Goal: Task Accomplishment & Management: Use online tool/utility

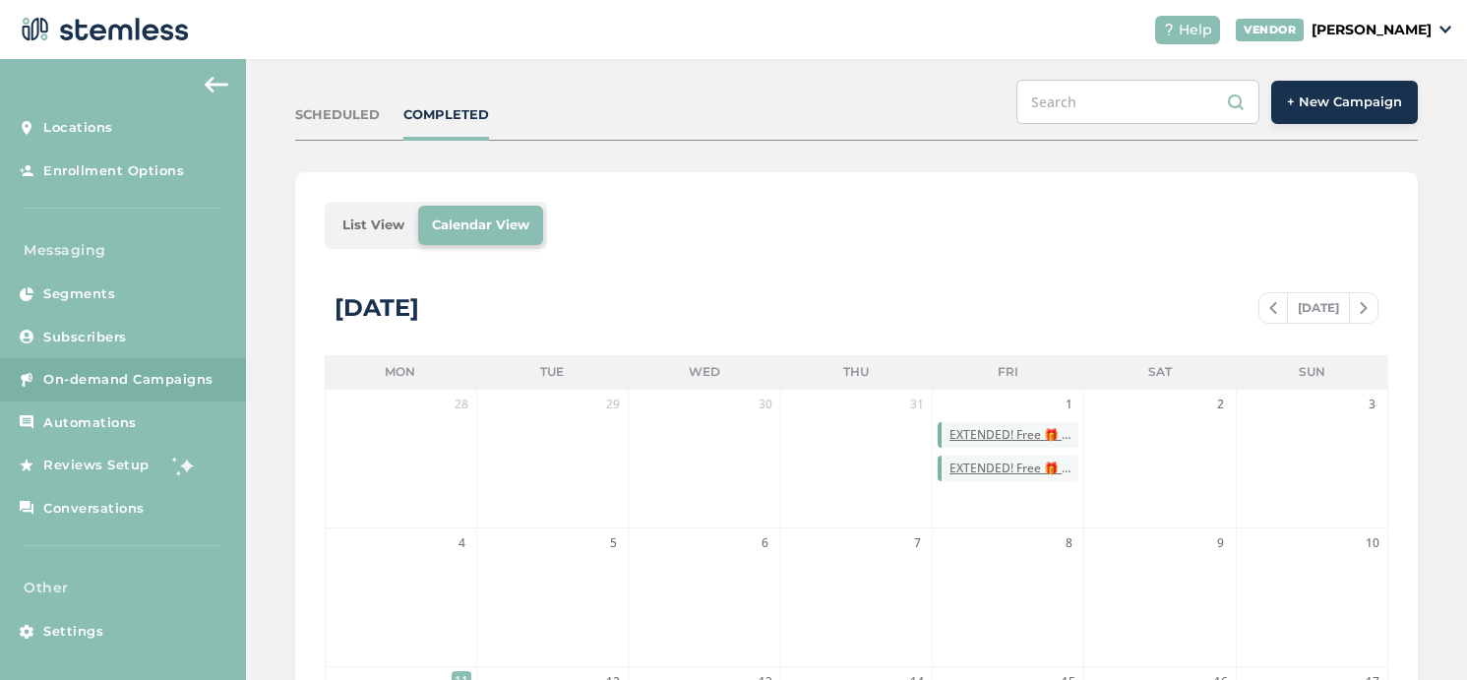
scroll to position [173, 0]
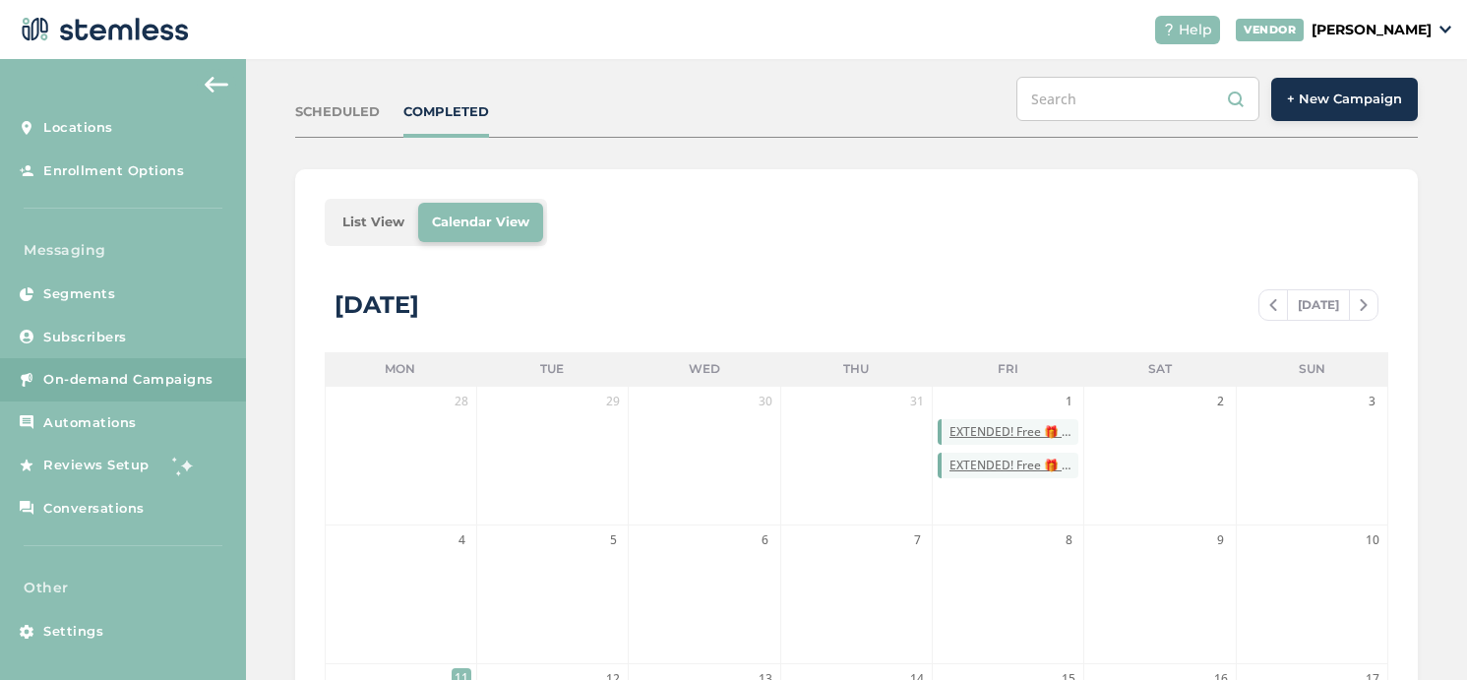
click at [1316, 94] on span "+ New Campaign" at bounding box center [1344, 100] width 115 height 20
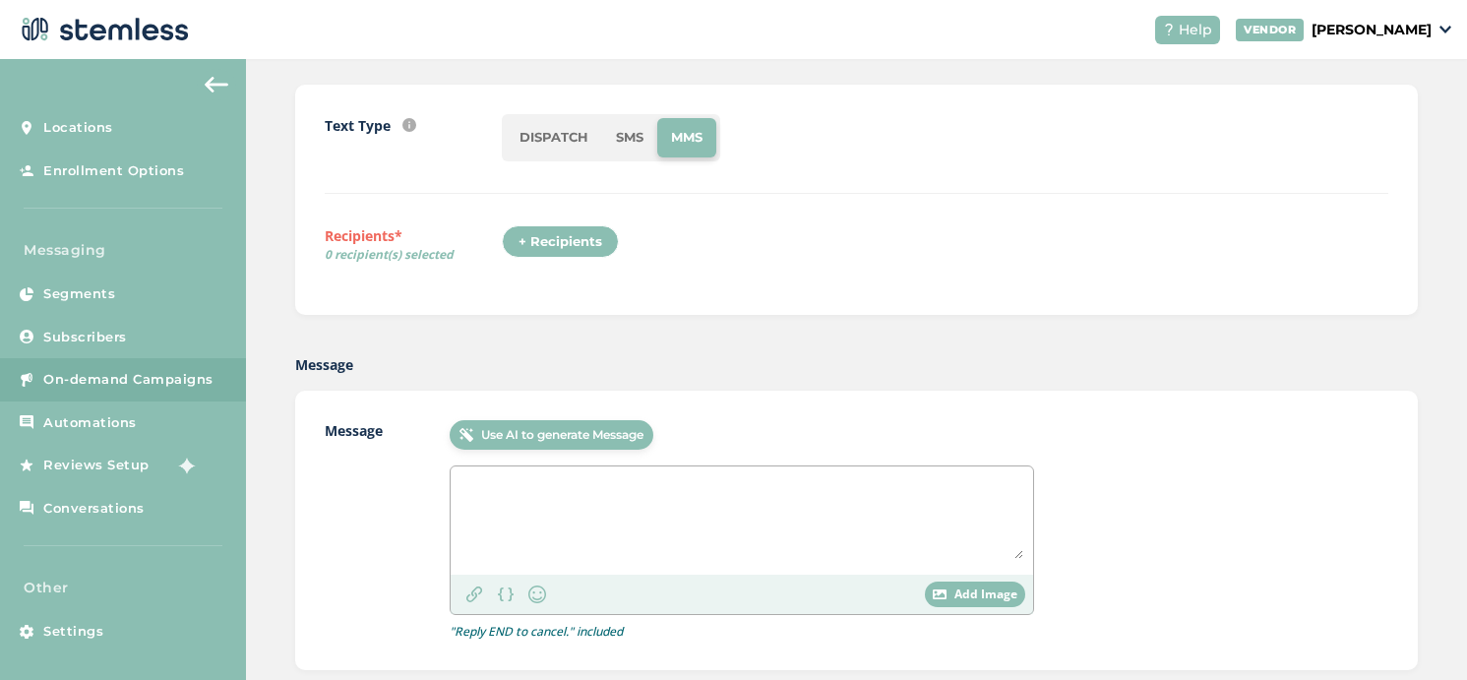
click at [505, 513] on textarea at bounding box center [741, 517] width 563 height 83
paste textarea "On track to earn pawTrip? 🏝️ Check your progress in the Back Office + see how t…"
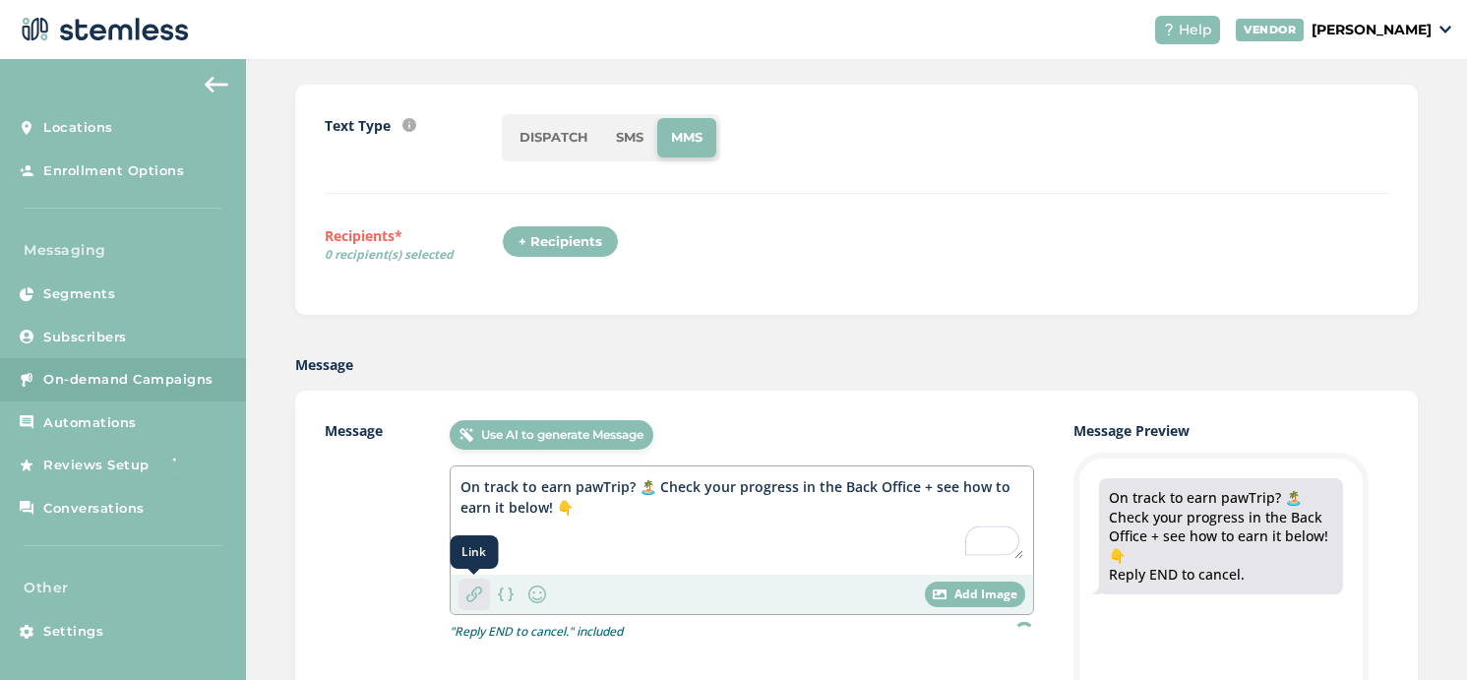
type textarea "On track to earn pawTrip? 🏝️ Check your progress in the Back Office + see how t…"
click at [465, 594] on body "Help VENDOR [PERSON_NAME] Locations Enrollment Options Messaging Segments Subsc…" at bounding box center [733, 340] width 1467 height 680
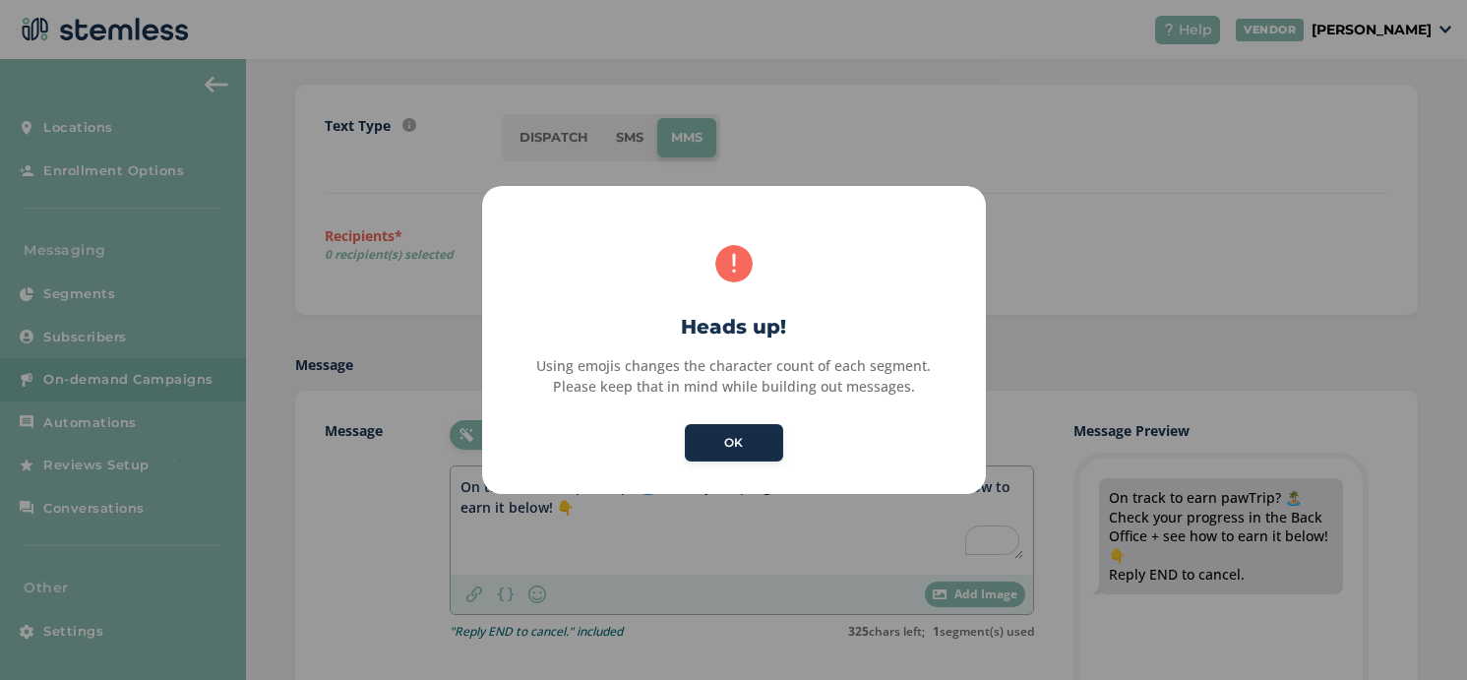
click at [730, 443] on button "OK" at bounding box center [734, 442] width 98 height 37
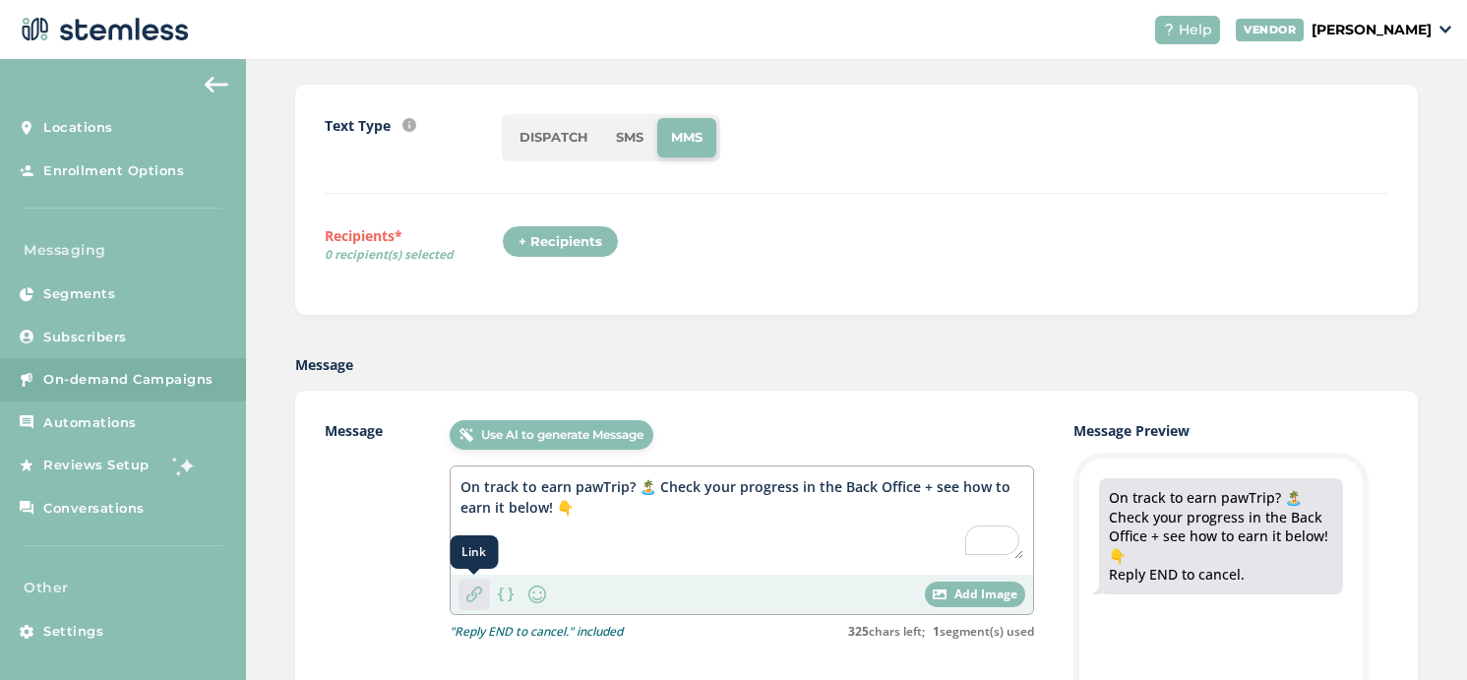
click at [462, 603] on div "Link" at bounding box center [474, 594] width 31 height 31
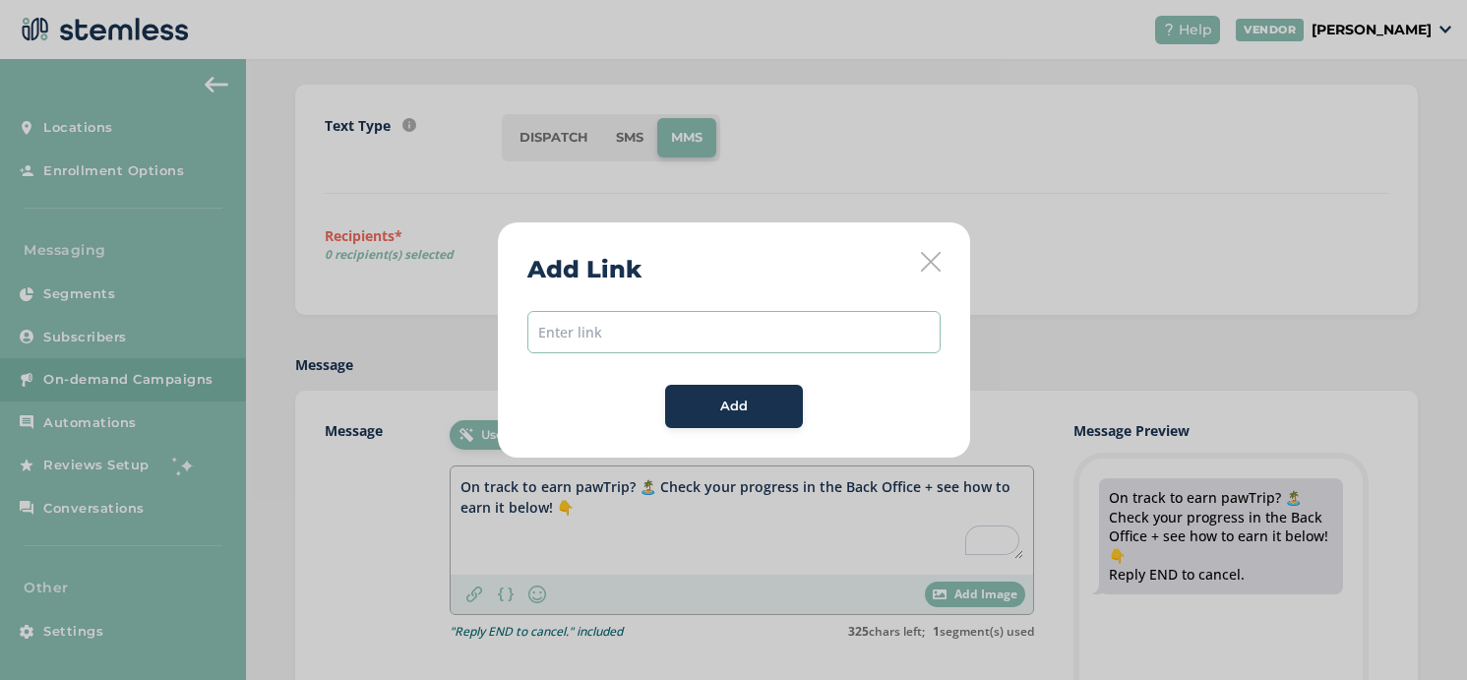
click at [623, 339] on input "text" at bounding box center [733, 332] width 413 height 42
paste input "[URL][DOMAIN_NAME]"
type input "[URL][DOMAIN_NAME]"
click at [697, 411] on div "Add" at bounding box center [734, 407] width 106 height 20
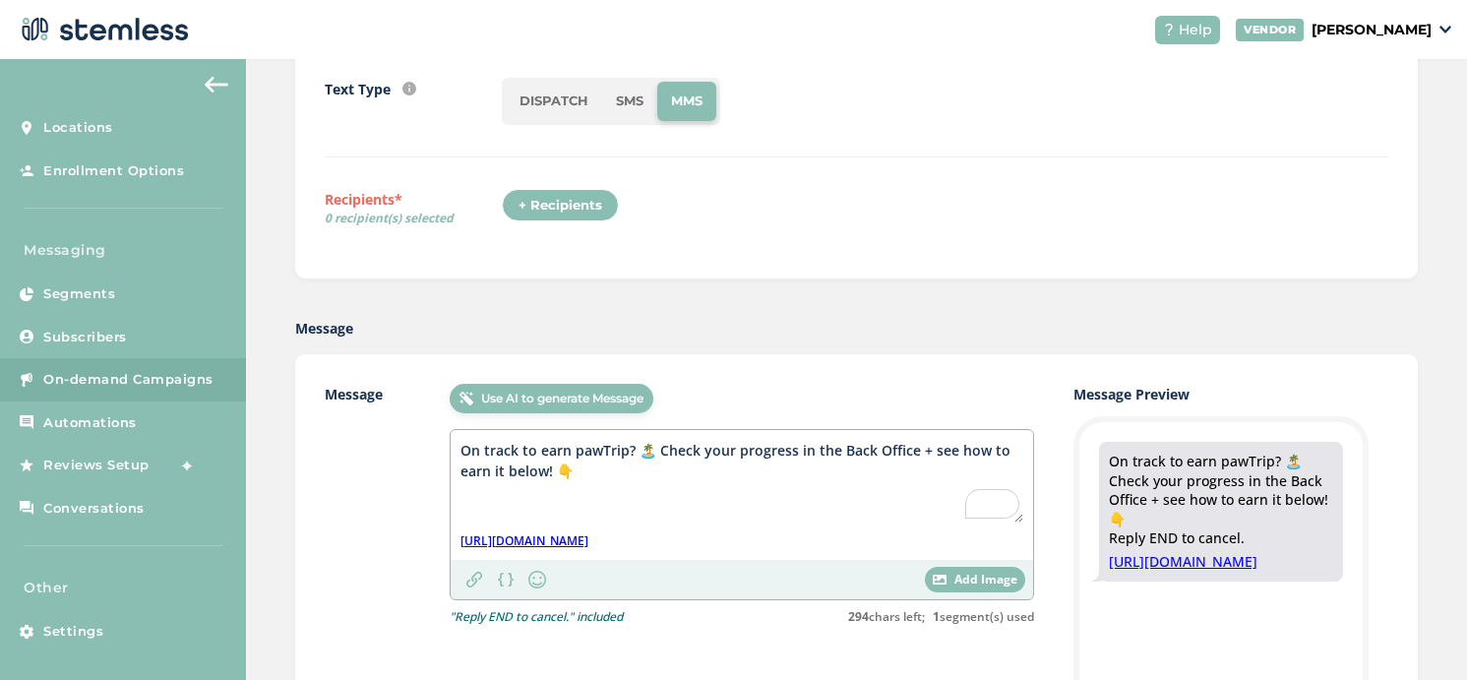
scroll to position [156, 0]
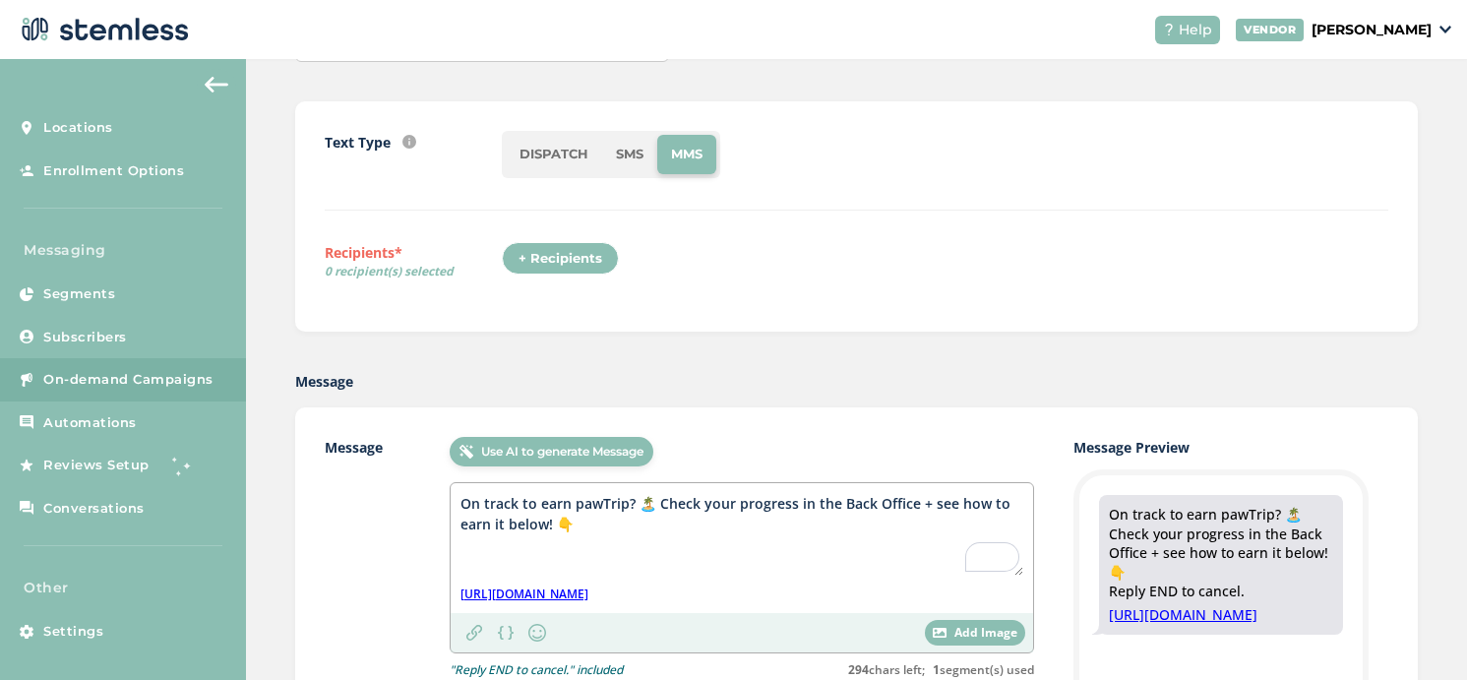
click at [627, 149] on li "SMS" at bounding box center [629, 154] width 55 height 39
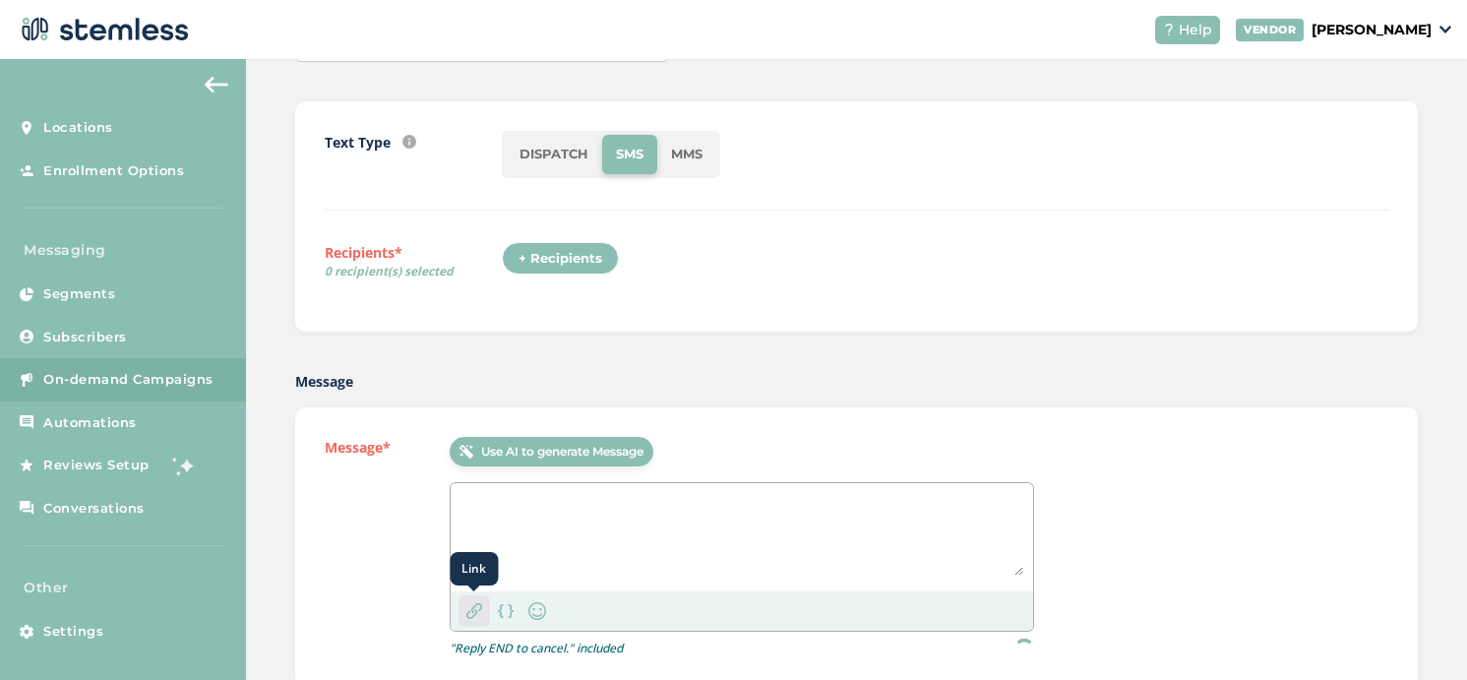
click at [474, 624] on div "Link" at bounding box center [474, 610] width 31 height 31
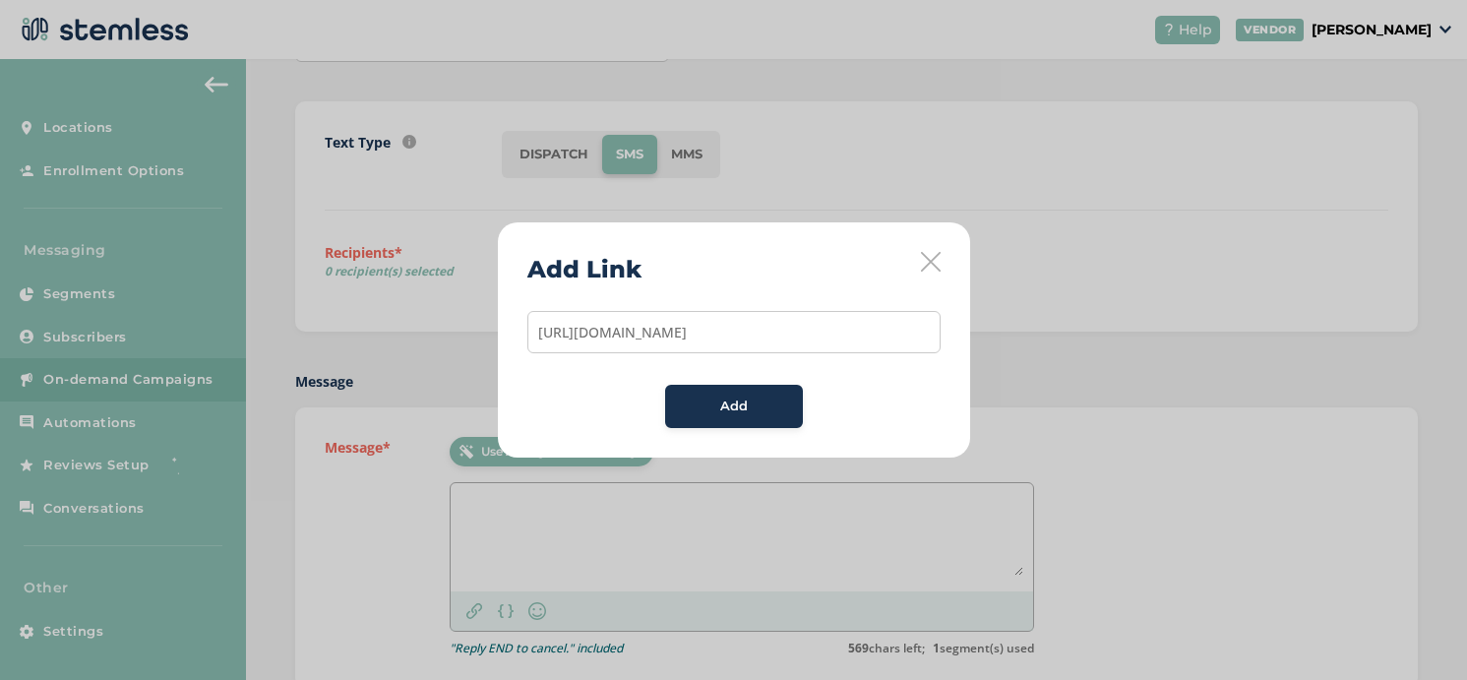
scroll to position [0, 75]
type input "https://pawtree.info/p/efe3a1ed42d23e7c09e86e919610dcd1/16157590"
click at [695, 403] on div "Add" at bounding box center [734, 407] width 106 height 20
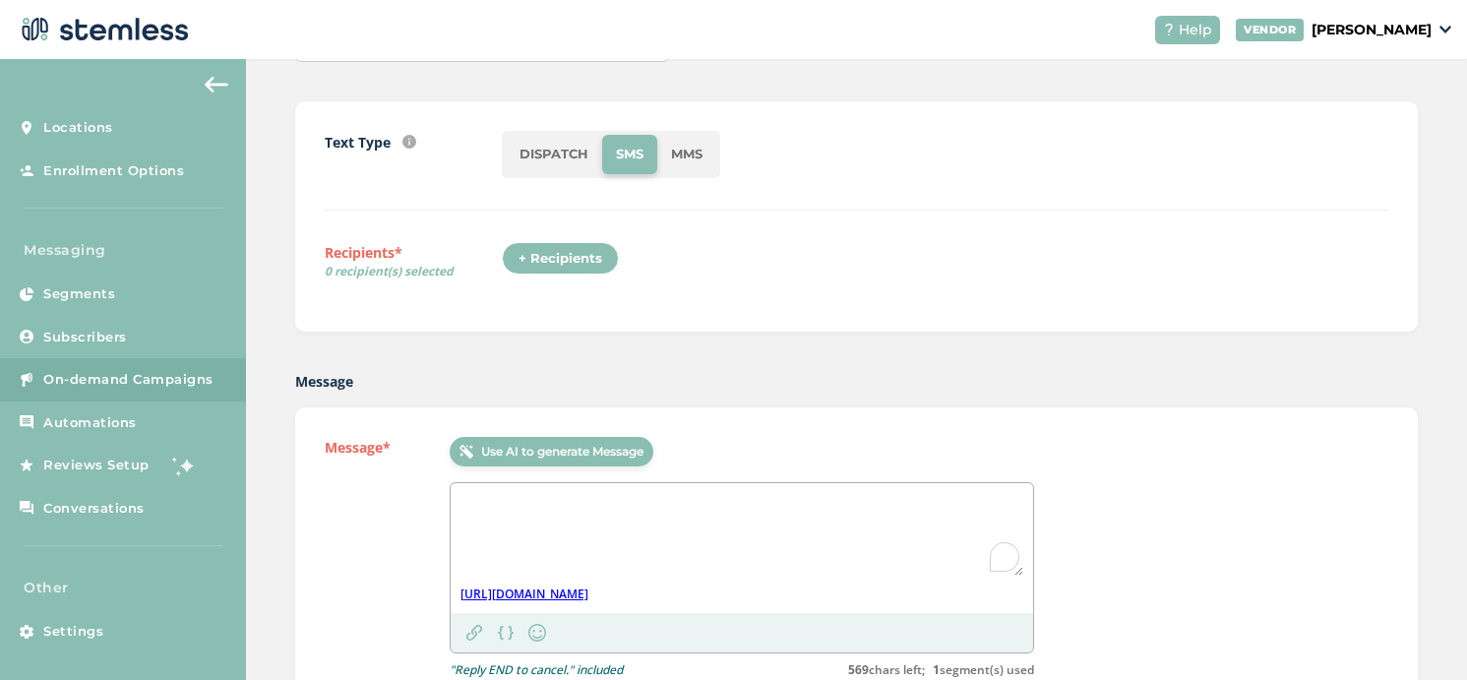
click at [539, 510] on textarea "To enrich screen reader interactions, please activate Accessibility in Grammarl…" at bounding box center [741, 534] width 563 height 83
paste textarea "On track to earn pawTrip? 🏝️ Check your progress in the Back Office + see how t…"
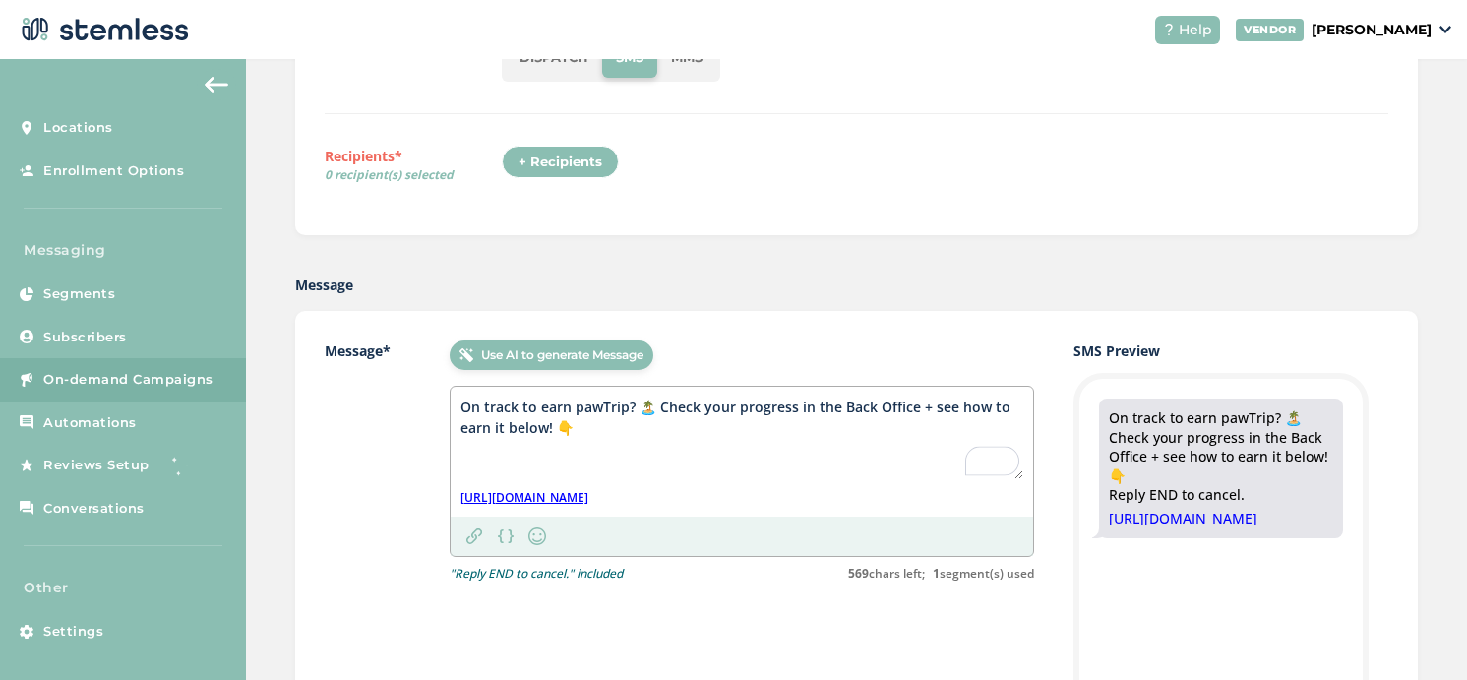
scroll to position [258, 0]
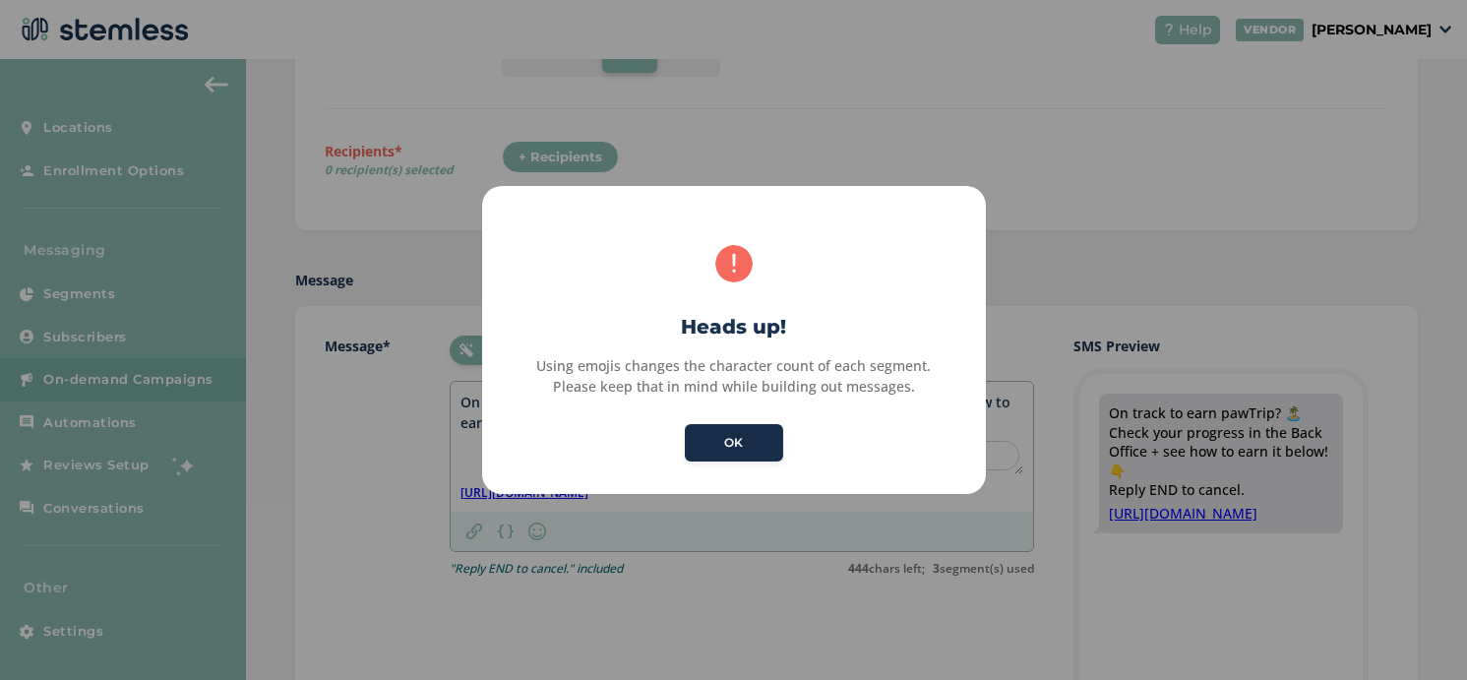
click at [736, 443] on button "OK" at bounding box center [734, 442] width 98 height 37
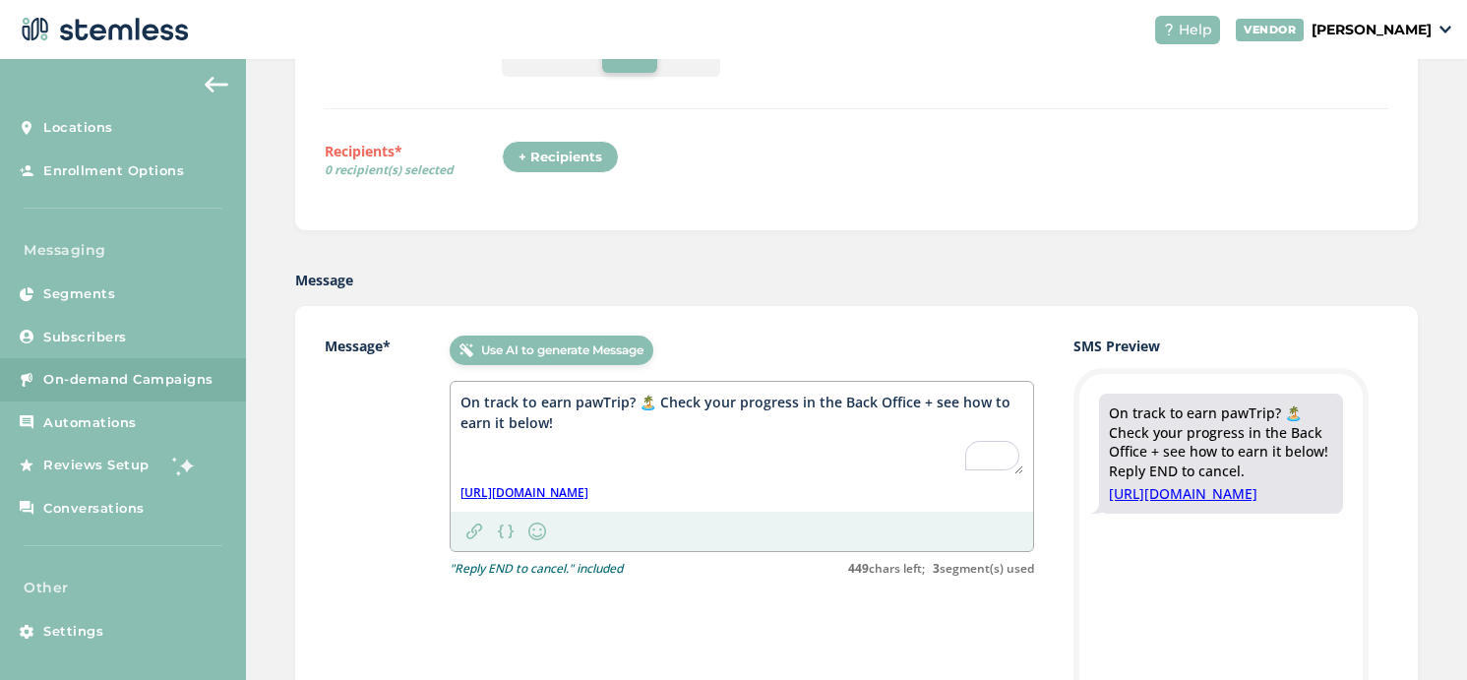
click at [647, 399] on textarea "On track to earn pawTrip? 🏝️ Check your progress in the Back Office + see how t…" at bounding box center [741, 433] width 563 height 83
click at [663, 578] on div "Message* Use AI to generate Message On track to earn pawTrip? Check your progre…" at bounding box center [679, 636] width 709 height 601
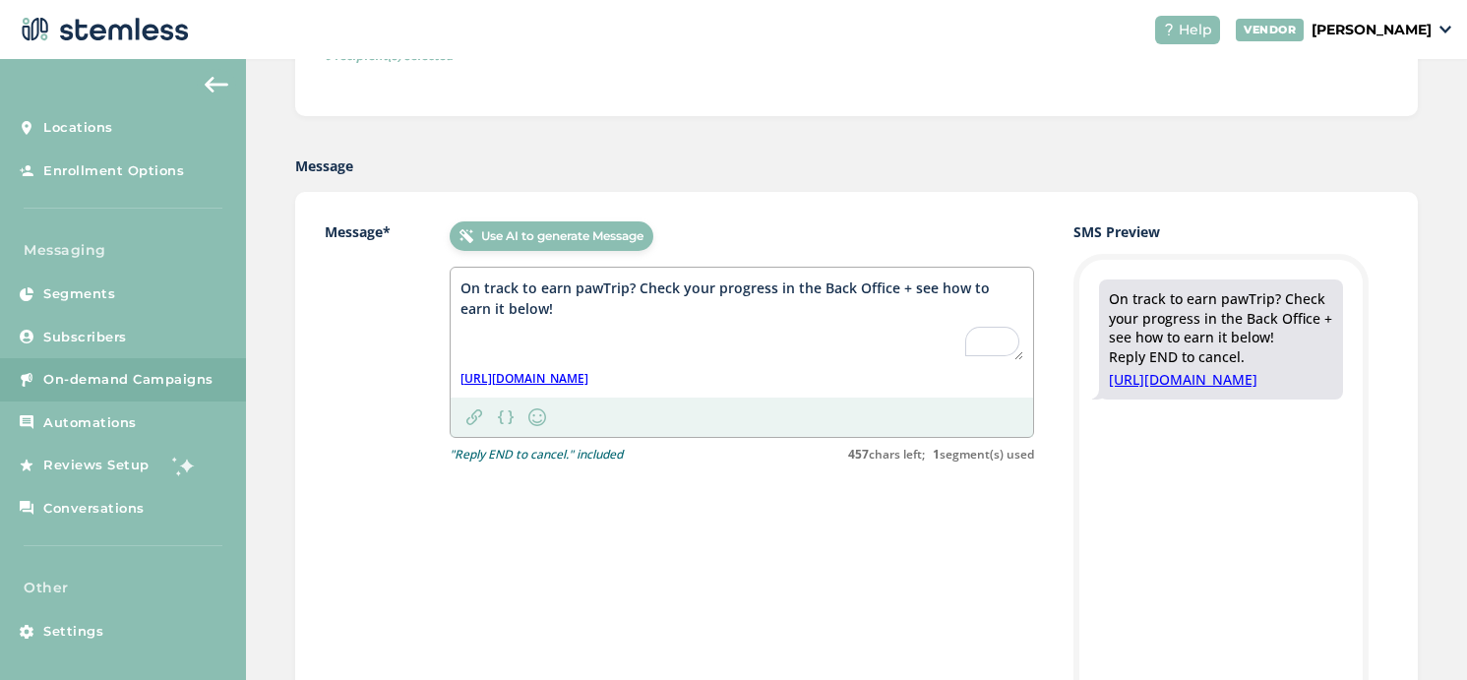
scroll to position [382, 0]
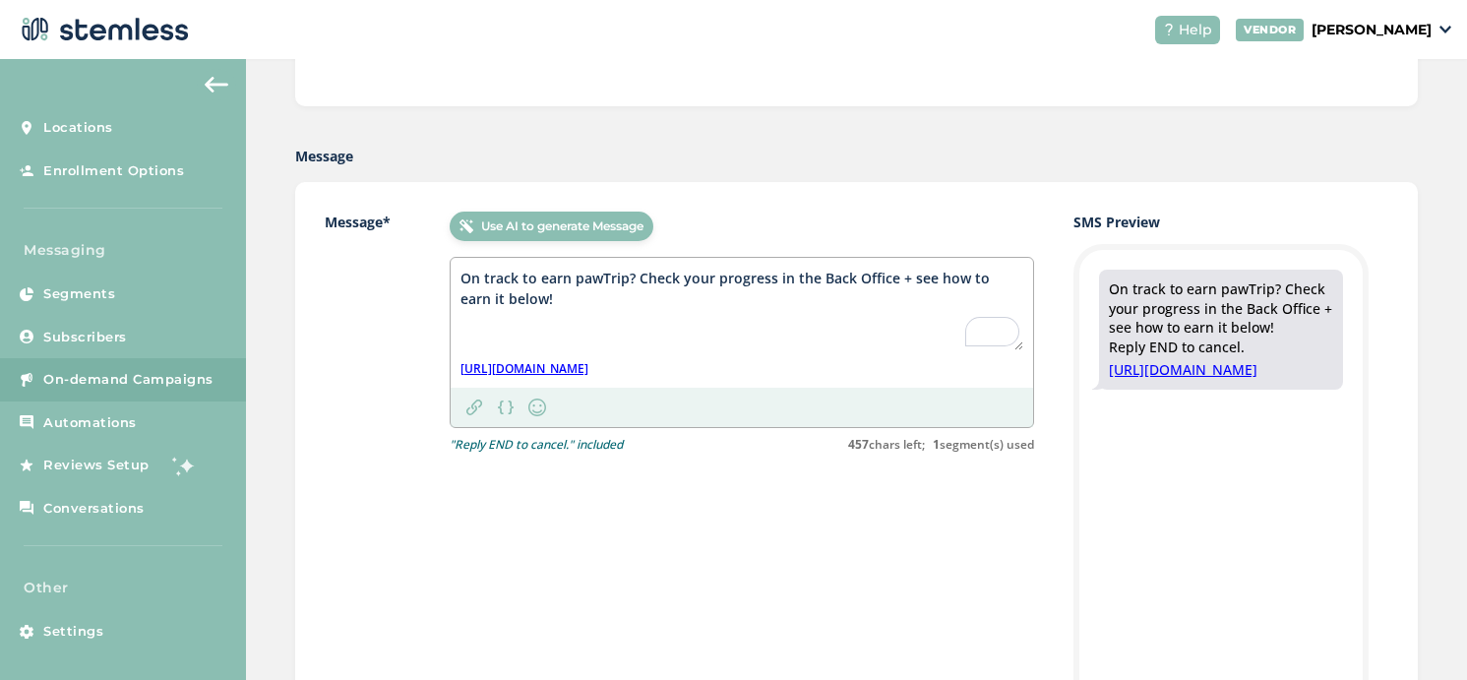
click at [464, 275] on textarea "On track to earn pawTrip? Check your progress in the Back Office + see how to e…" at bounding box center [741, 309] width 563 height 83
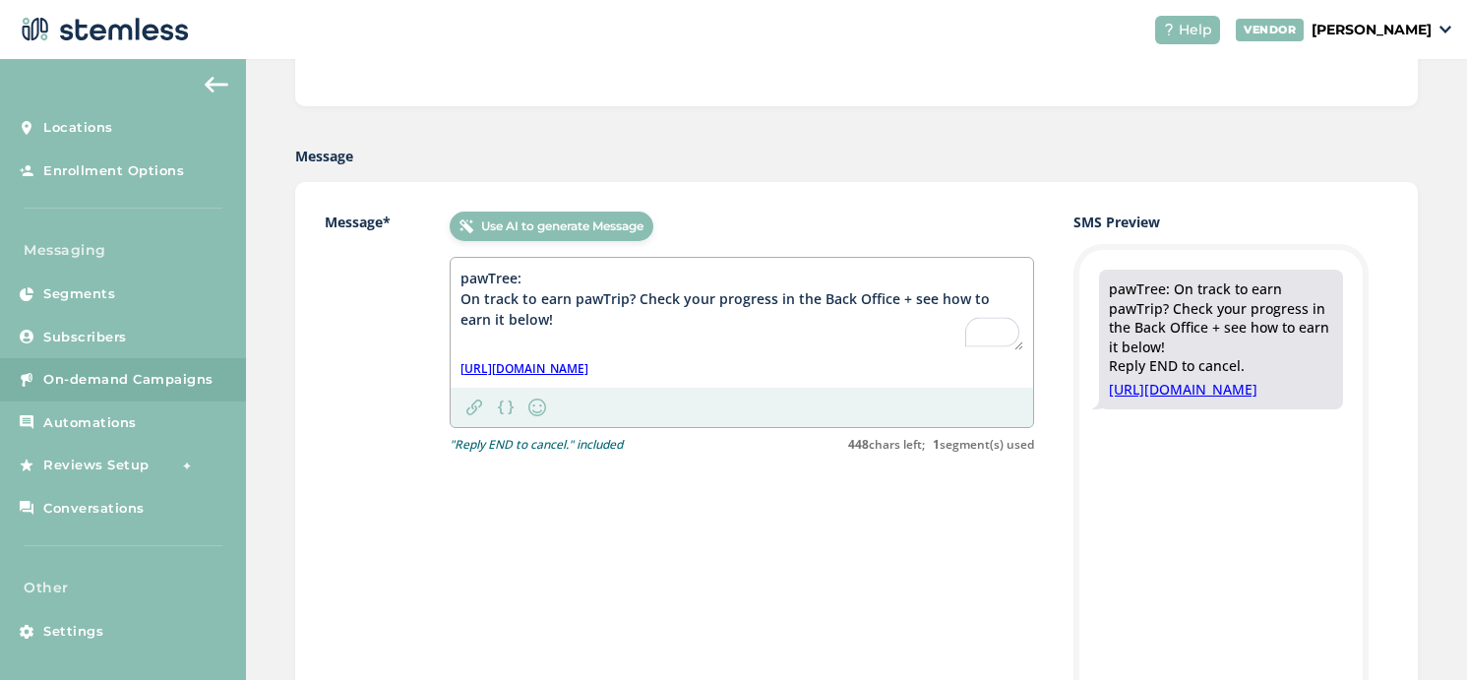
type textarea "pawTree: On track to earn pawTrip? Check your progress in the Back Office + see…"
click at [638, 492] on div "Message* Use AI to generate Message pawTree: On track to earn pawTrip? Check yo…" at bounding box center [679, 512] width 709 height 601
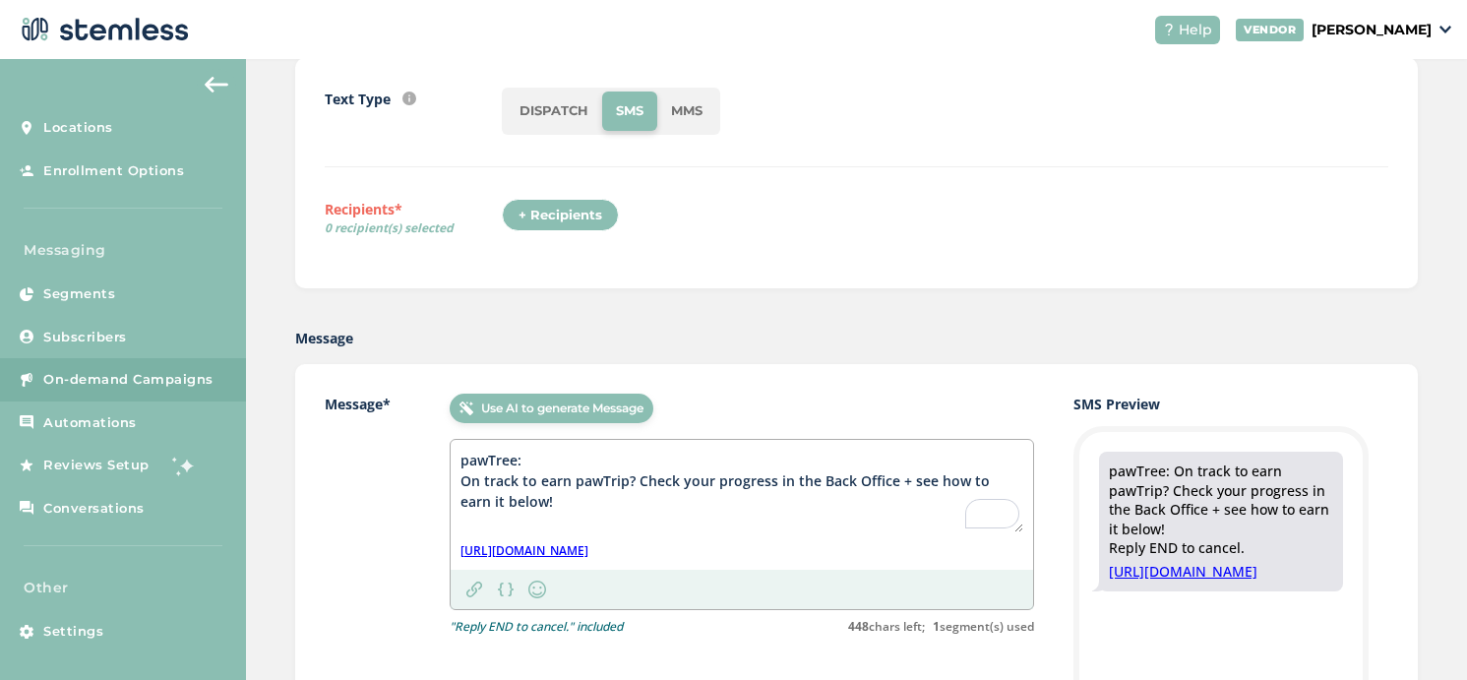
scroll to position [123, 0]
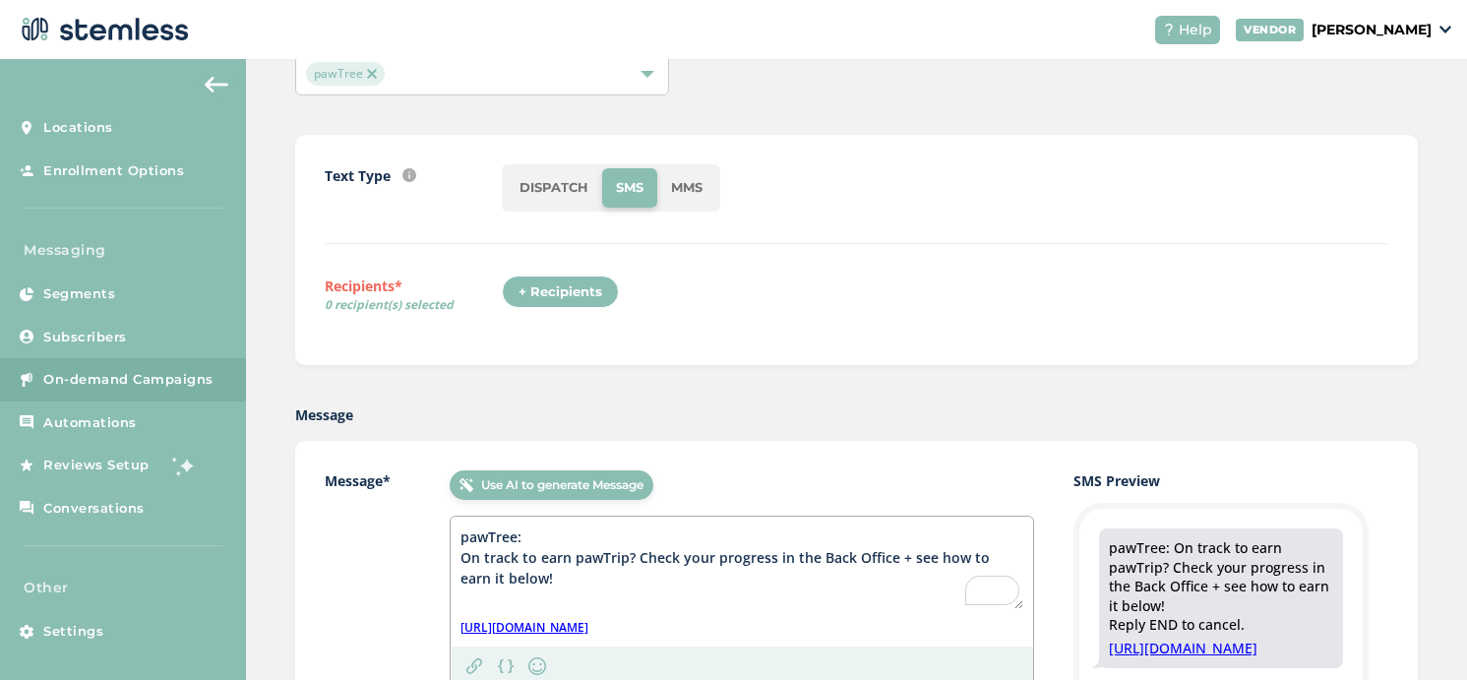
click at [572, 290] on div "+ Recipients" at bounding box center [560, 291] width 117 height 33
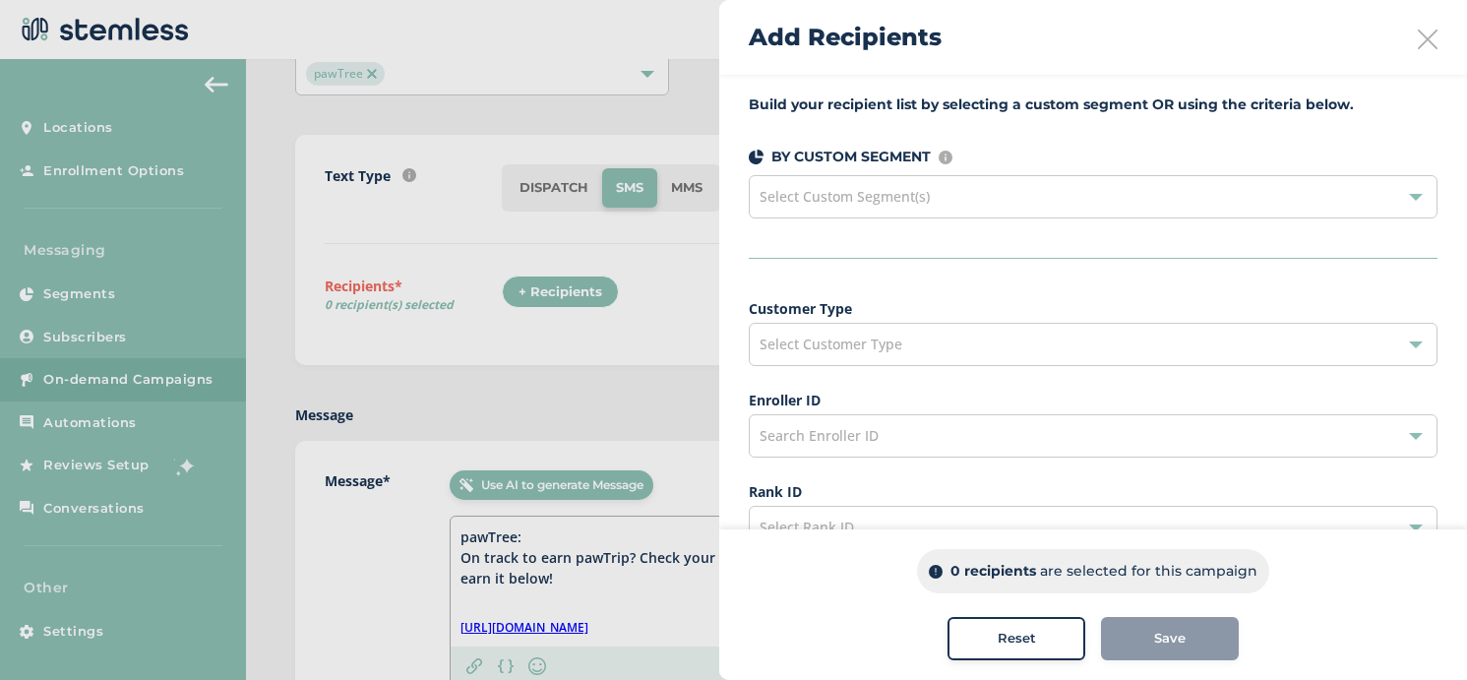
click at [1018, 188] on div "Select Custom Segment(s)" at bounding box center [1093, 196] width 689 height 43
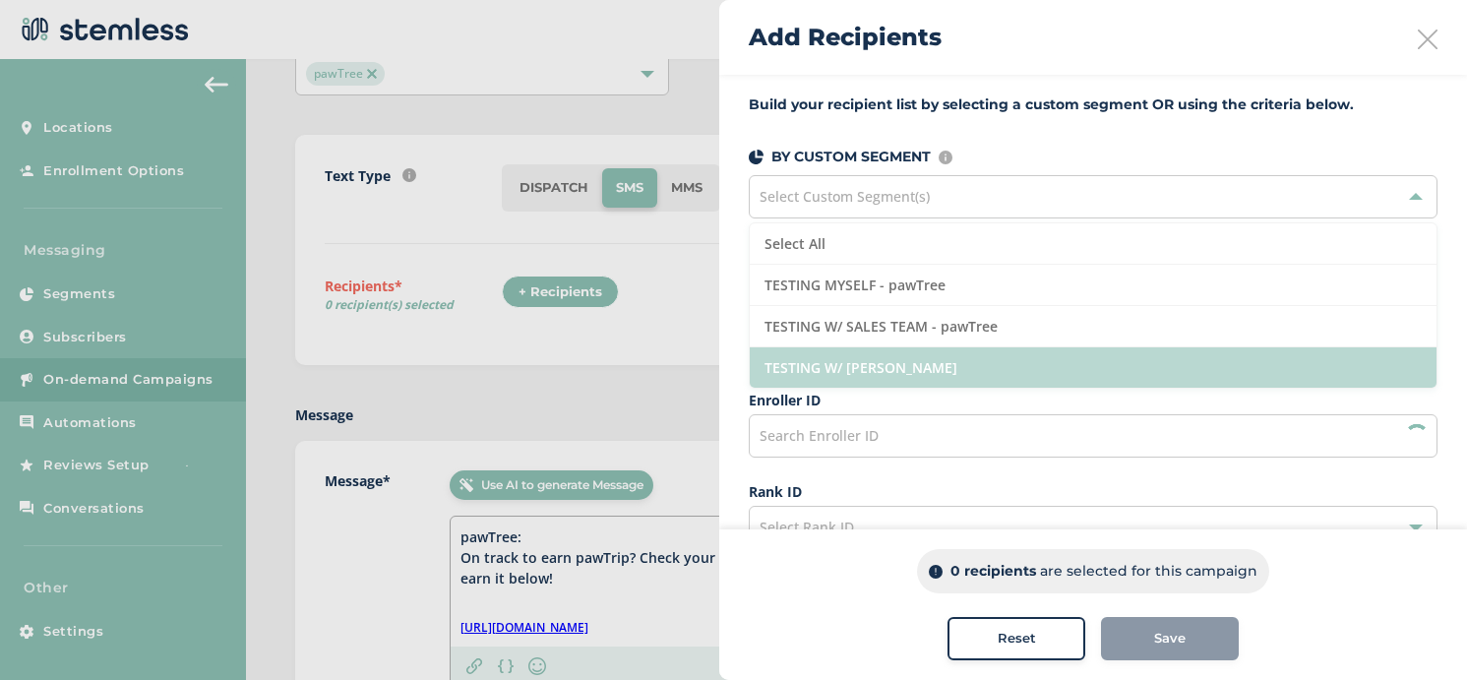
click at [984, 358] on li "TESTING W/ ROGER - pawTree" at bounding box center [1093, 367] width 687 height 40
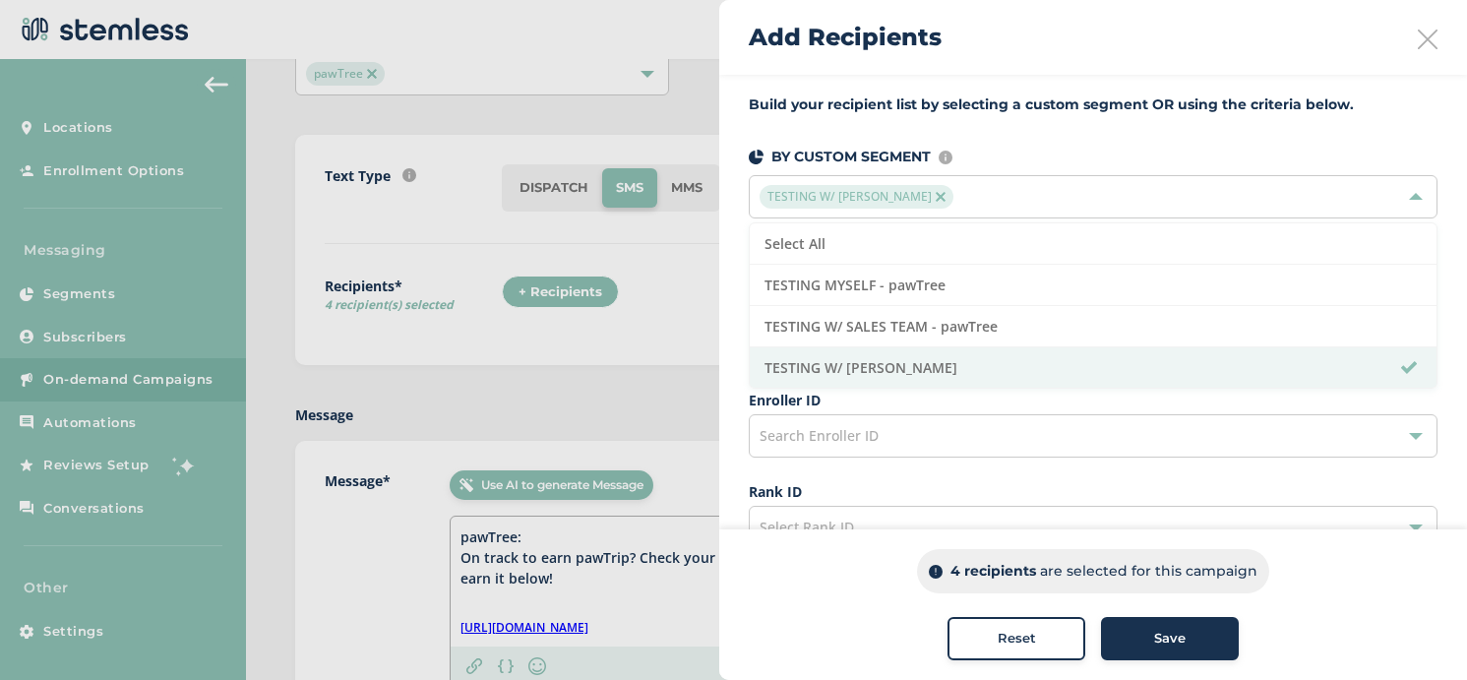
click at [1152, 651] on button "Save" at bounding box center [1170, 638] width 138 height 43
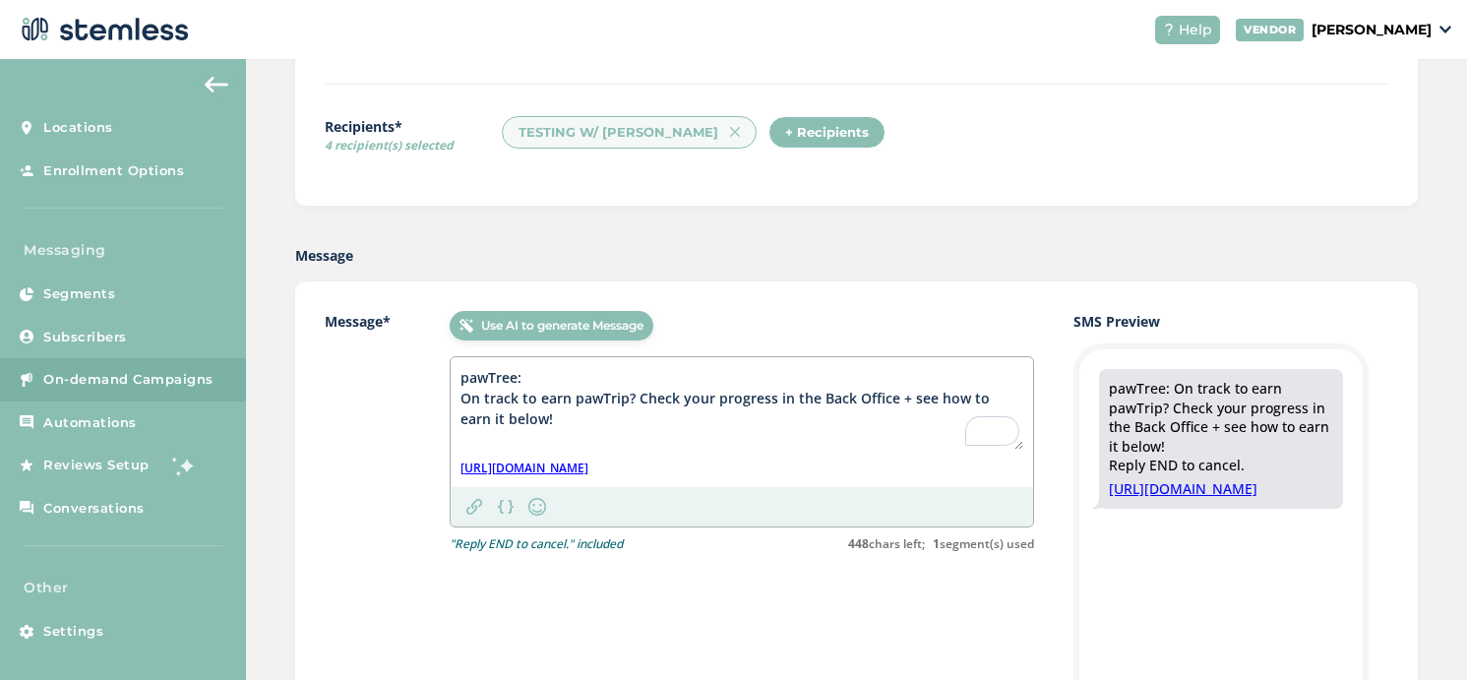
scroll to position [320, 0]
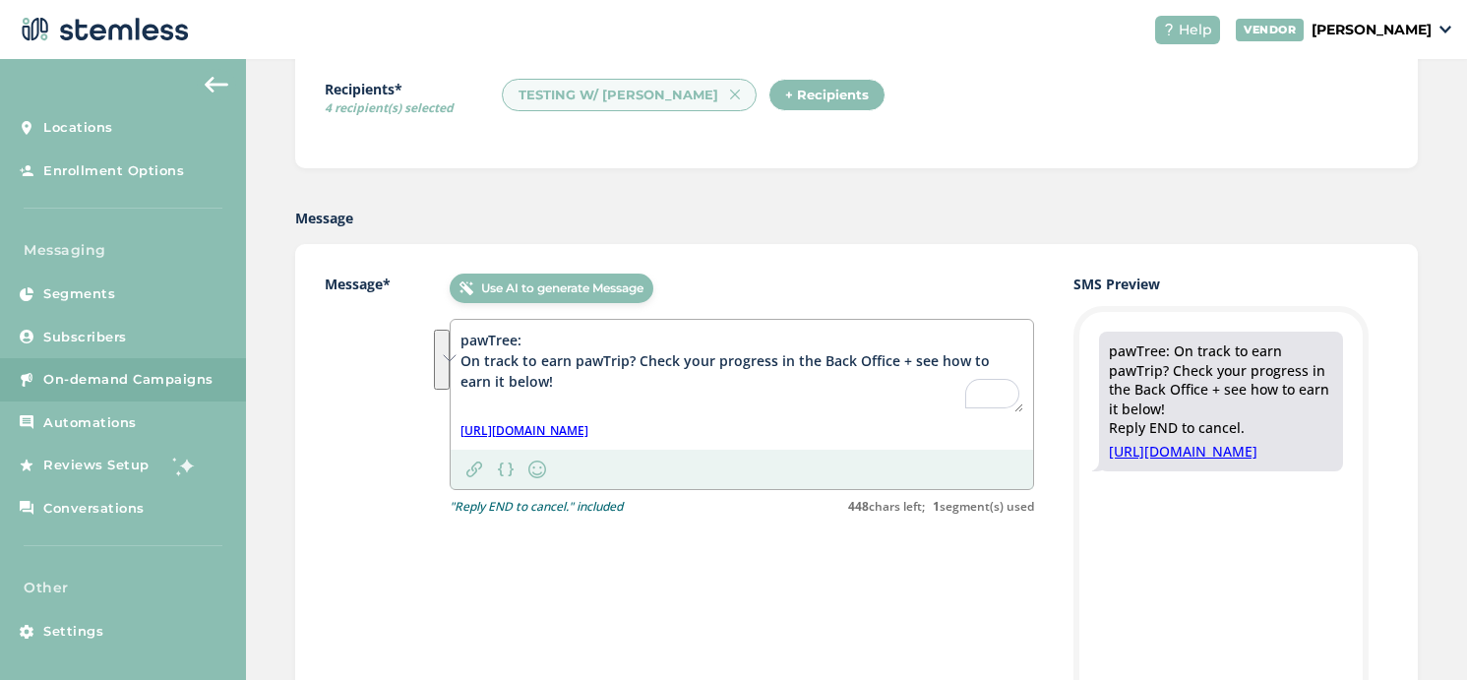
drag, startPoint x: 525, startPoint y: 389, endPoint x: 444, endPoint y: 321, distance: 106.2
click at [444, 321] on div "Message* Use AI to generate Message pawTree: On track to earn pawTrip? Check yo…" at bounding box center [679, 395] width 709 height 242
click at [772, 503] on div ""Reply END to cancel." included 448 chars left; 1 segment(s) used" at bounding box center [742, 507] width 584 height 18
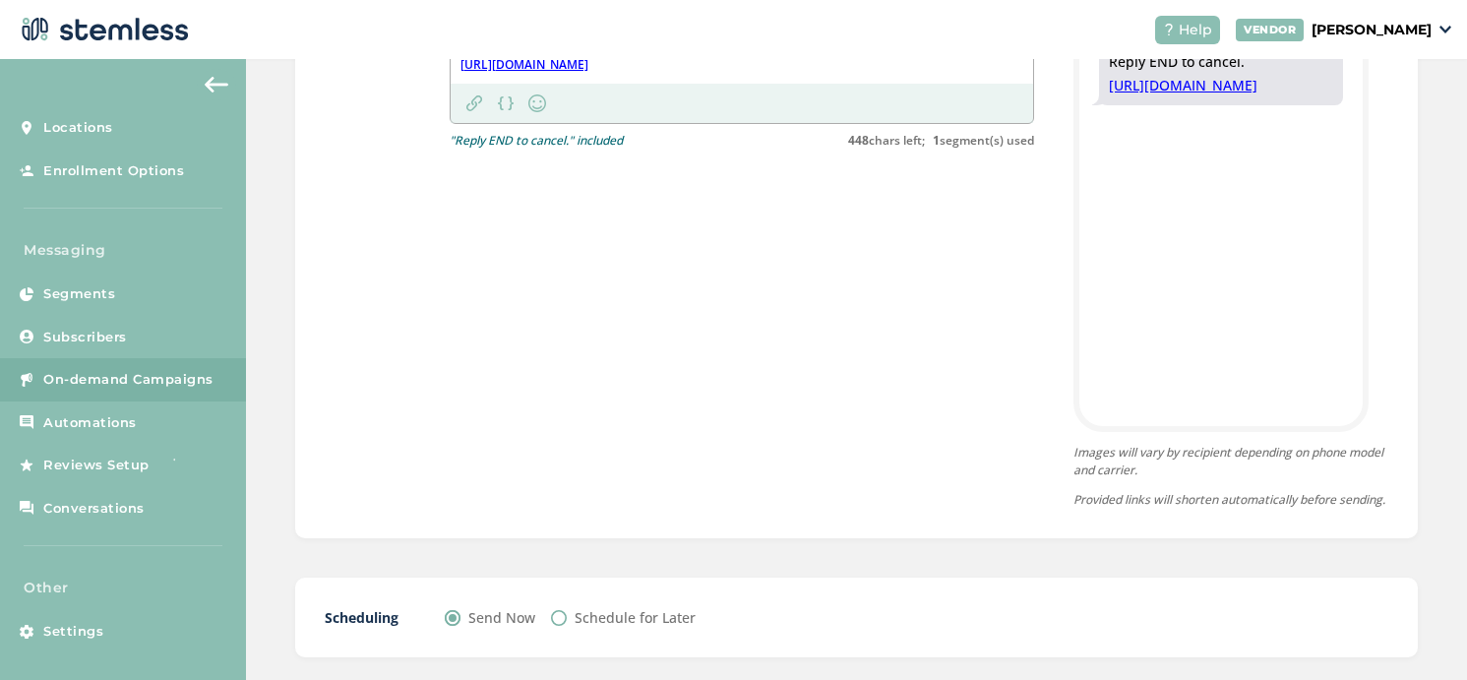
scroll to position [805, 0]
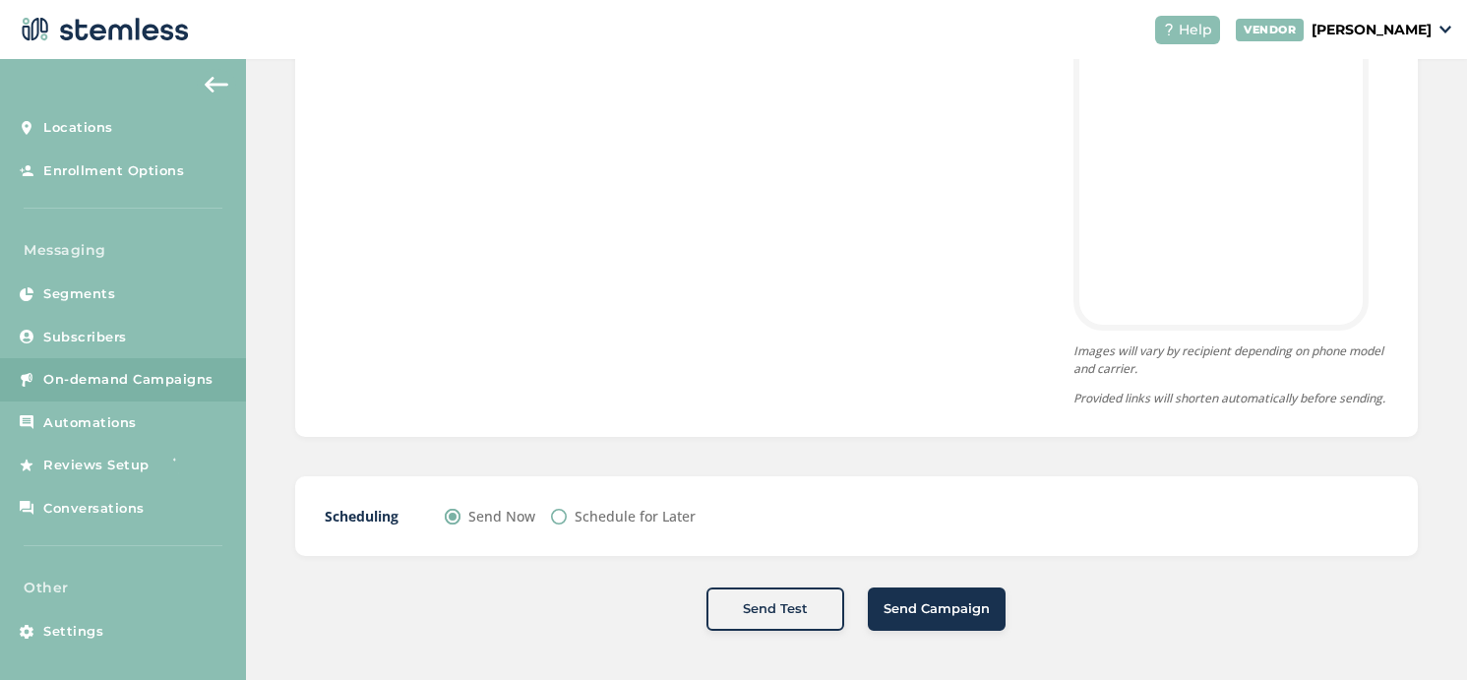
click at [896, 623] on button "Send Campaign" at bounding box center [937, 608] width 138 height 43
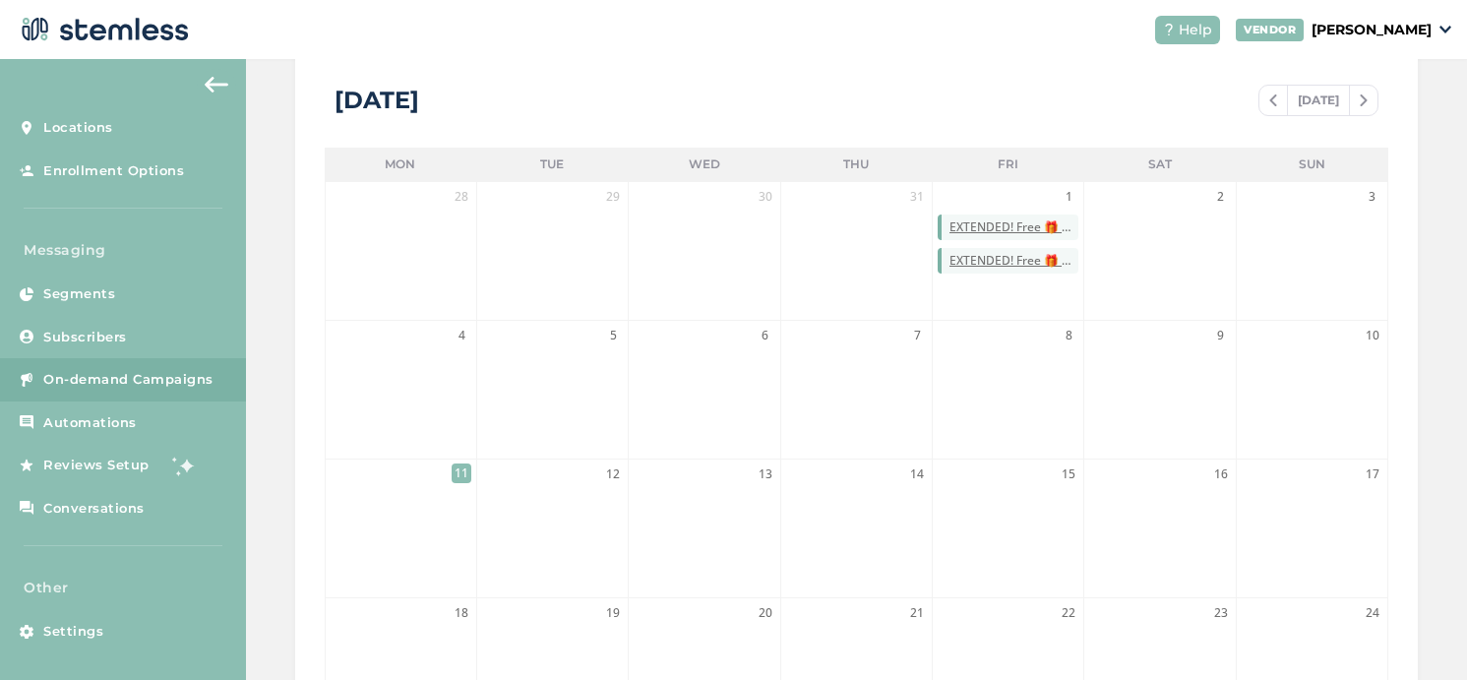
scroll to position [391, 0]
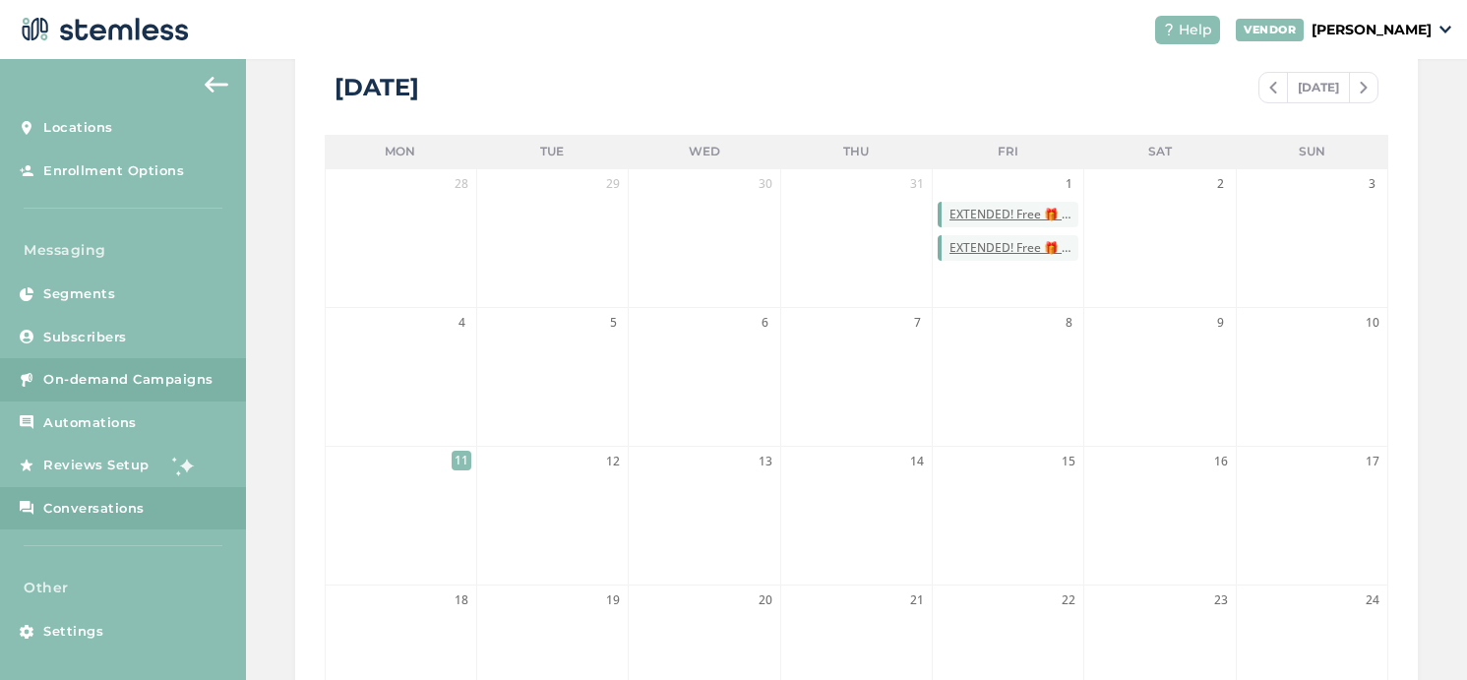
click at [110, 504] on span "Conversations" at bounding box center [93, 509] width 101 height 20
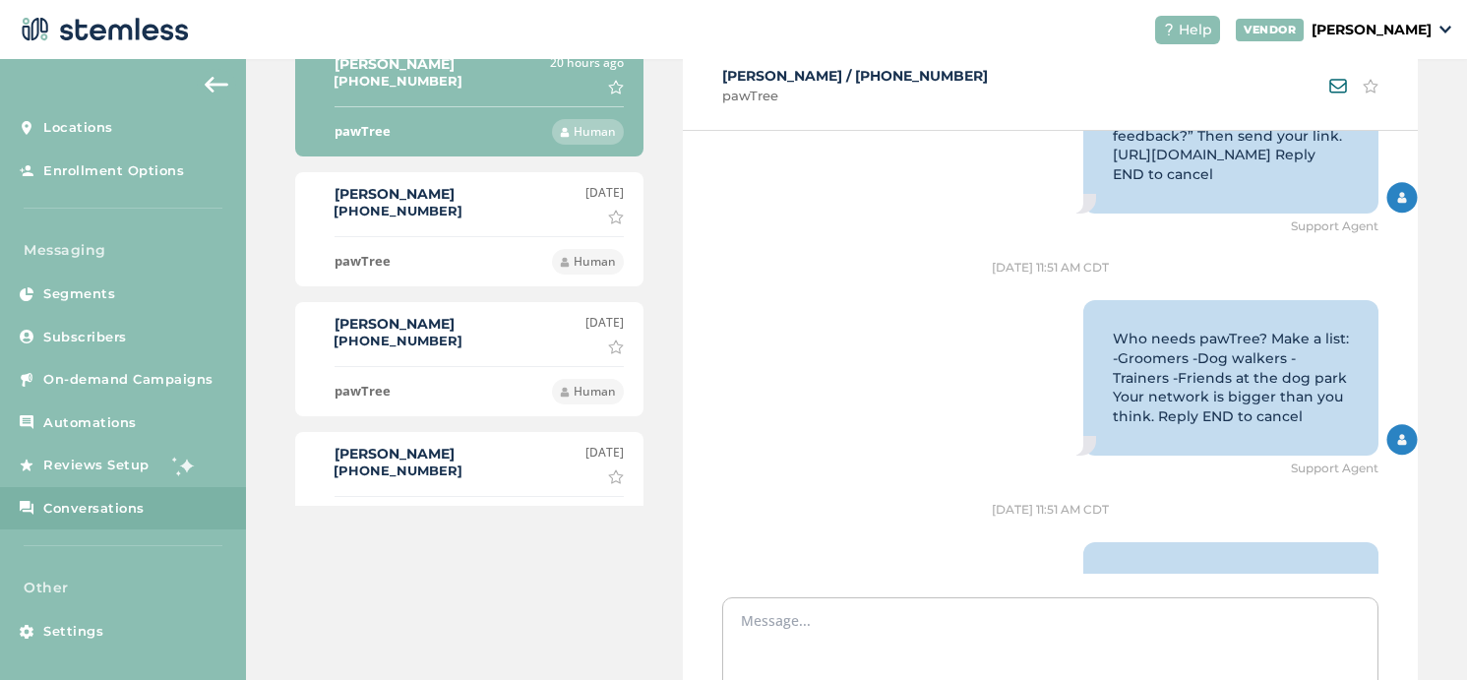
scroll to position [2292, 0]
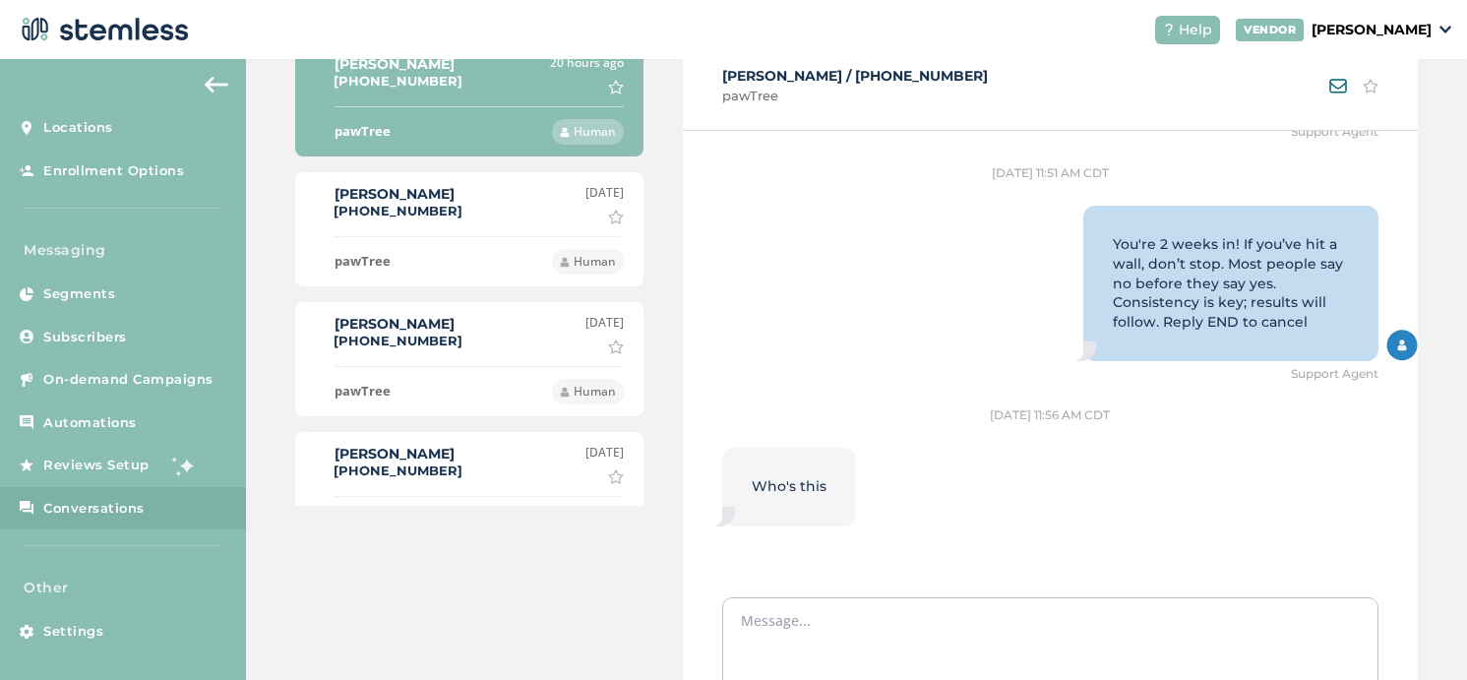
click at [475, 223] on div "Cindy King (919) 696-6261 1 day ago Mark as important" at bounding box center [469, 204] width 309 height 40
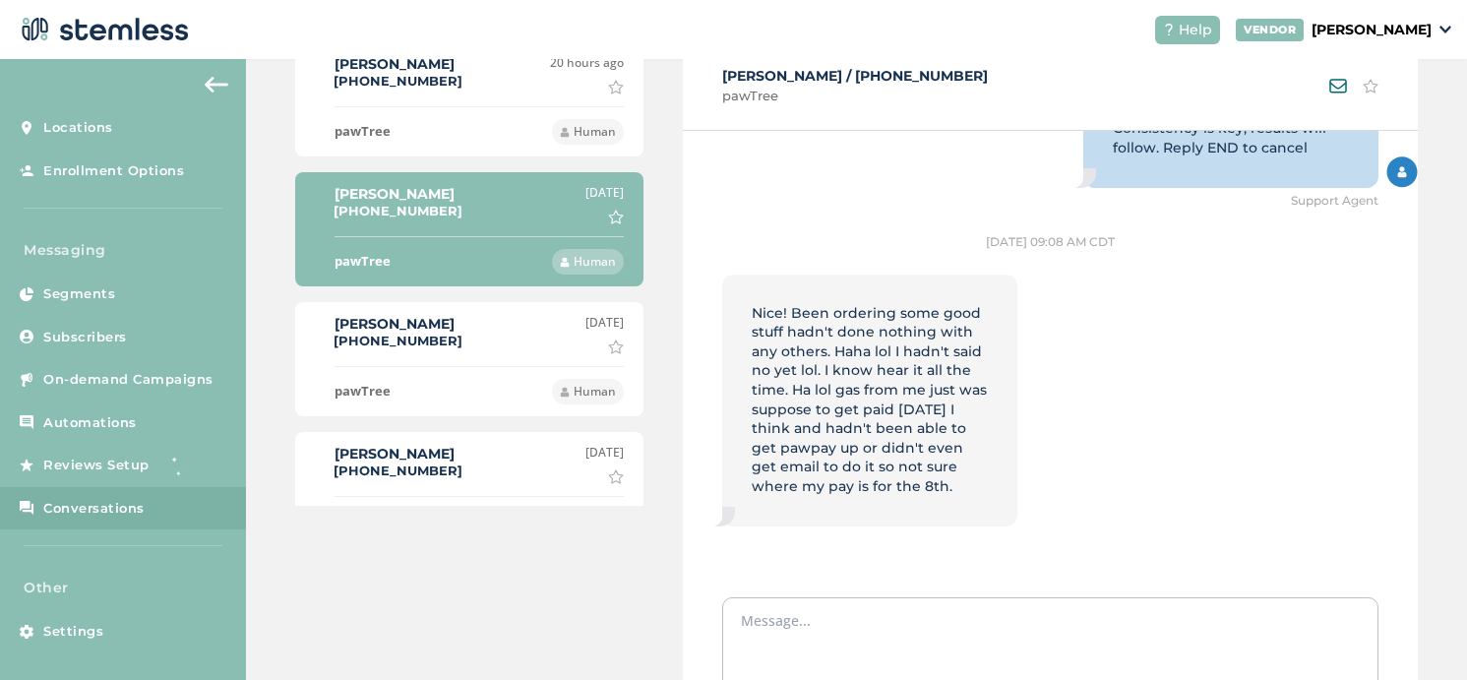
scroll to position [2282, 0]
click at [465, 339] on div "Miranda Stubbs (316) 207-6367 2 days ago Mark as important" at bounding box center [469, 334] width 309 height 40
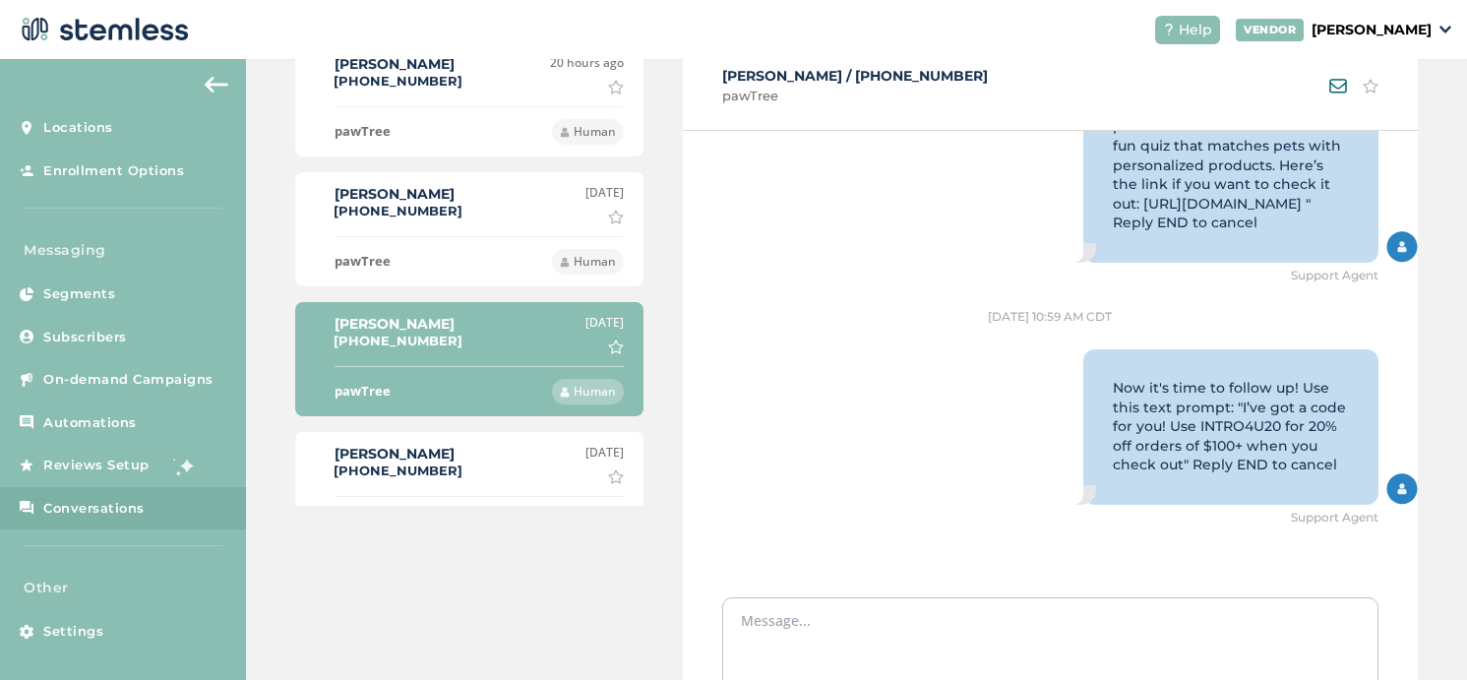
click at [463, 463] on div "Sandra Steadman (843) 599-1399 2 days ago Mark as important" at bounding box center [469, 464] width 309 height 40
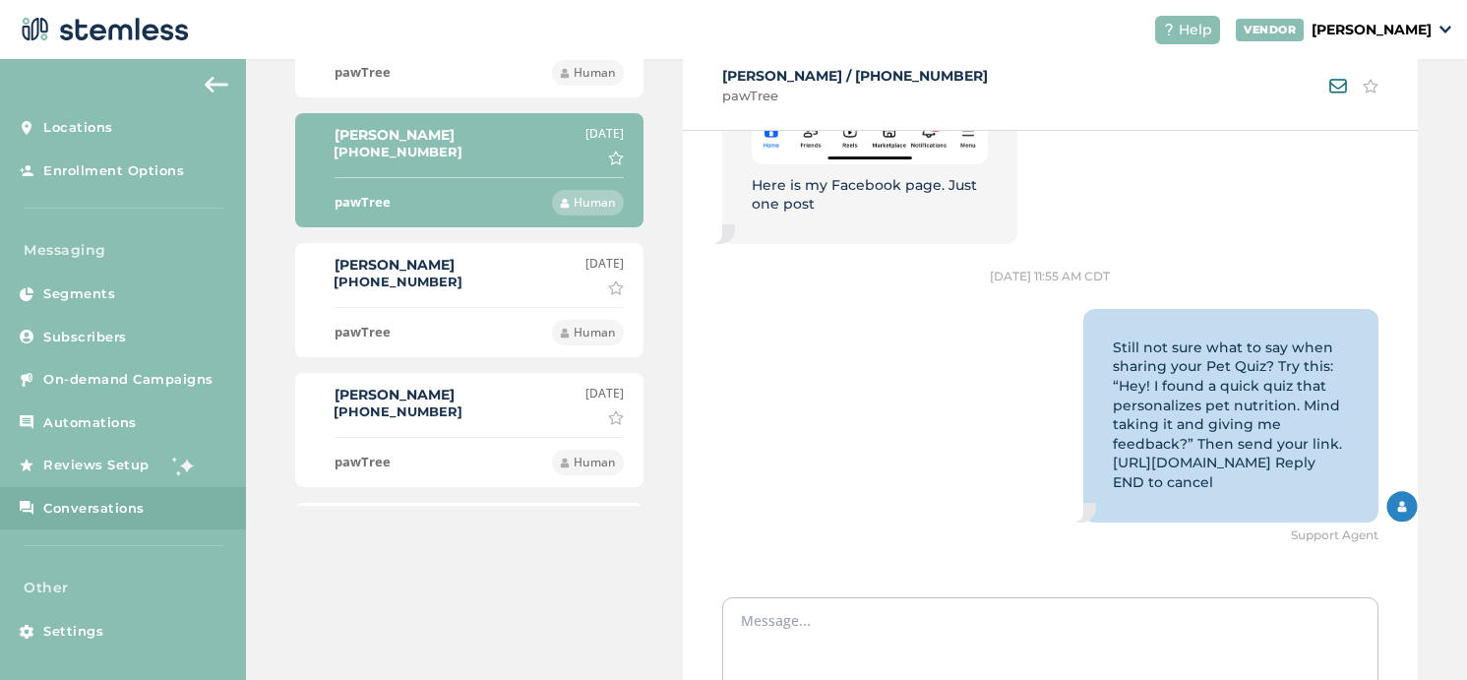
scroll to position [2879, 0]
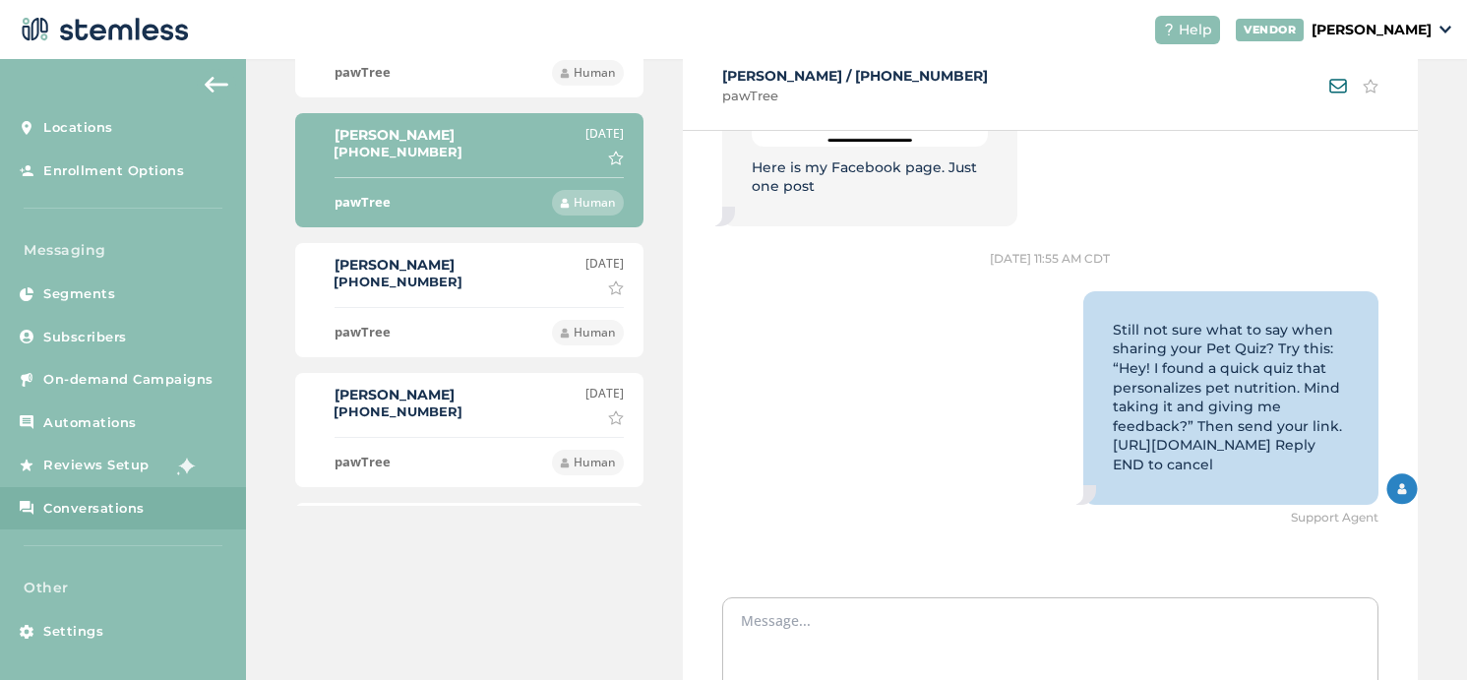
click at [512, 320] on div "pawTree Human" at bounding box center [479, 326] width 289 height 38
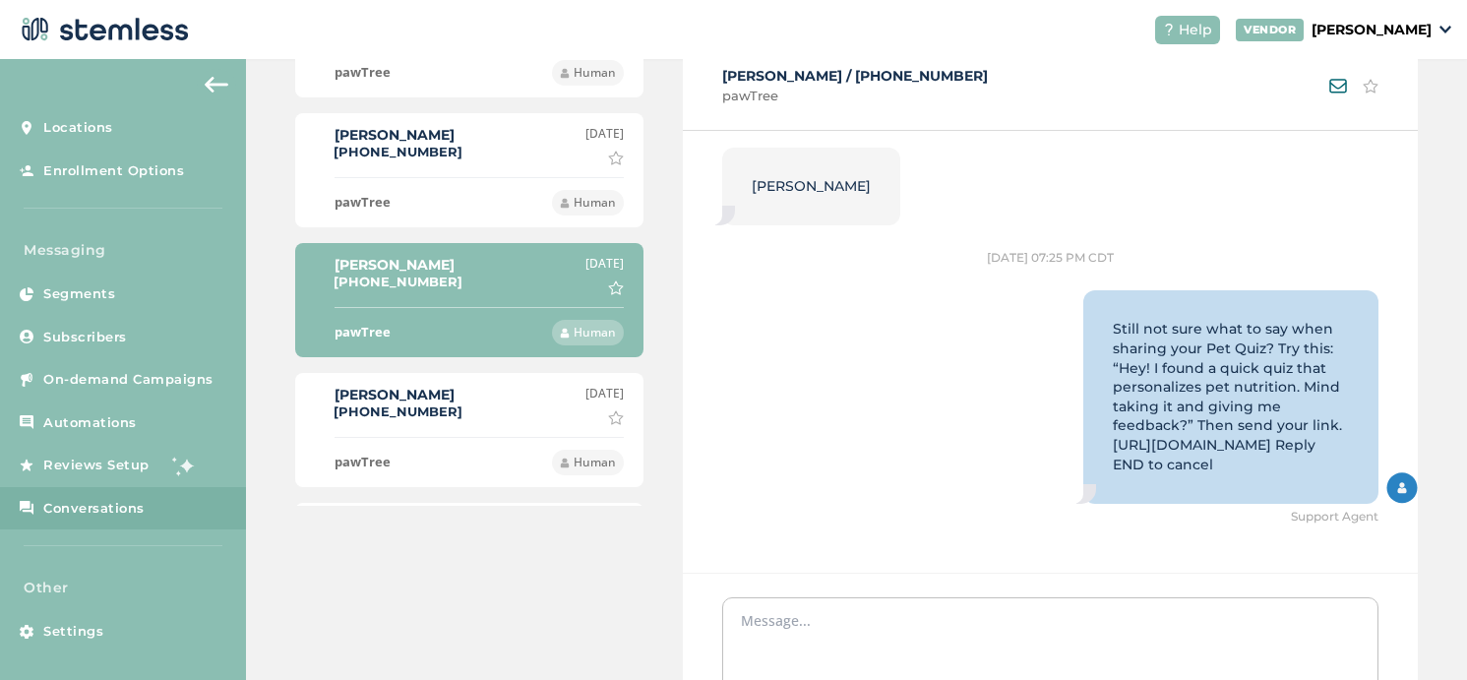
scroll to position [2366, 0]
click at [450, 415] on div "Quiana Lundy (804) 994-4684 6 days ago Mark as important" at bounding box center [469, 405] width 309 height 40
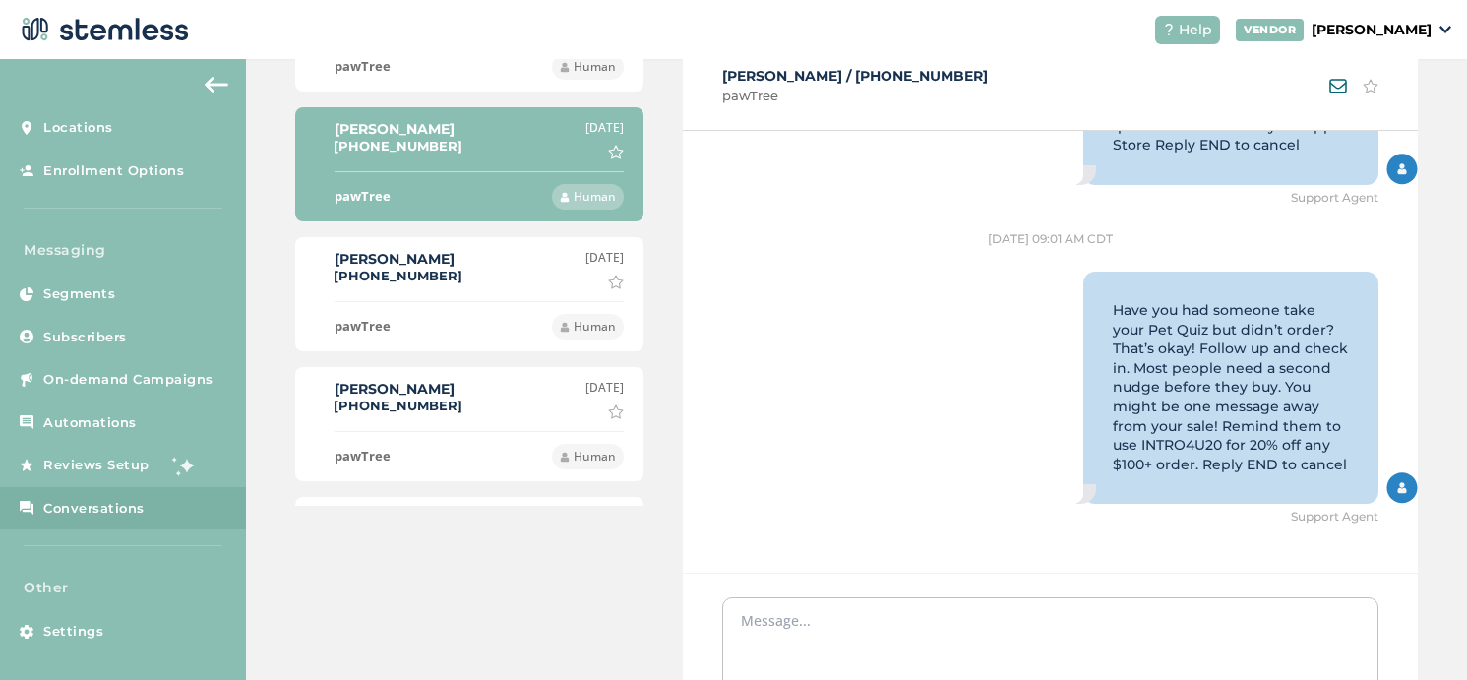
scroll to position [599, 0]
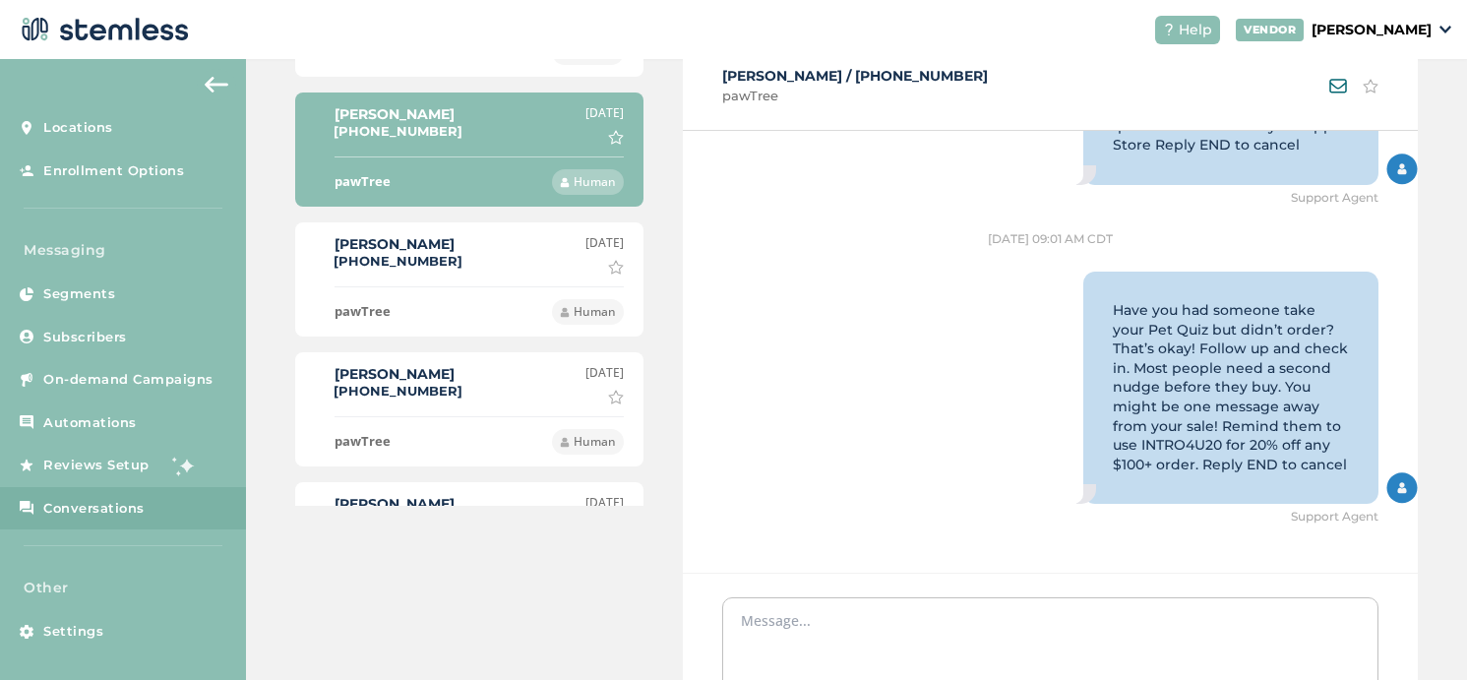
click at [459, 272] on div "Shaela Pizzulo (720) 500-7299 1 week ago Mark as important" at bounding box center [469, 254] width 309 height 40
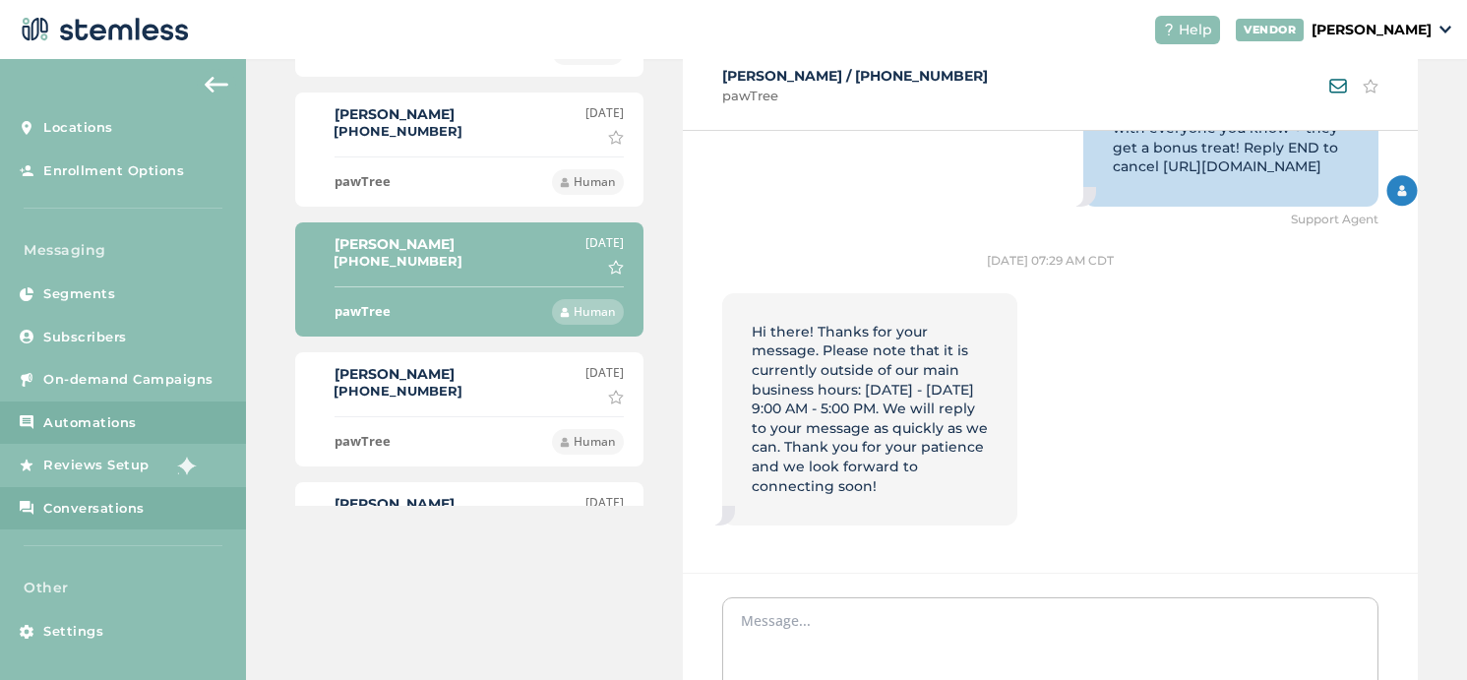
click at [110, 406] on link "Automations" at bounding box center [123, 422] width 246 height 43
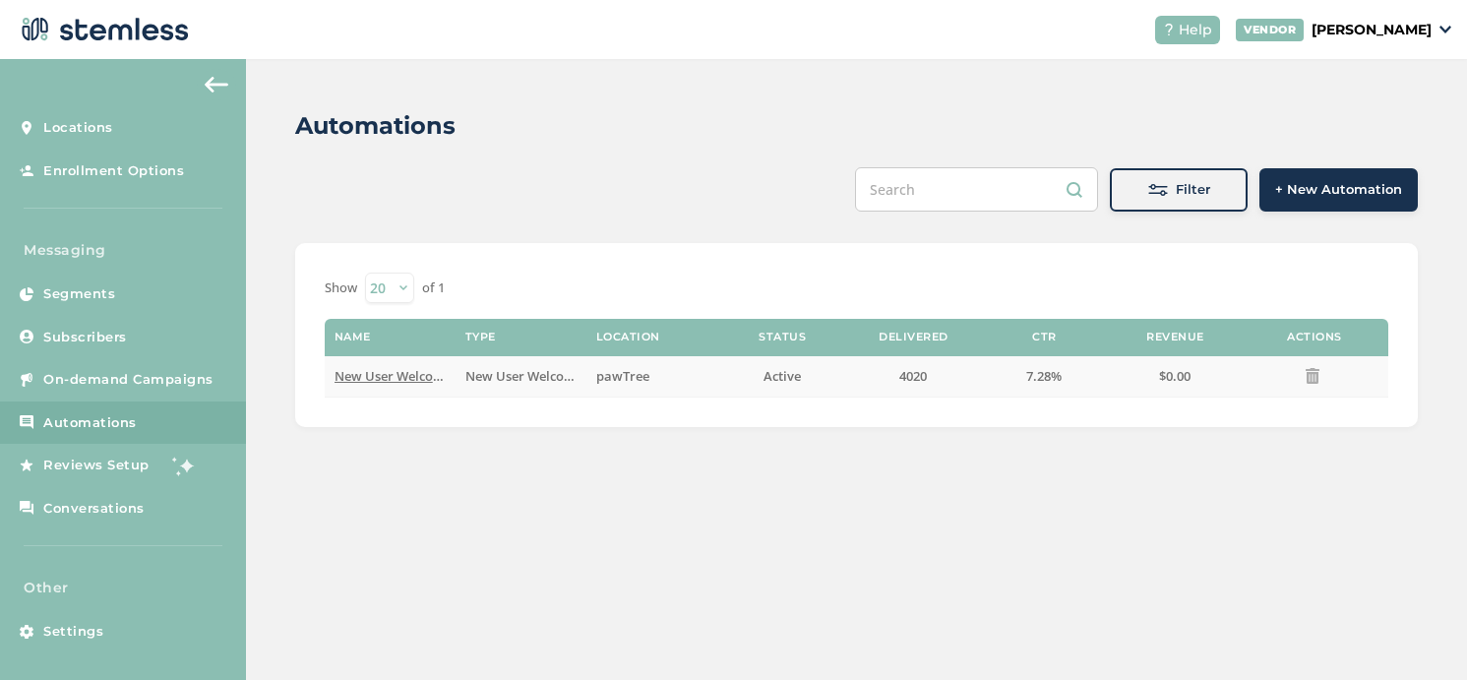
click at [416, 375] on span "New User Welcome" at bounding box center [393, 376] width 117 height 18
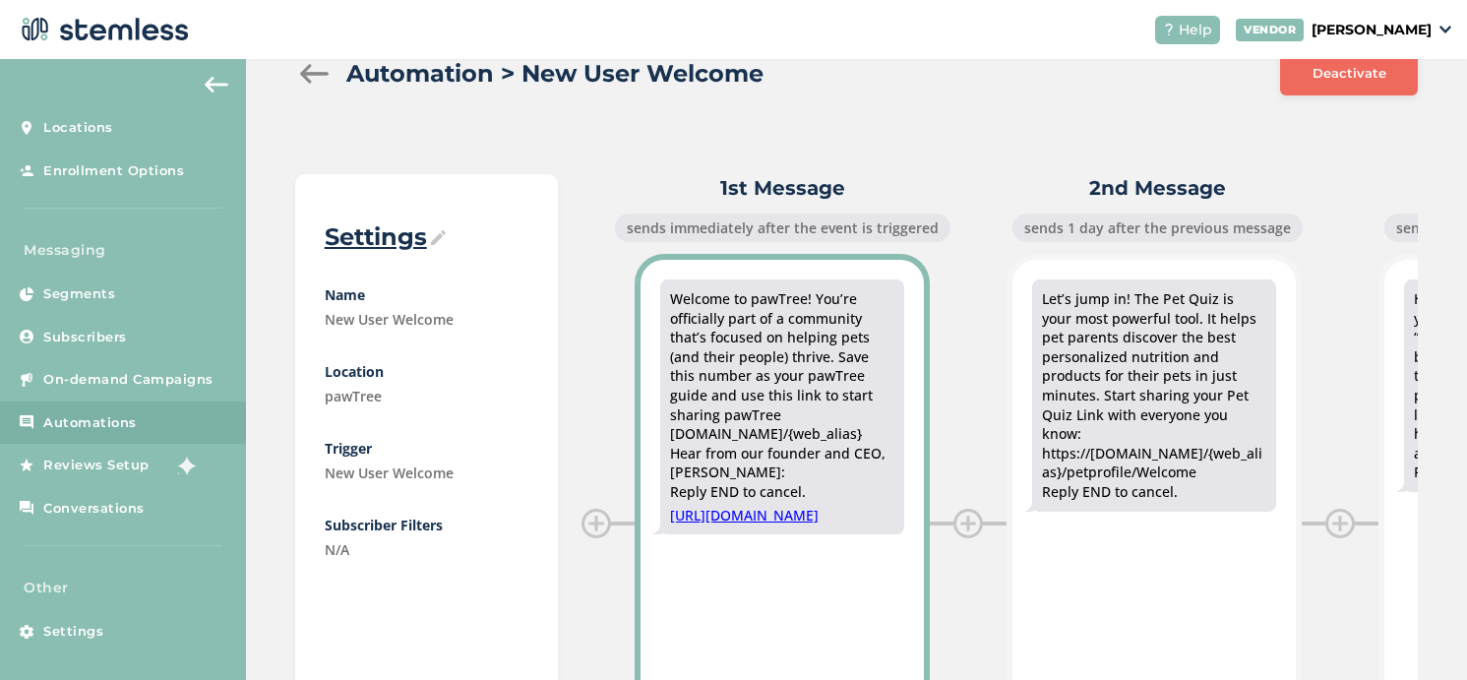
scroll to position [73, 0]
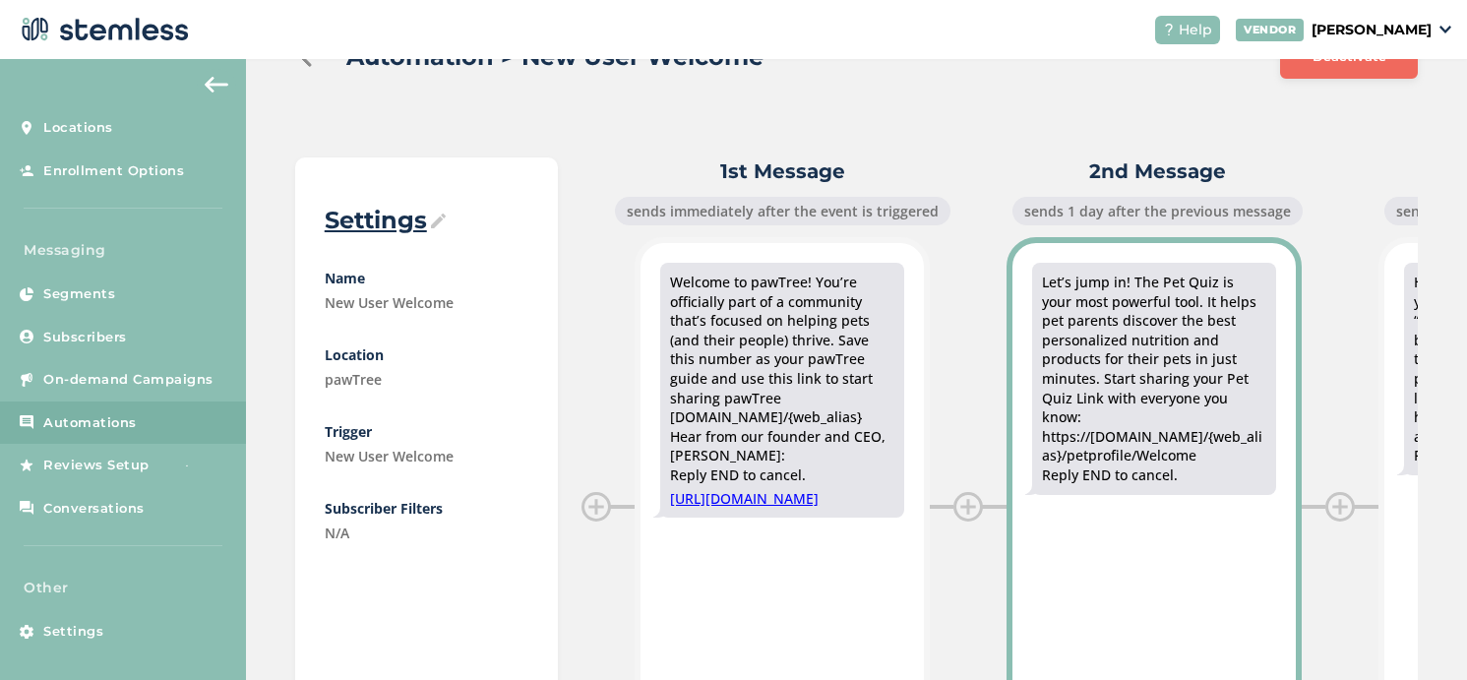
click at [1159, 401] on div "Let’s jump in! The Pet Quiz is your most powerful tool. It helps pet parents di…" at bounding box center [1154, 379] width 224 height 213
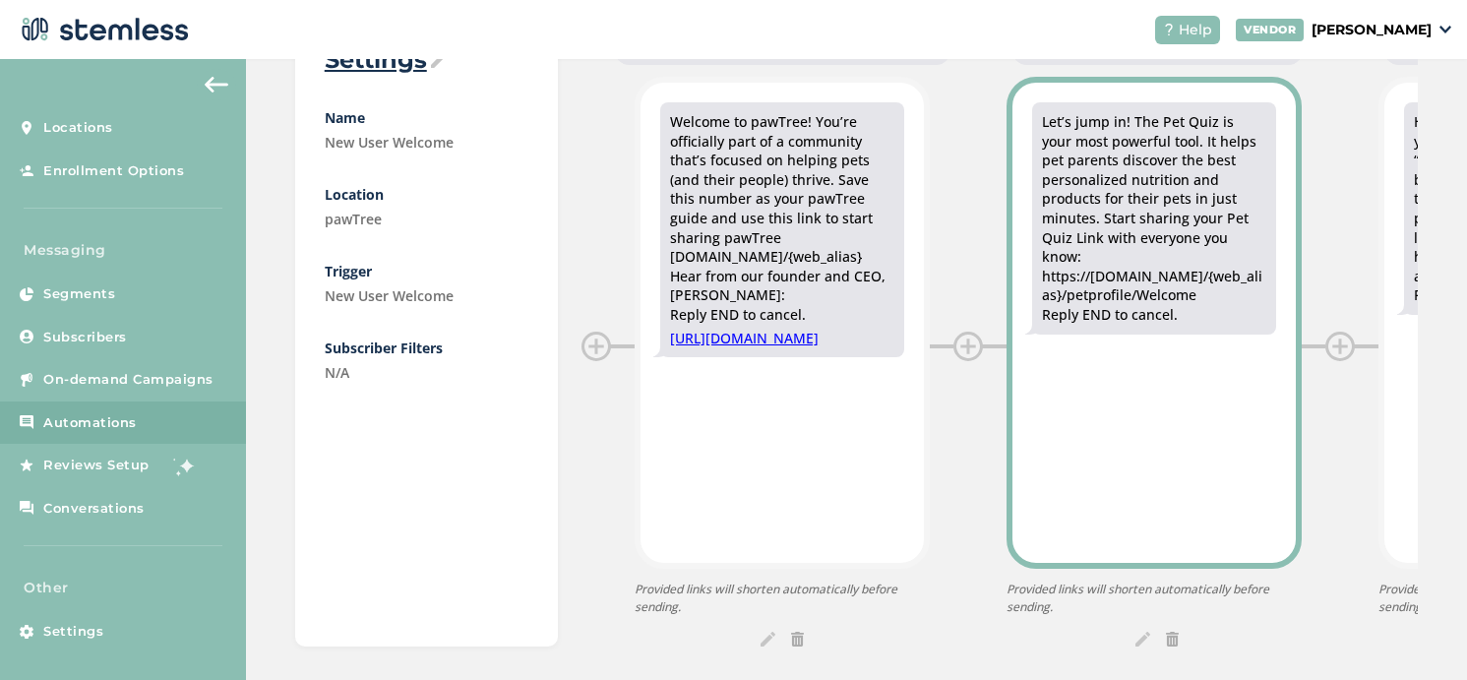
scroll to position [249, 0]
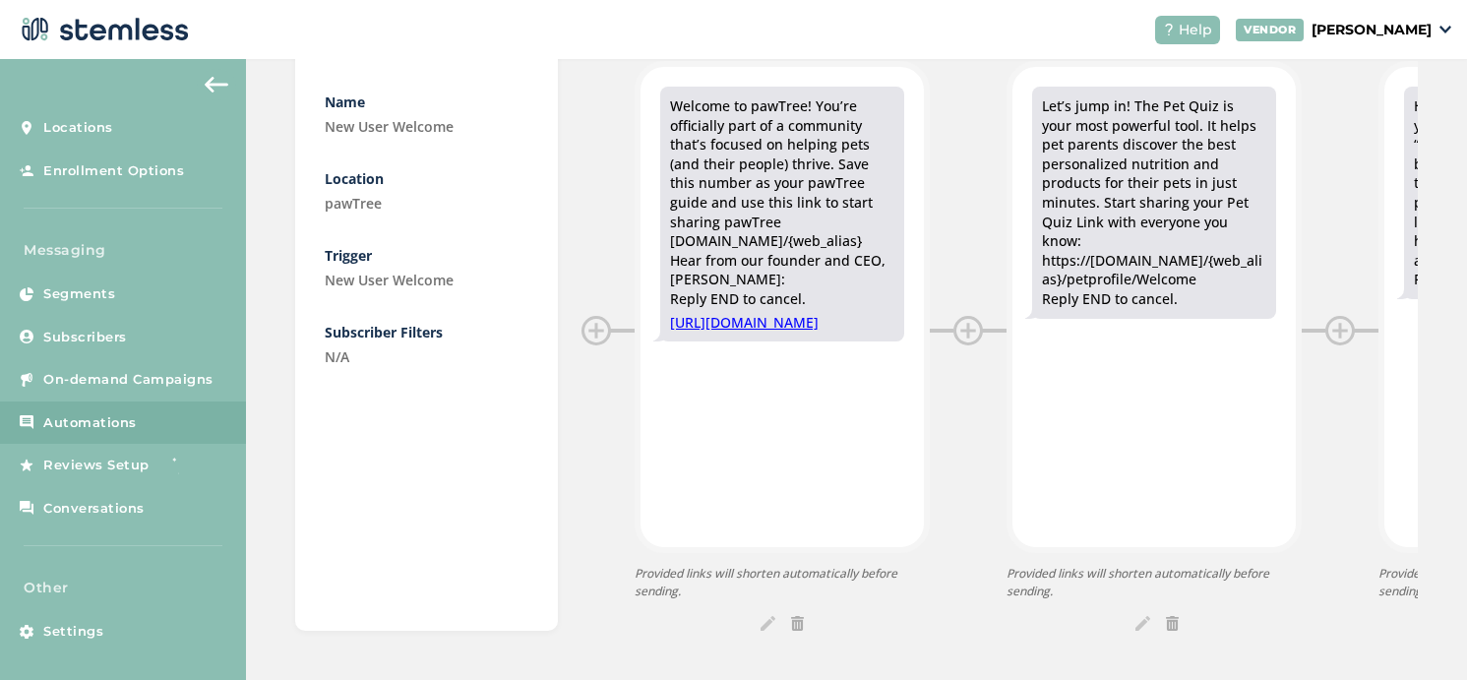
click at [1143, 624] on img at bounding box center [1142, 623] width 15 height 15
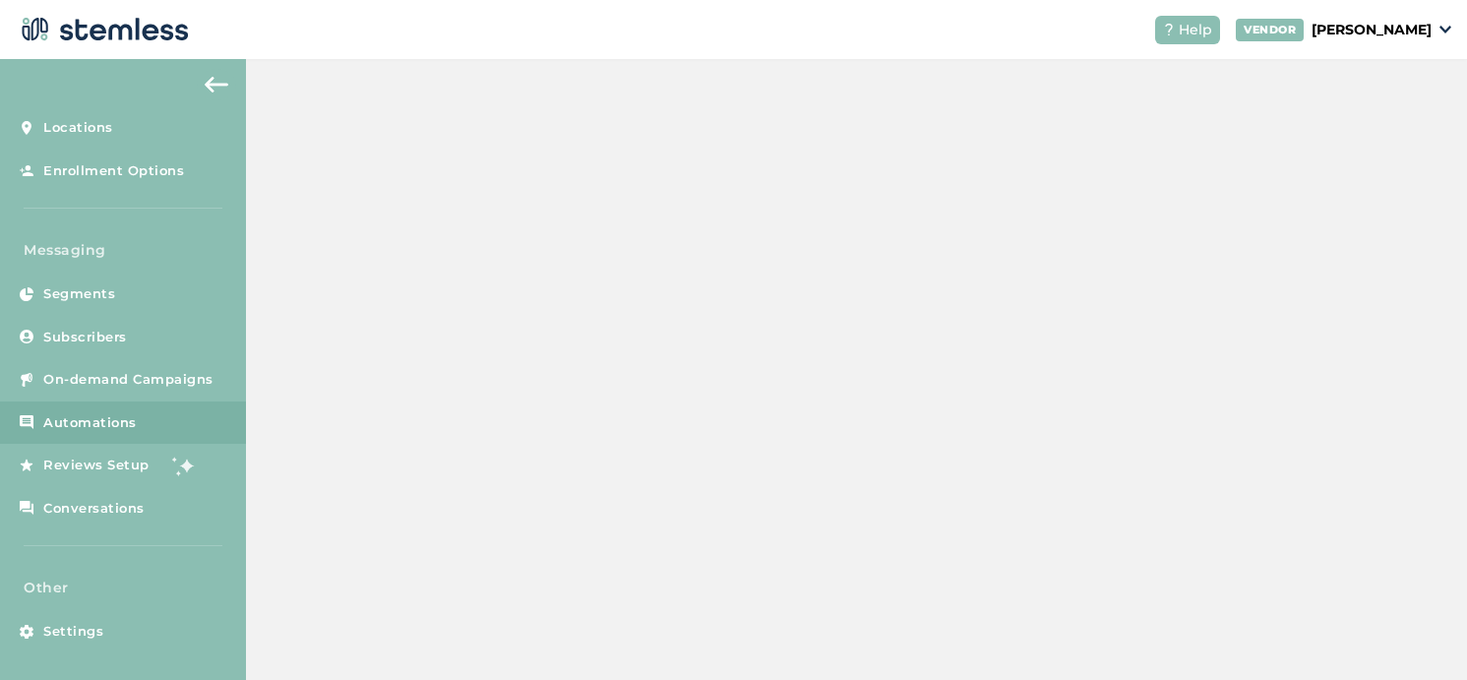
scroll to position [231, 0]
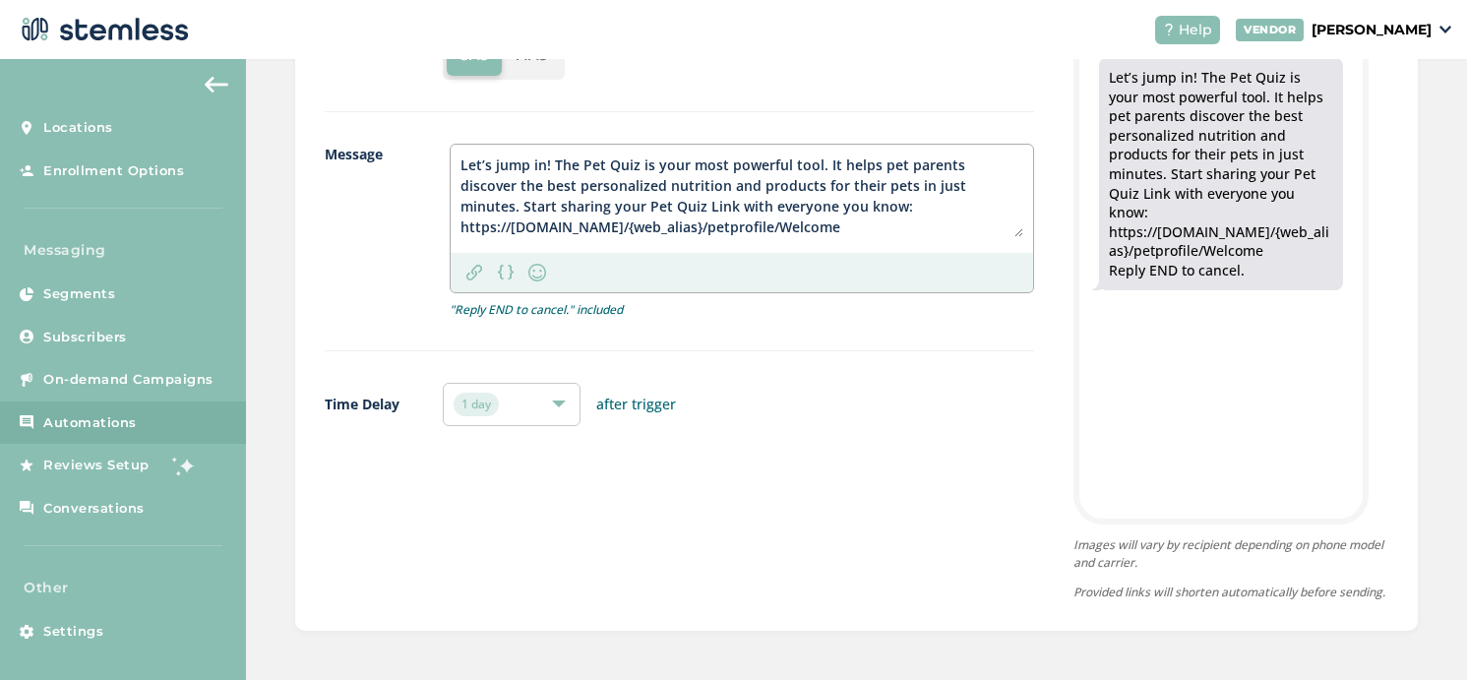
click at [461, 154] on textarea "Let’s jump in! The Pet Quiz is your most powerful tool. It helps pet parents di…" at bounding box center [741, 195] width 563 height 83
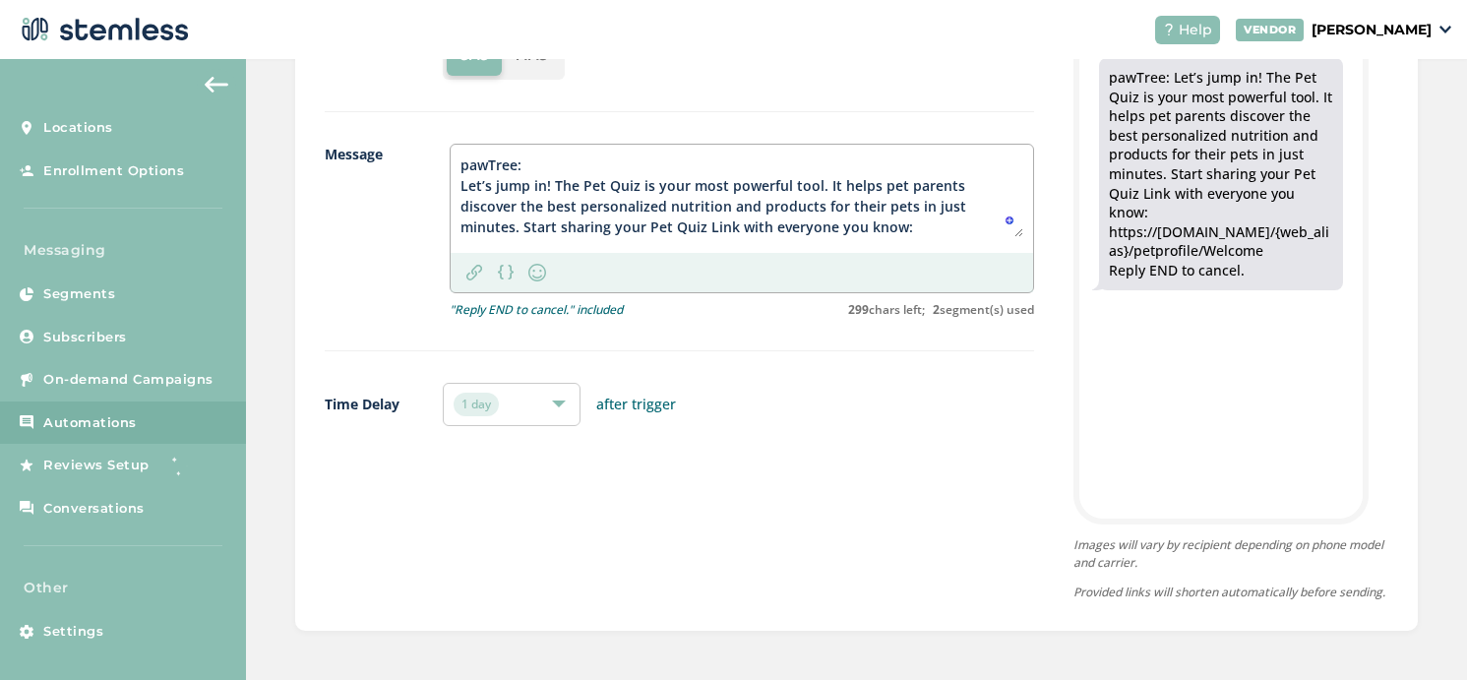
drag, startPoint x: 460, startPoint y: 143, endPoint x: 555, endPoint y: 147, distance: 94.5
click at [555, 154] on textarea "pawTree: Let’s jump in! The Pet Quiz is your most powerful tool. It helps pet p…" at bounding box center [741, 195] width 563 height 83
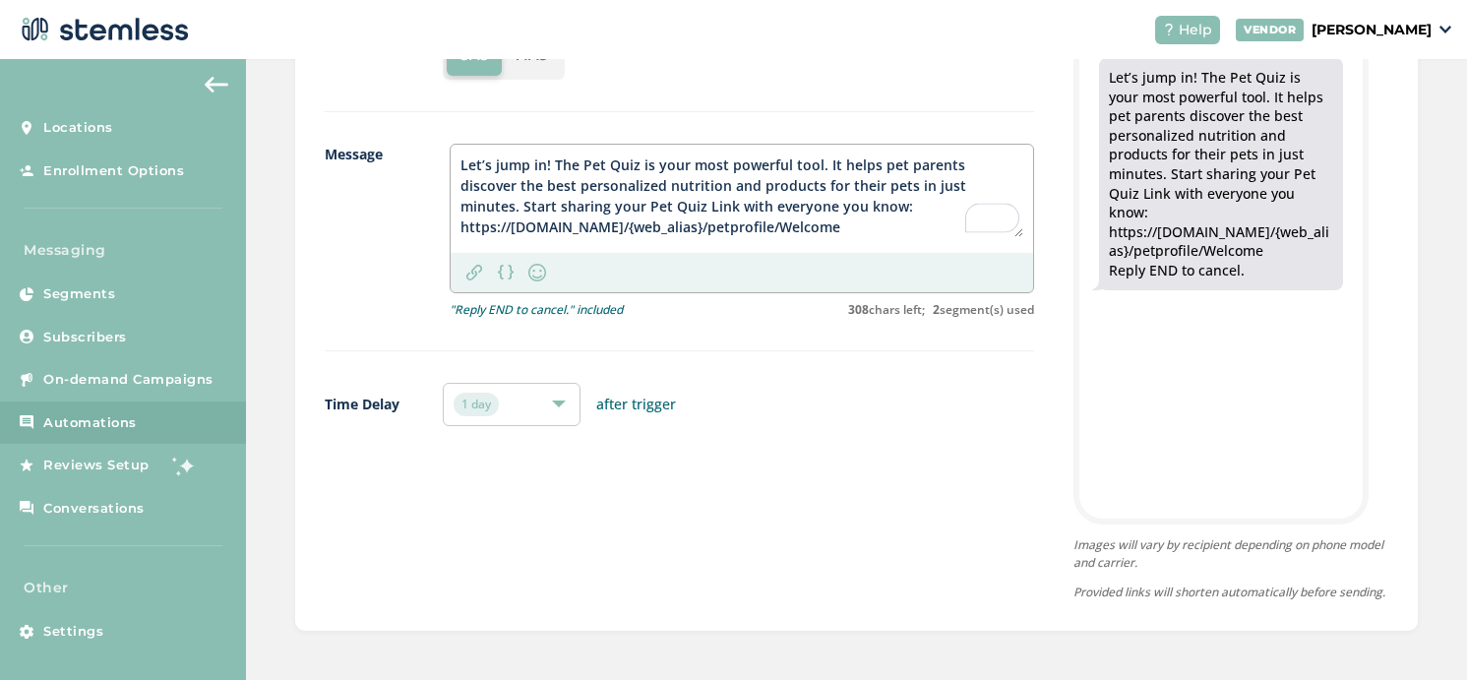
paste textarea "pawTree:"
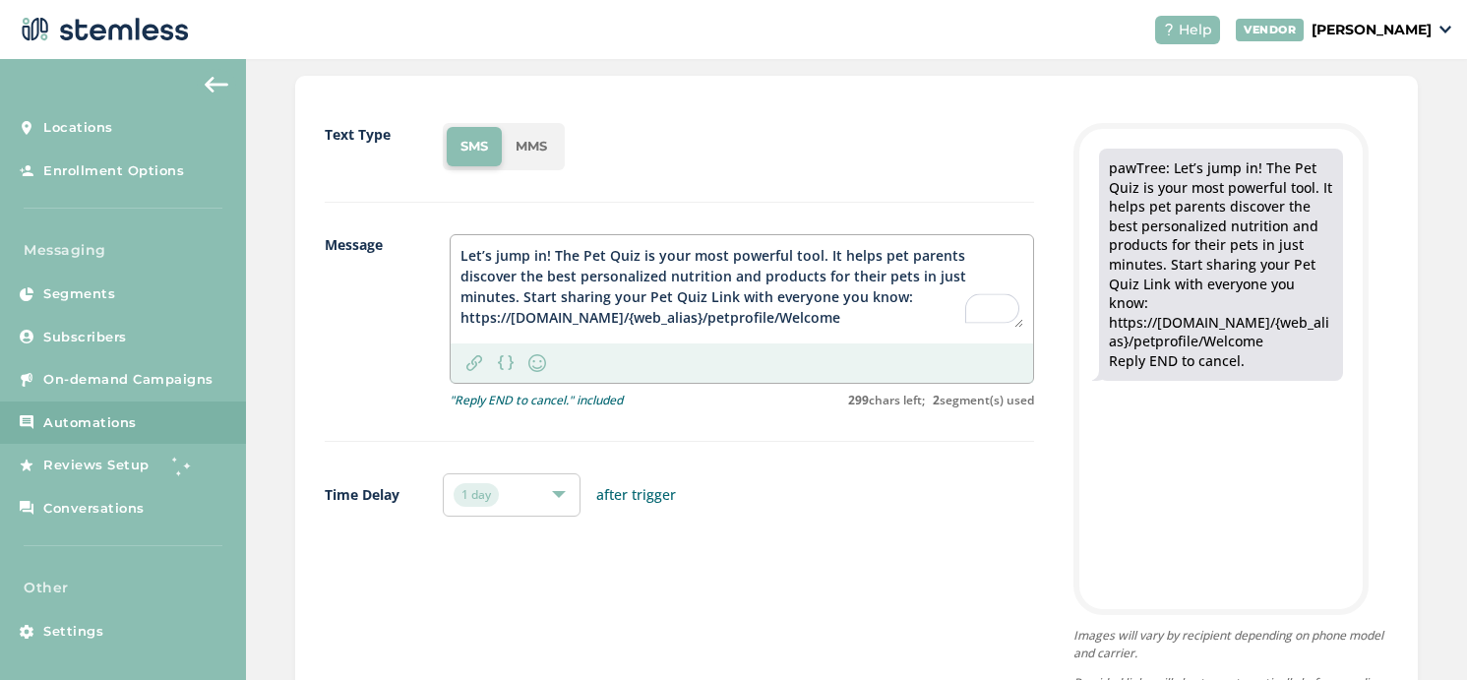
scroll to position [0, 0]
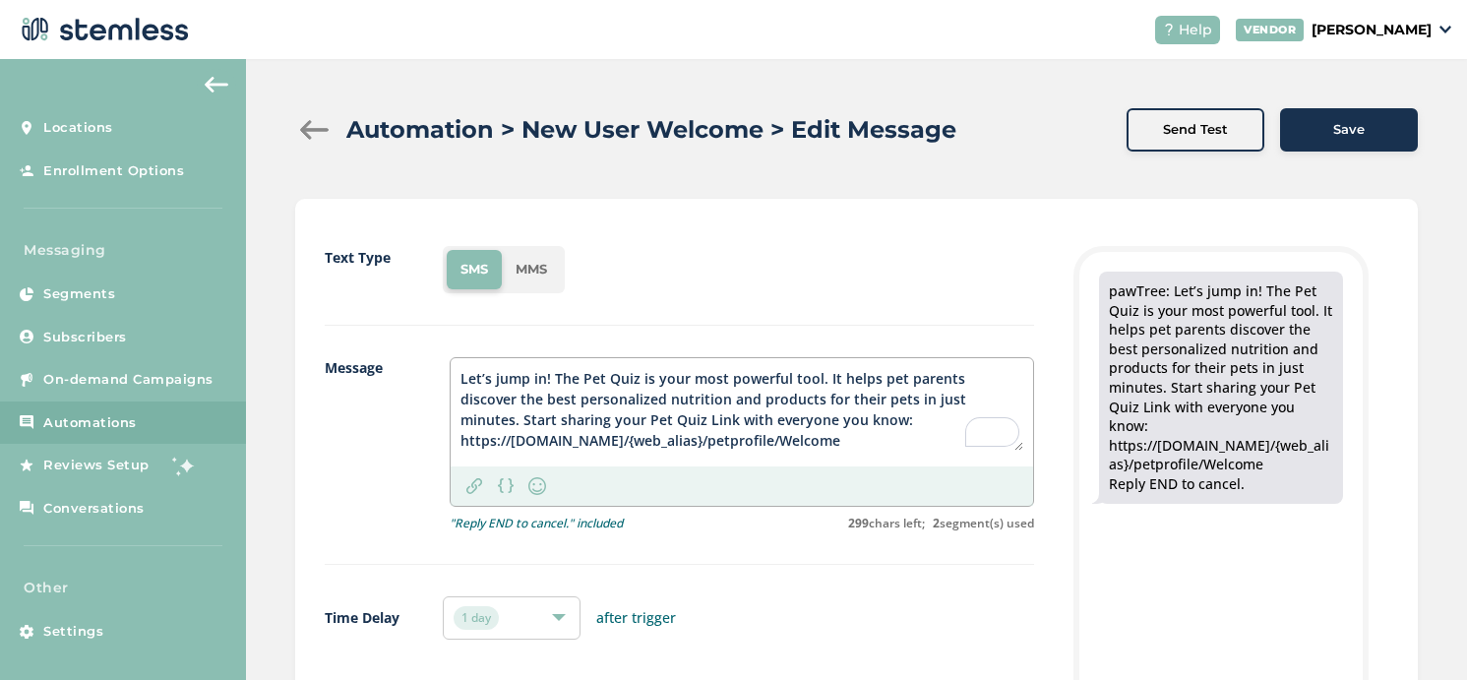
type textarea "pawTree: Let’s jump in! The Pet Quiz is your most powerful tool. It helps pet p…"
click at [1341, 120] on span "Save" at bounding box center [1348, 130] width 31 height 20
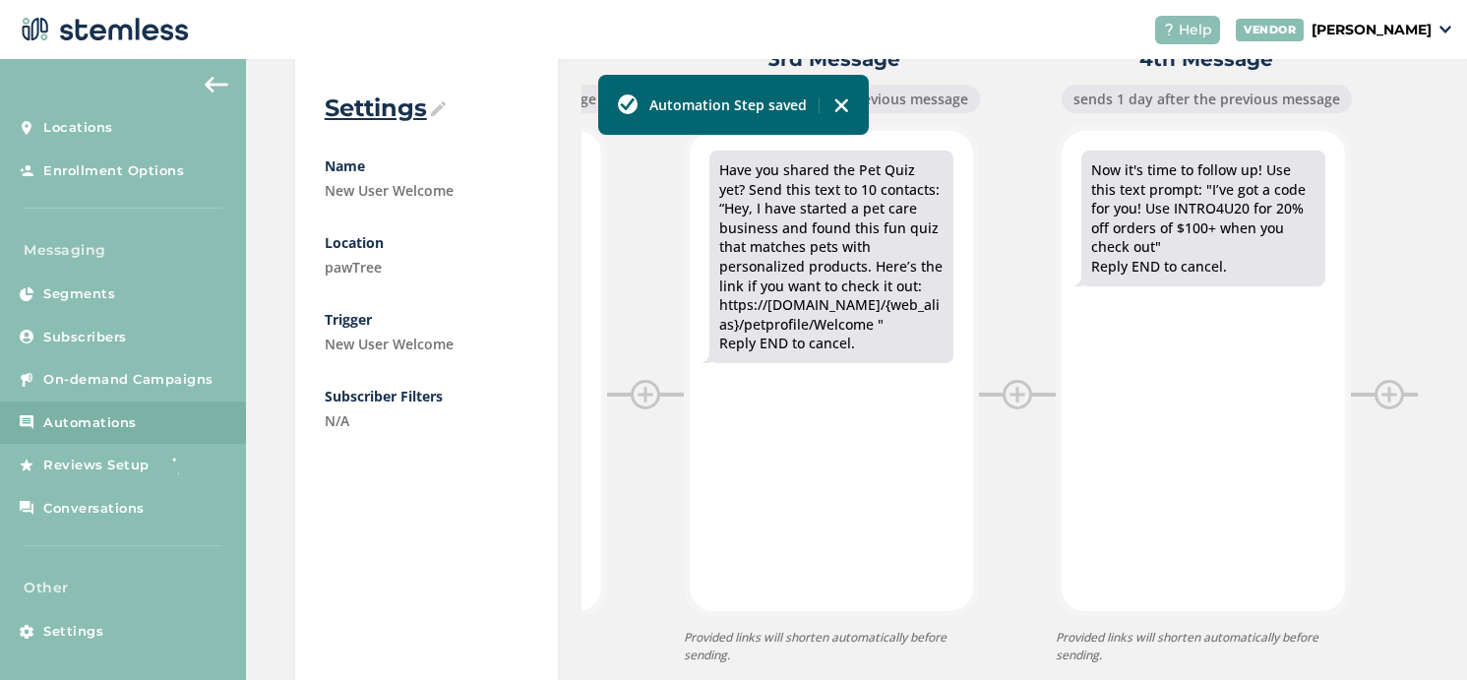
scroll to position [249, 0]
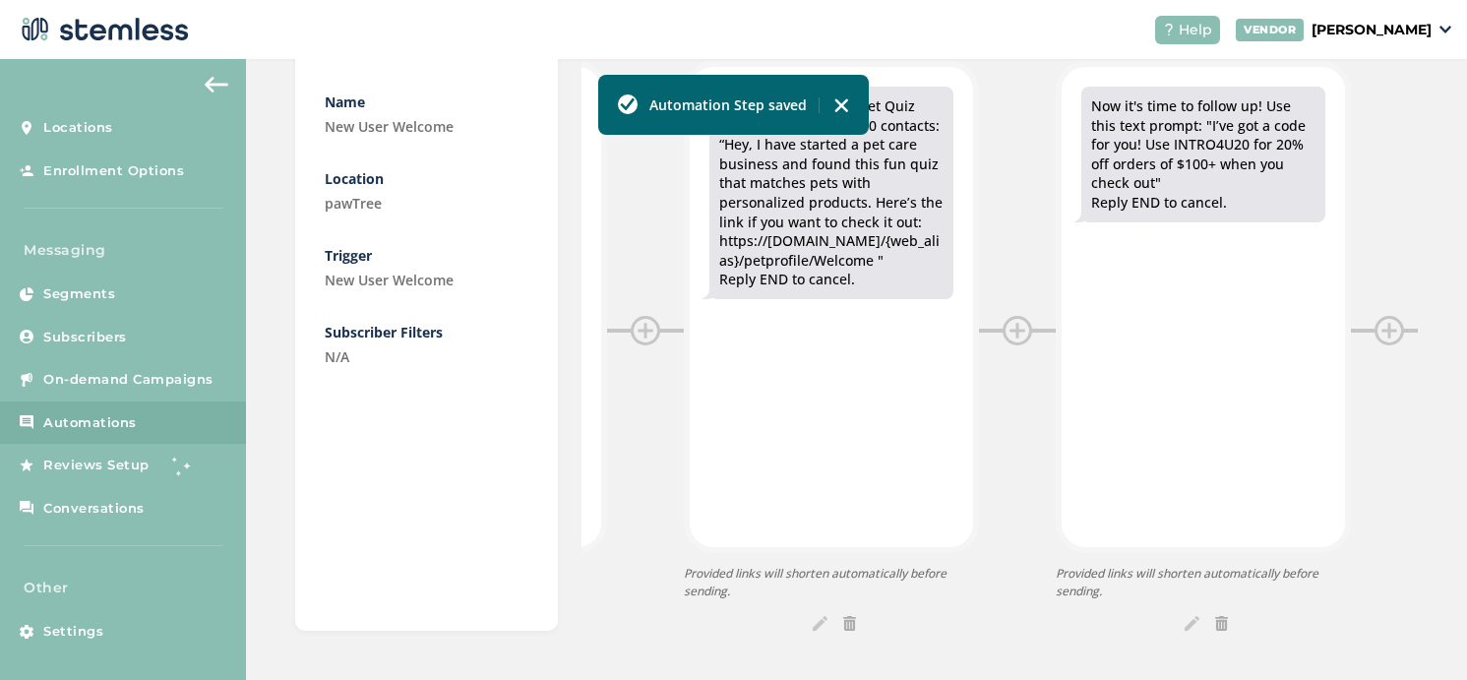
click at [819, 629] on img at bounding box center [820, 623] width 15 height 15
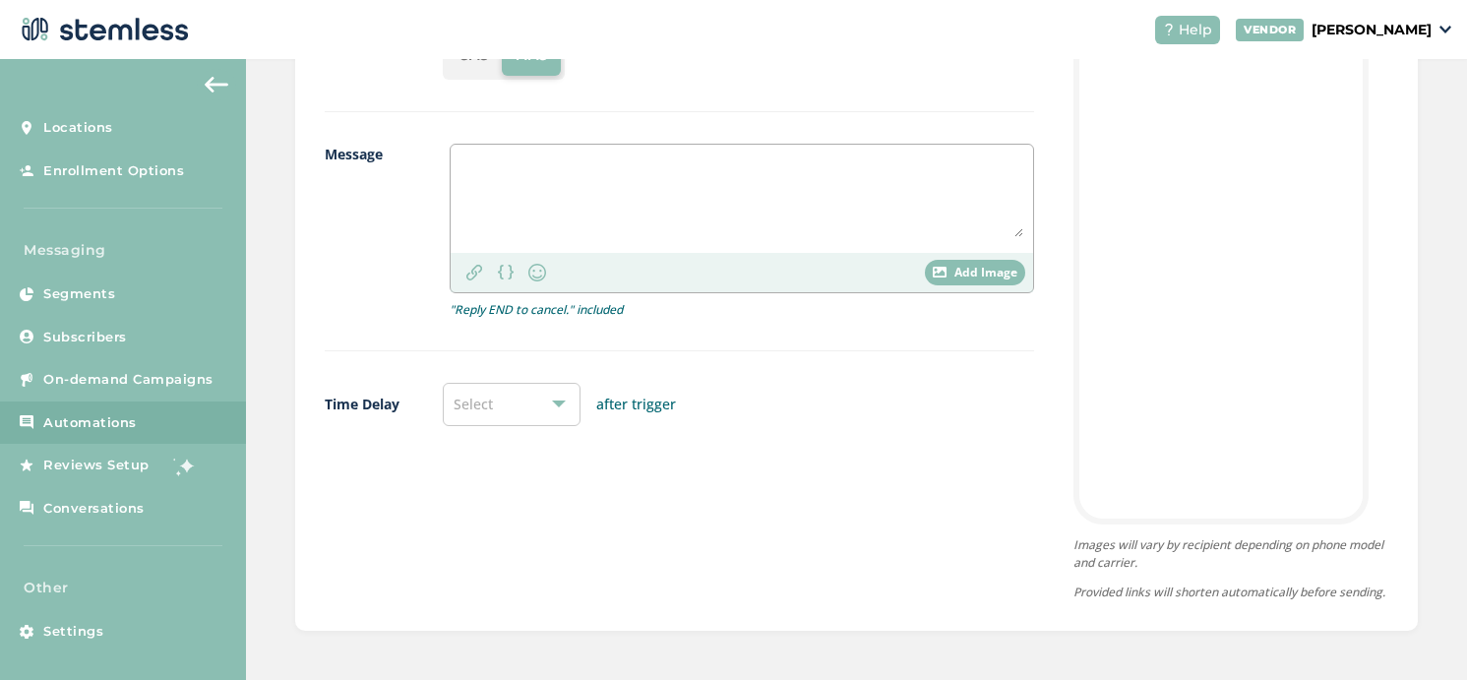
scroll to position [231, 0]
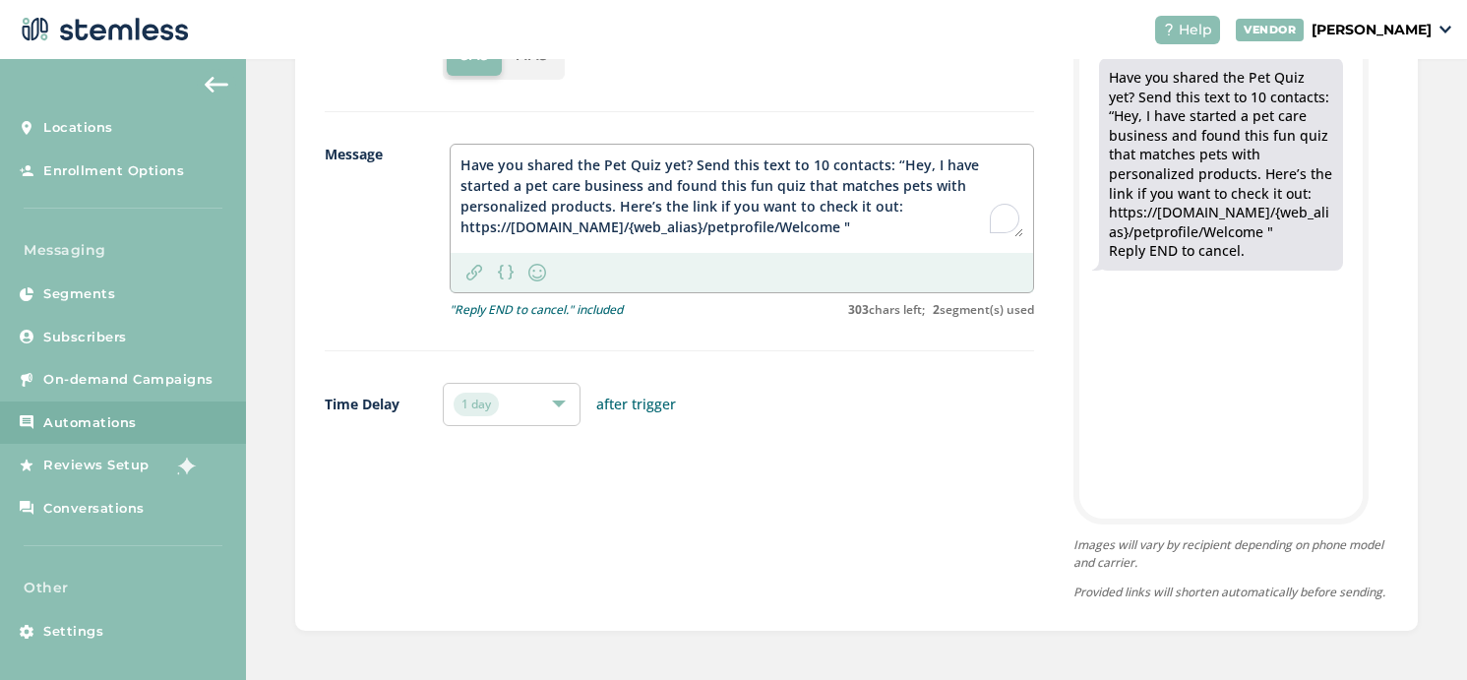
click at [462, 154] on textarea "Have you shared the Pet Quiz yet? Send this text to 10 contacts: “Hey, I have s…" at bounding box center [741, 195] width 563 height 83
paste textarea "pawTree:"
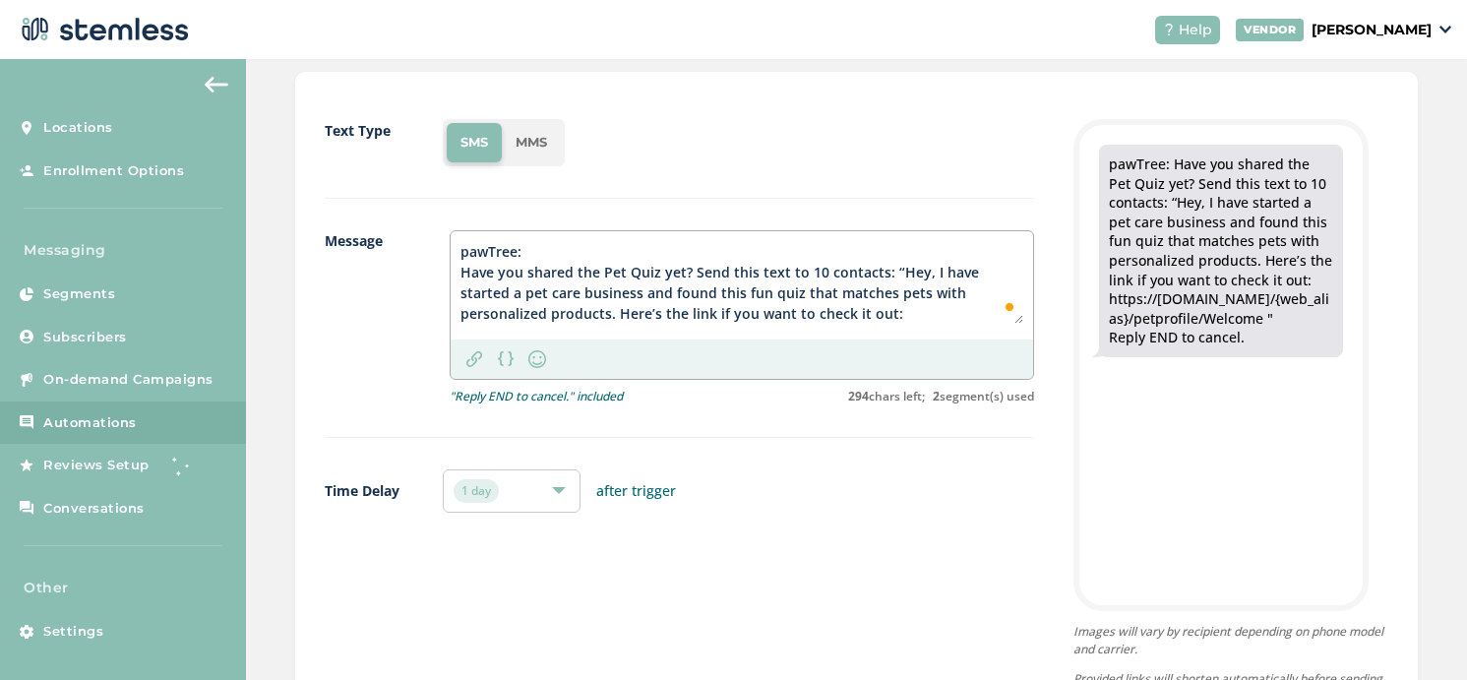
scroll to position [0, 0]
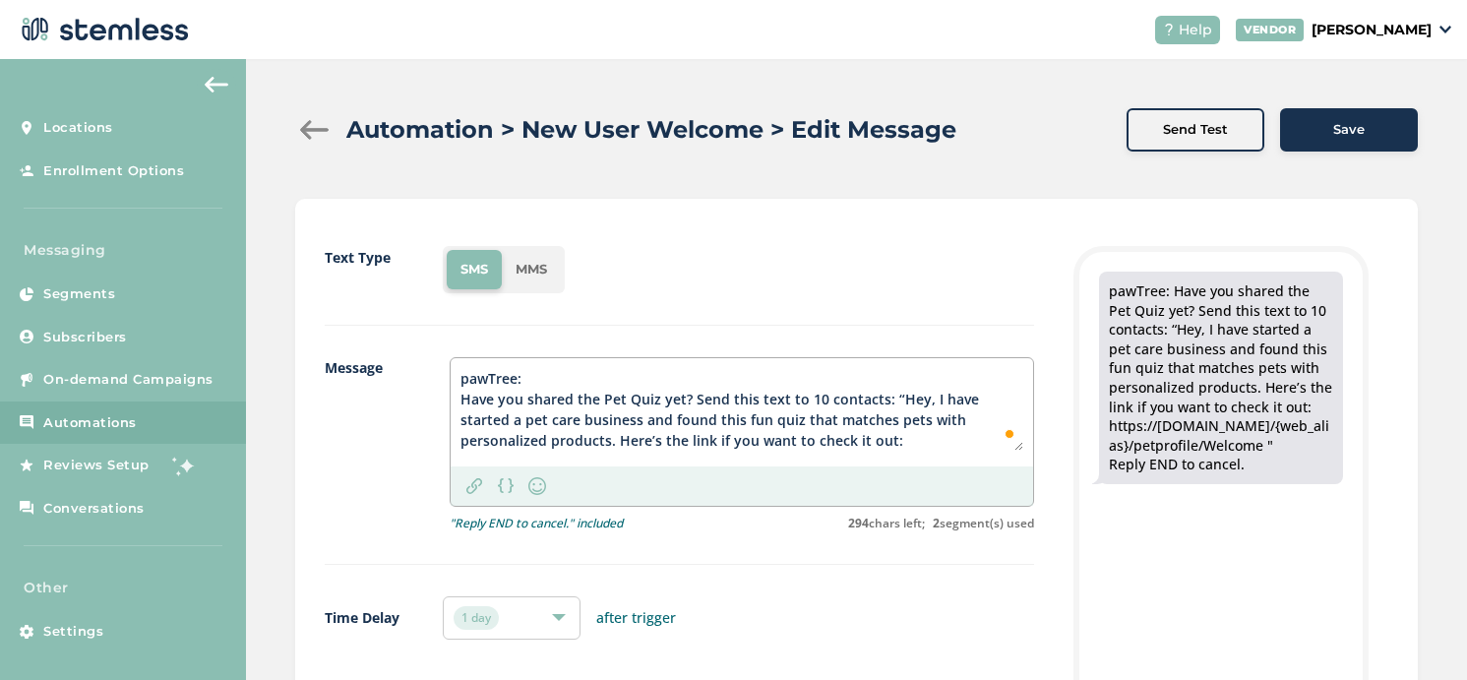
type textarea "pawTree: Have you shared the Pet Quiz yet? Send this text to 10 contacts: “Hey,…"
click at [1371, 131] on div "Save" at bounding box center [1349, 130] width 106 height 20
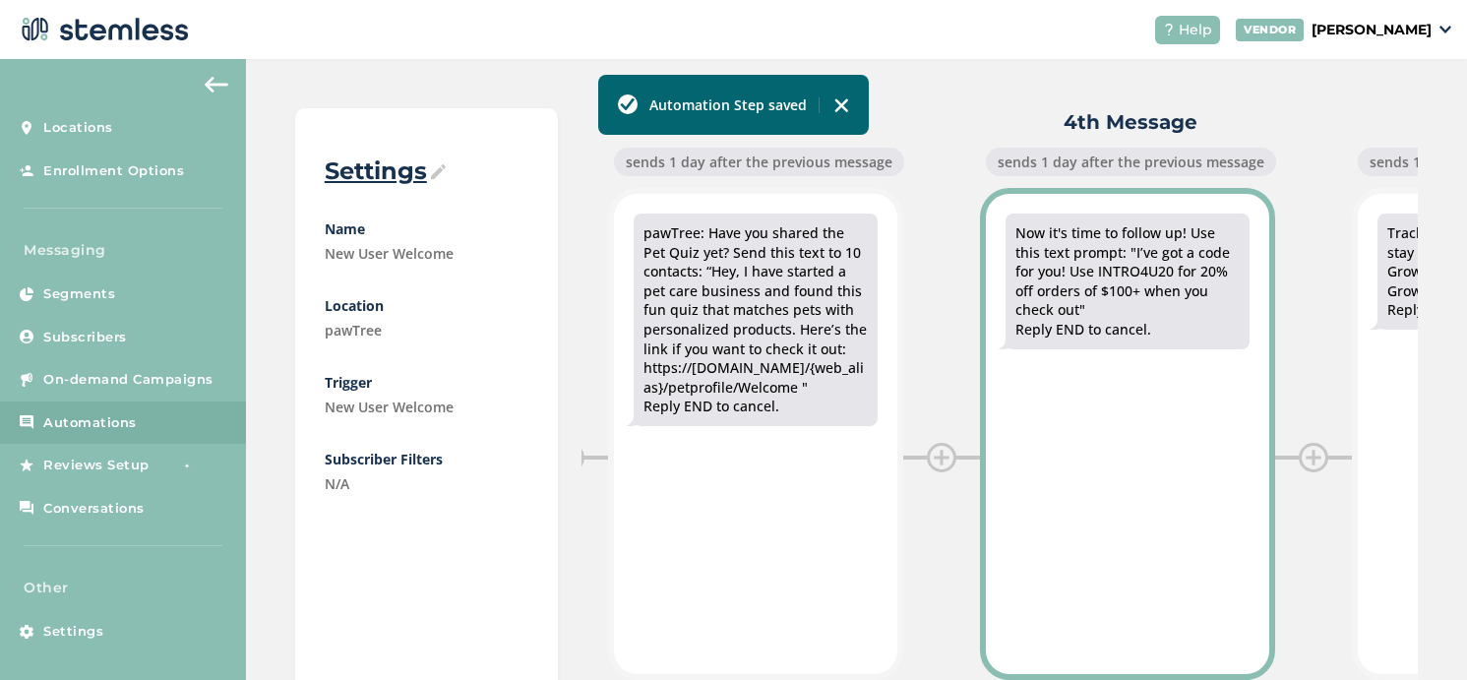
scroll to position [249, 0]
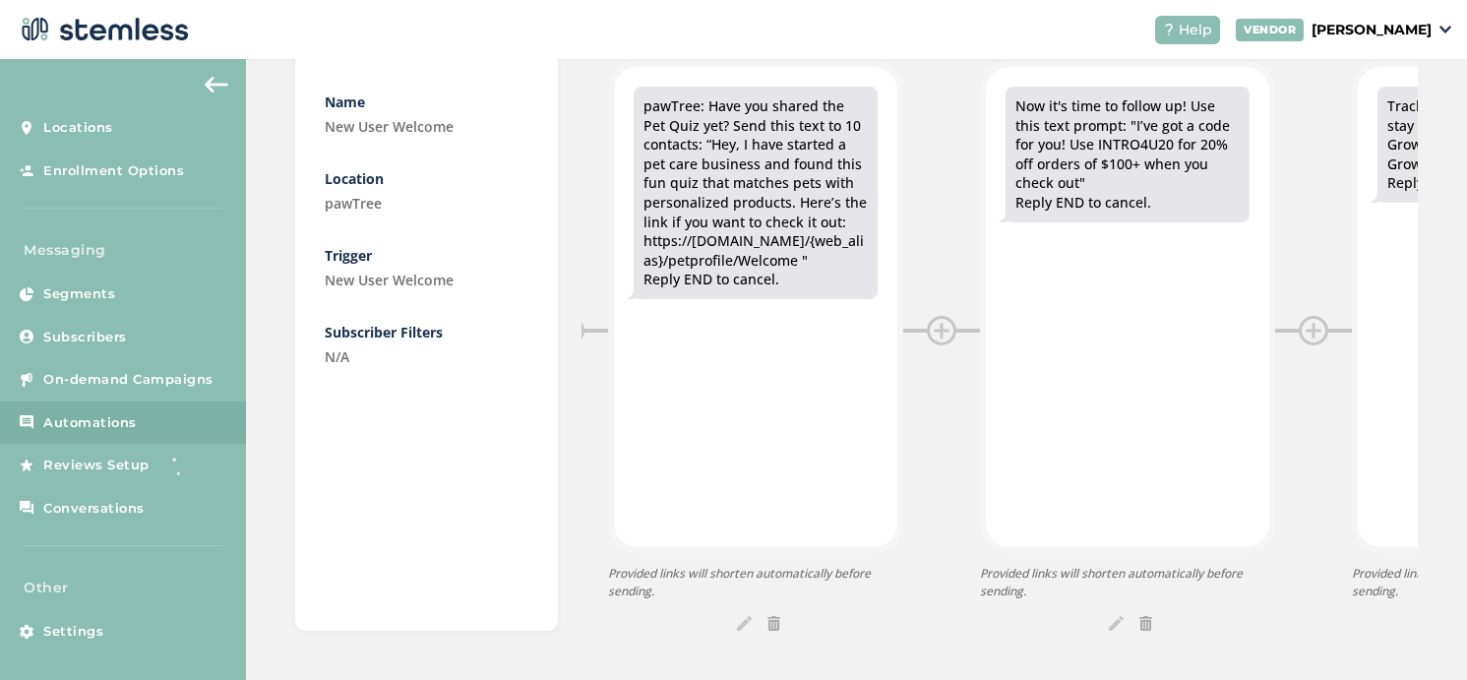
click at [1111, 626] on img at bounding box center [1116, 623] width 15 height 15
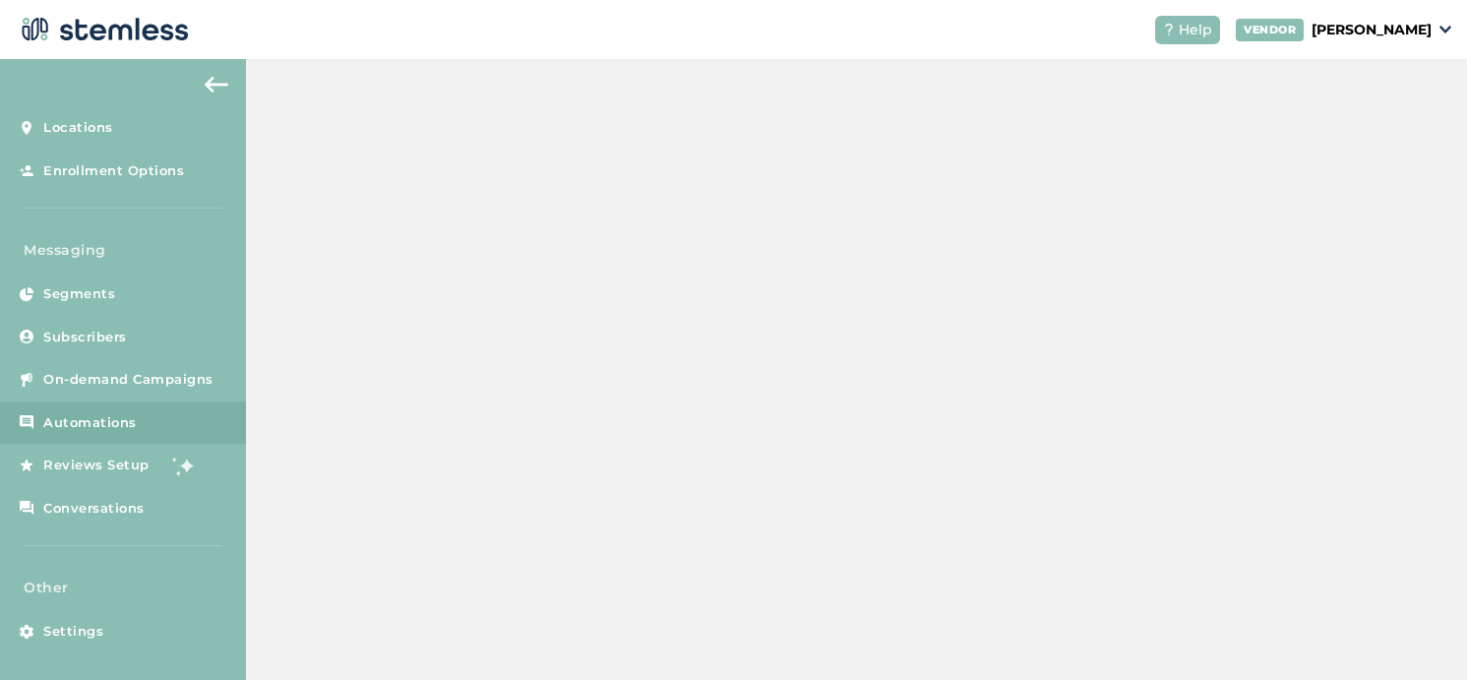
scroll to position [231, 0]
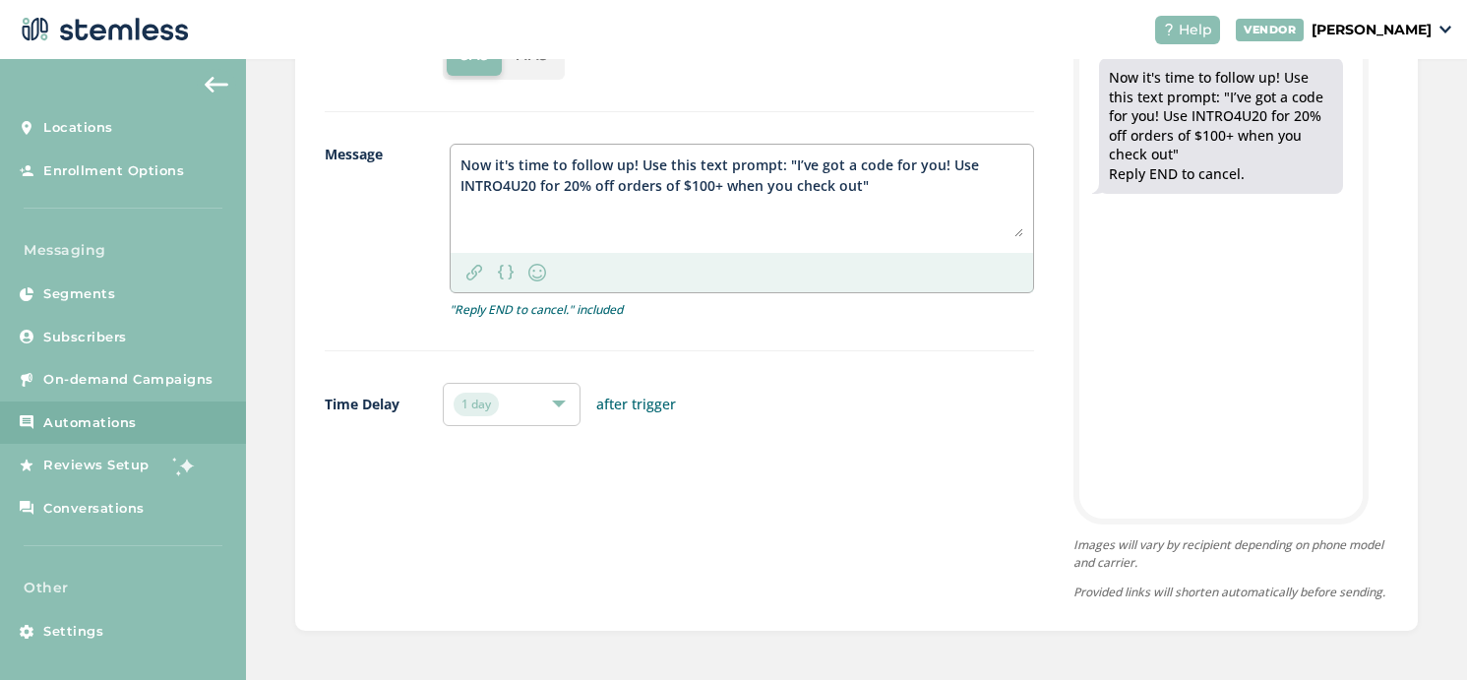
click at [463, 154] on textarea "Now it's time to follow up! Use this text prompt: "I’ve got a code for you! Use…" at bounding box center [741, 195] width 563 height 83
paste textarea "pawTree:"
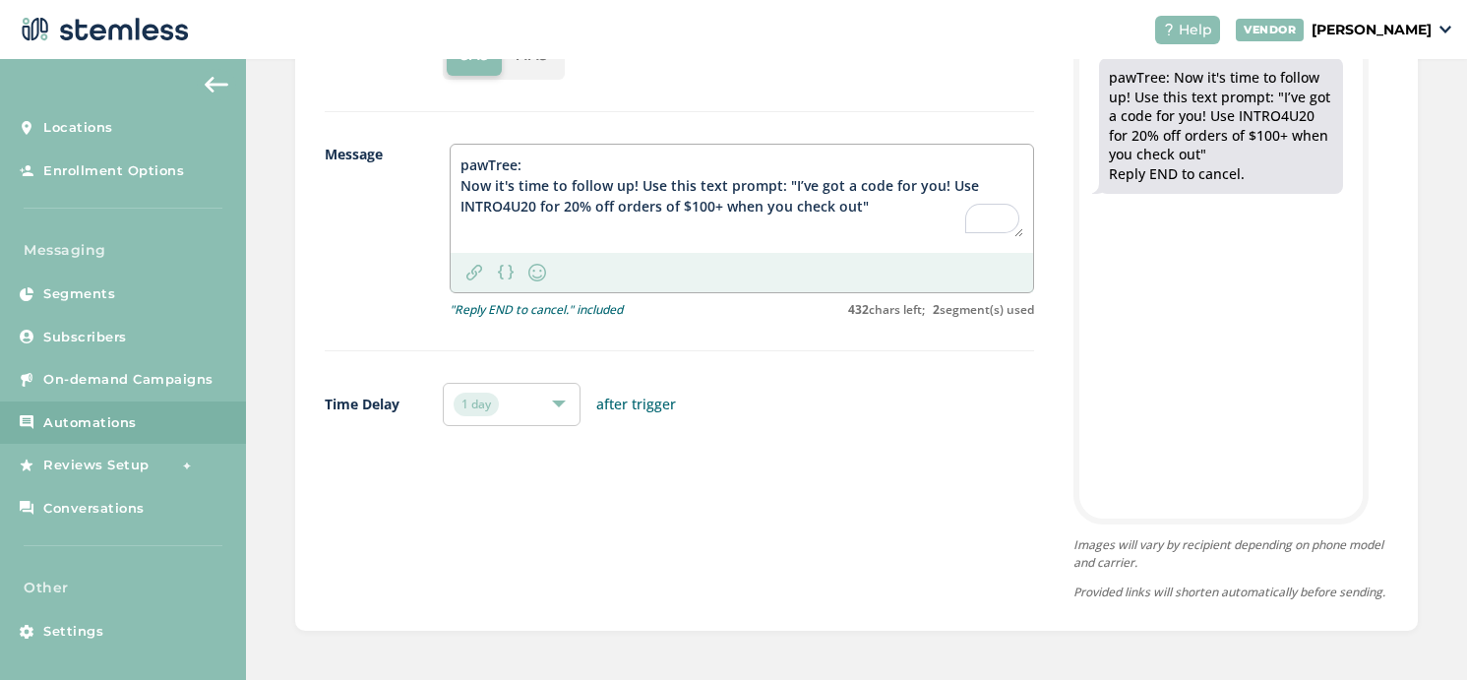
drag, startPoint x: 523, startPoint y: 152, endPoint x: 419, endPoint y: 151, distance: 104.3
click at [420, 151] on div "Message pawTree: Now it's time to follow up! Use this text prompt: "I’ve got a …" at bounding box center [679, 248] width 709 height 208
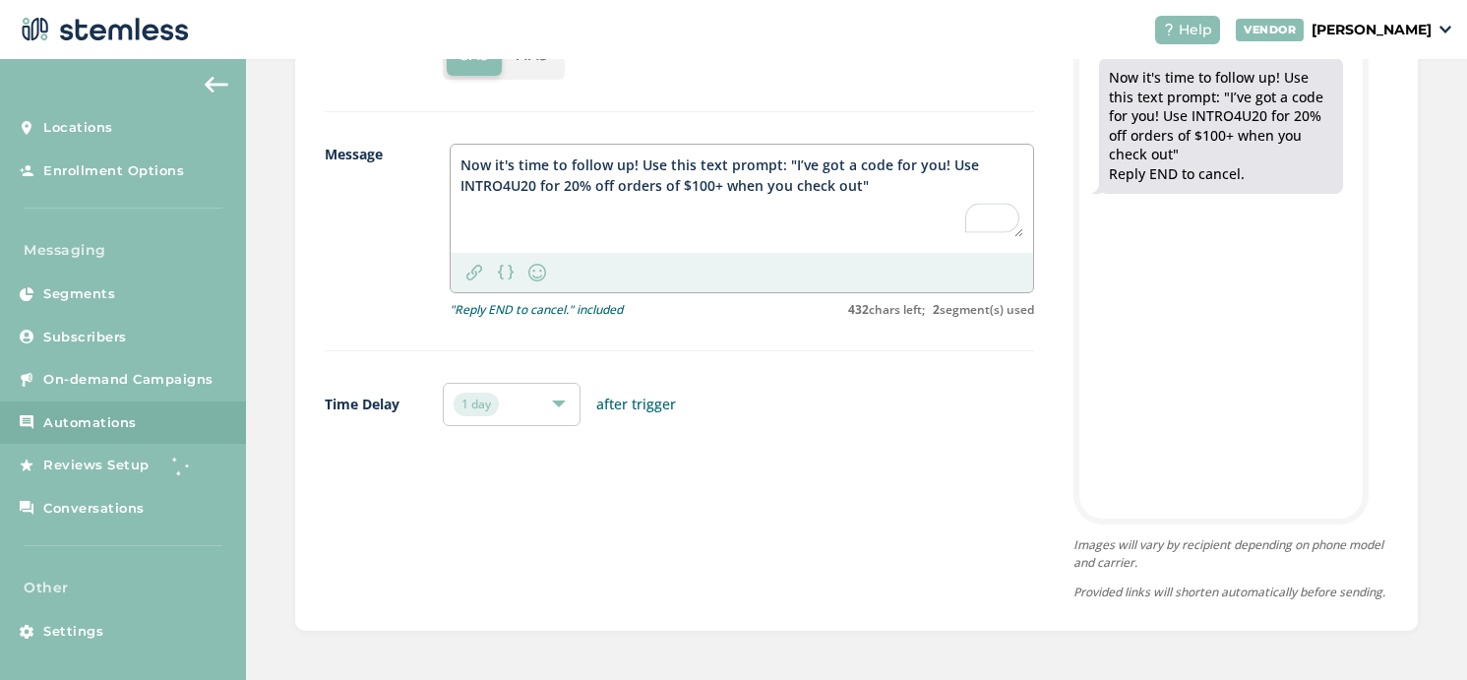
type textarea "Now it's time to follow up! Use this text prompt: "I’ve got a code for you! Use…"
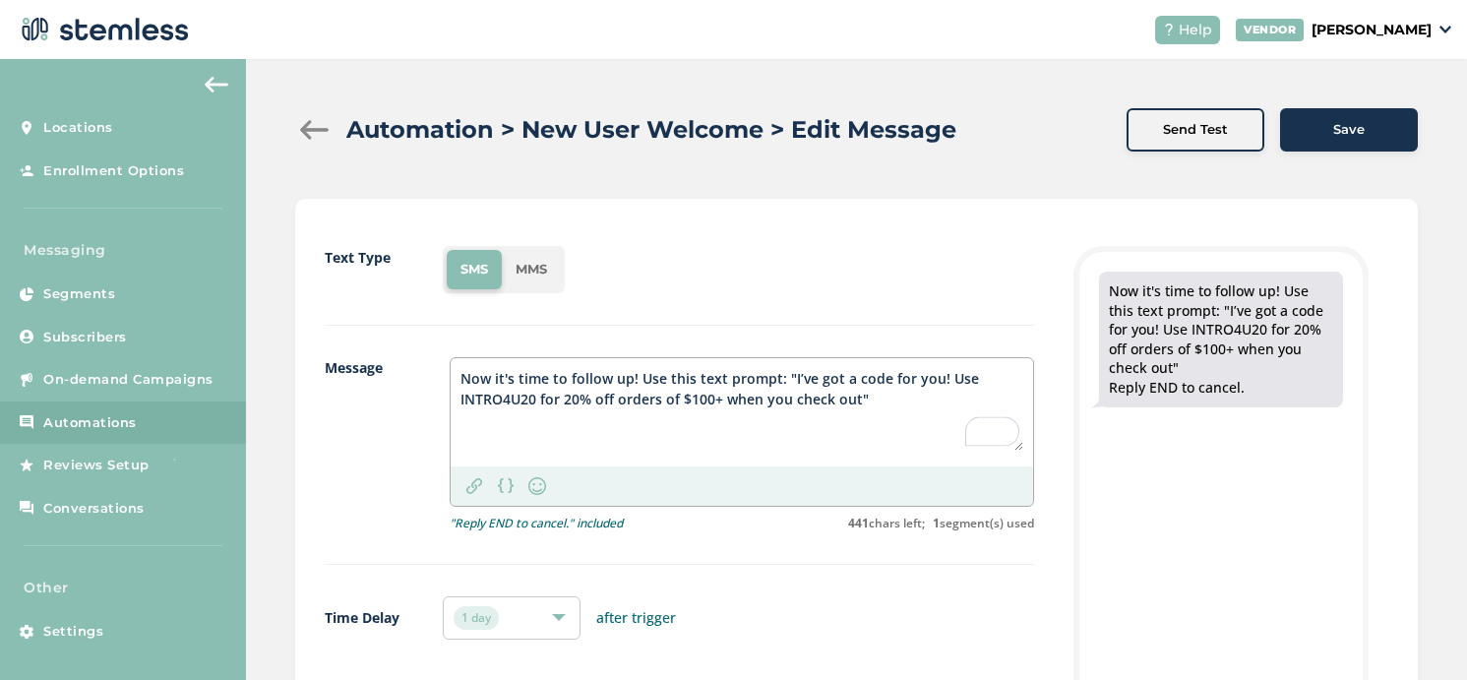
click at [1323, 128] on div "Save" at bounding box center [1349, 130] width 106 height 20
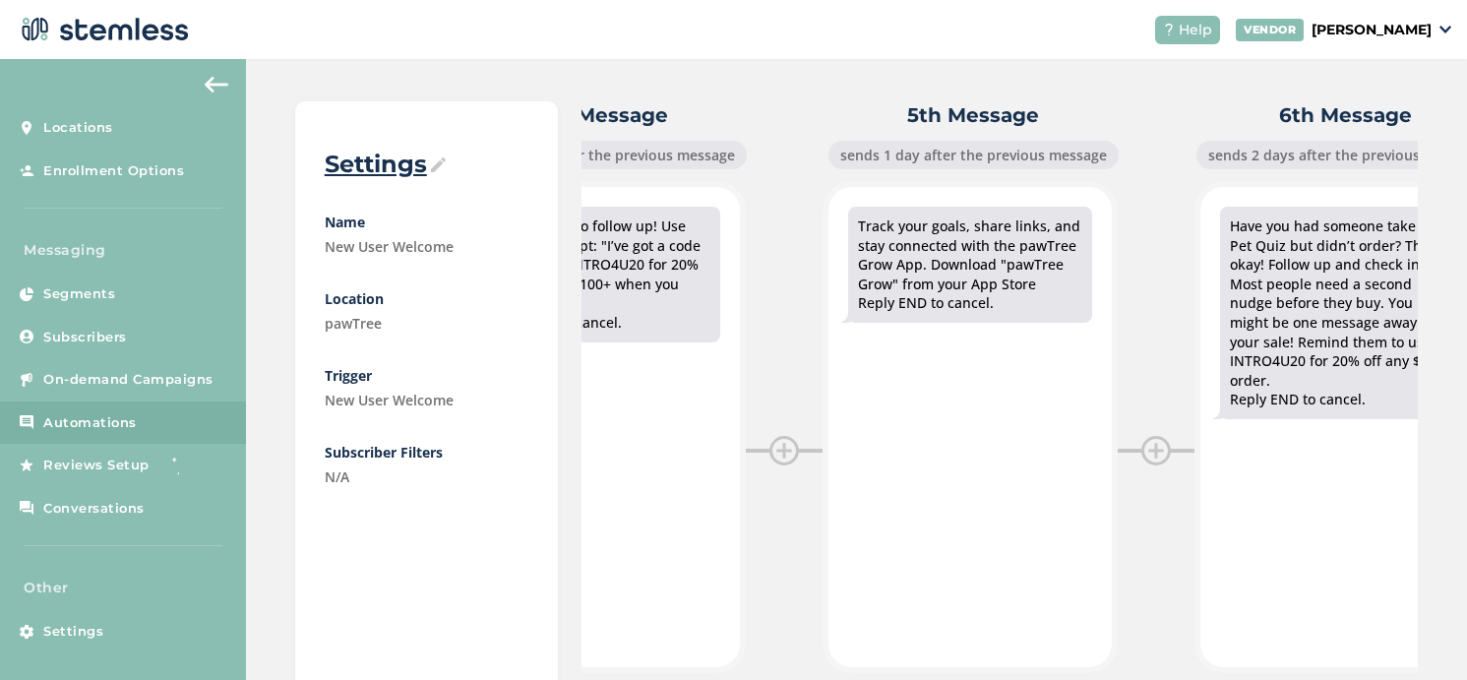
scroll to position [249, 0]
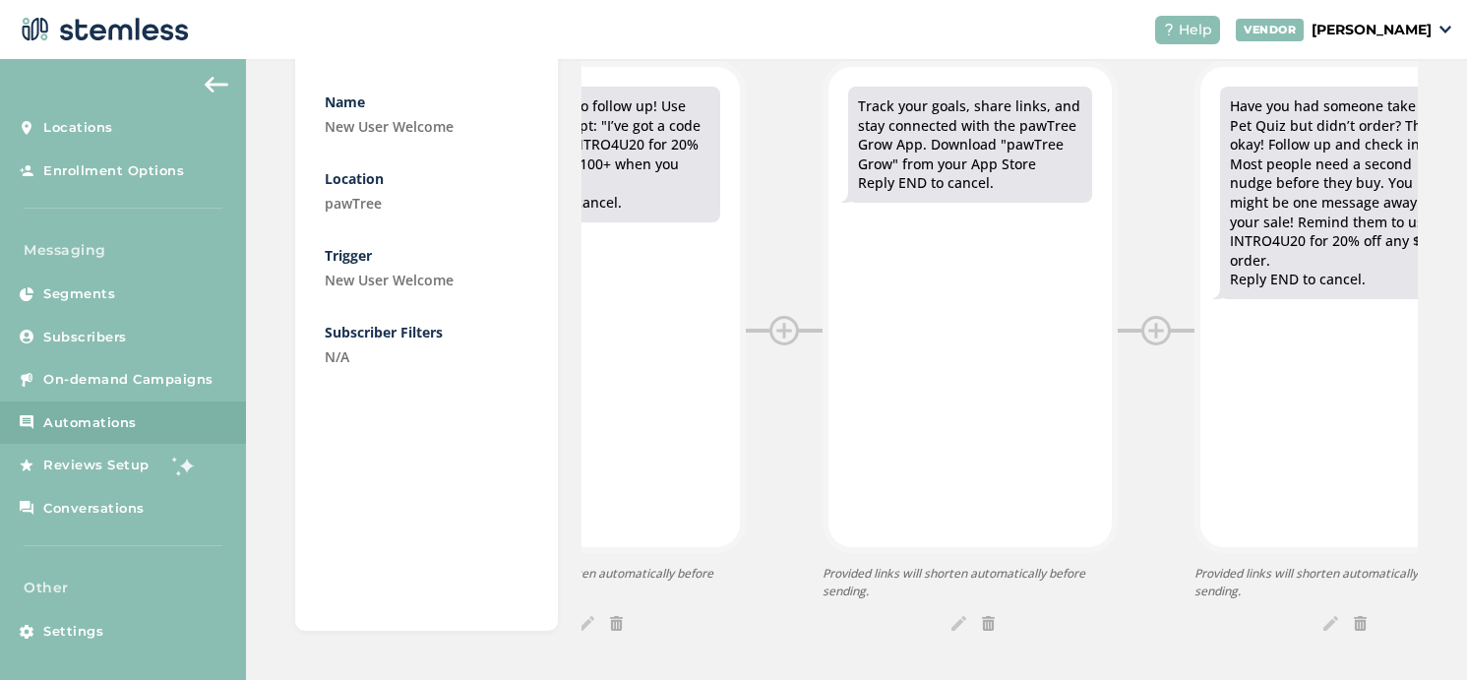
click at [958, 622] on img at bounding box center [958, 623] width 15 height 15
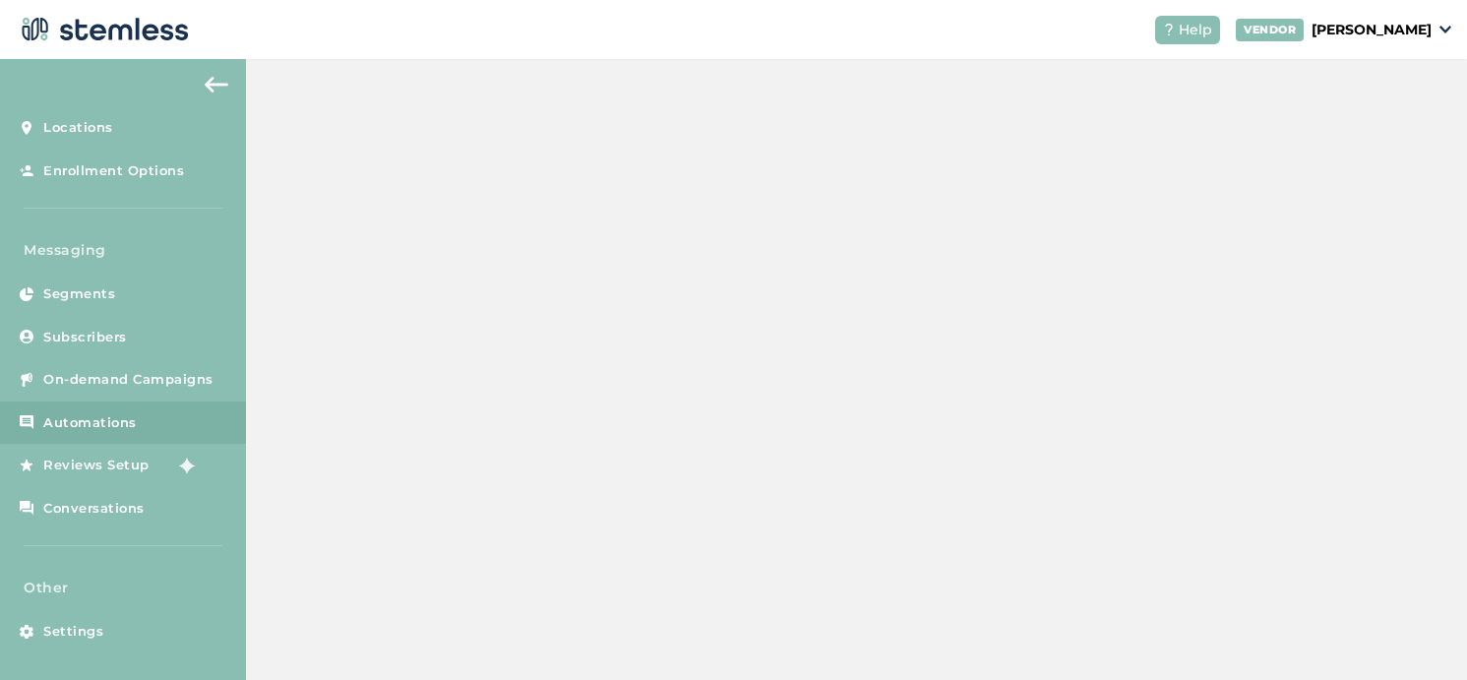
scroll to position [231, 0]
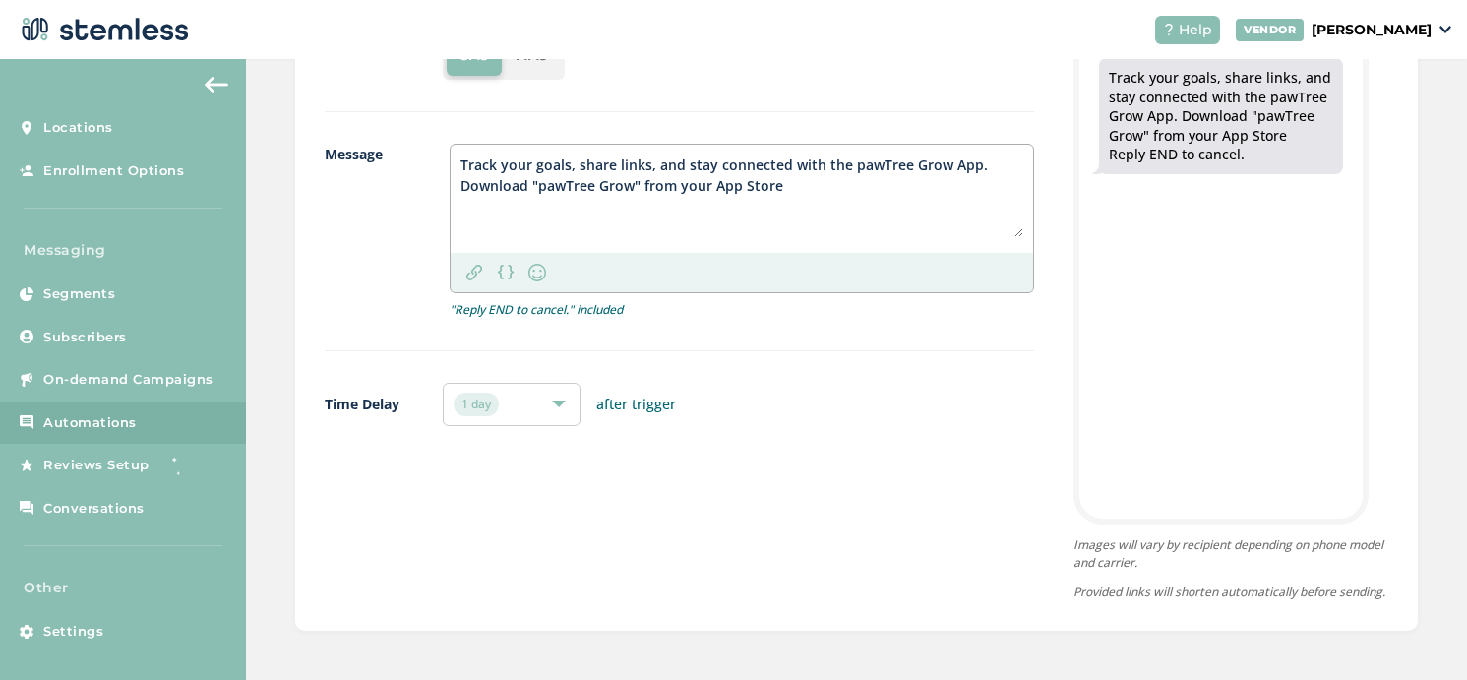
click at [459, 145] on div "Track your goals, share links, and stay connected with the pawTree Grow App. Do…" at bounding box center [742, 199] width 582 height 108
click at [461, 154] on textarea "Track your goals, share links, and stay connected with the pawTree Grow App. Do…" at bounding box center [741, 195] width 563 height 83
paste textarea "pawTree:"
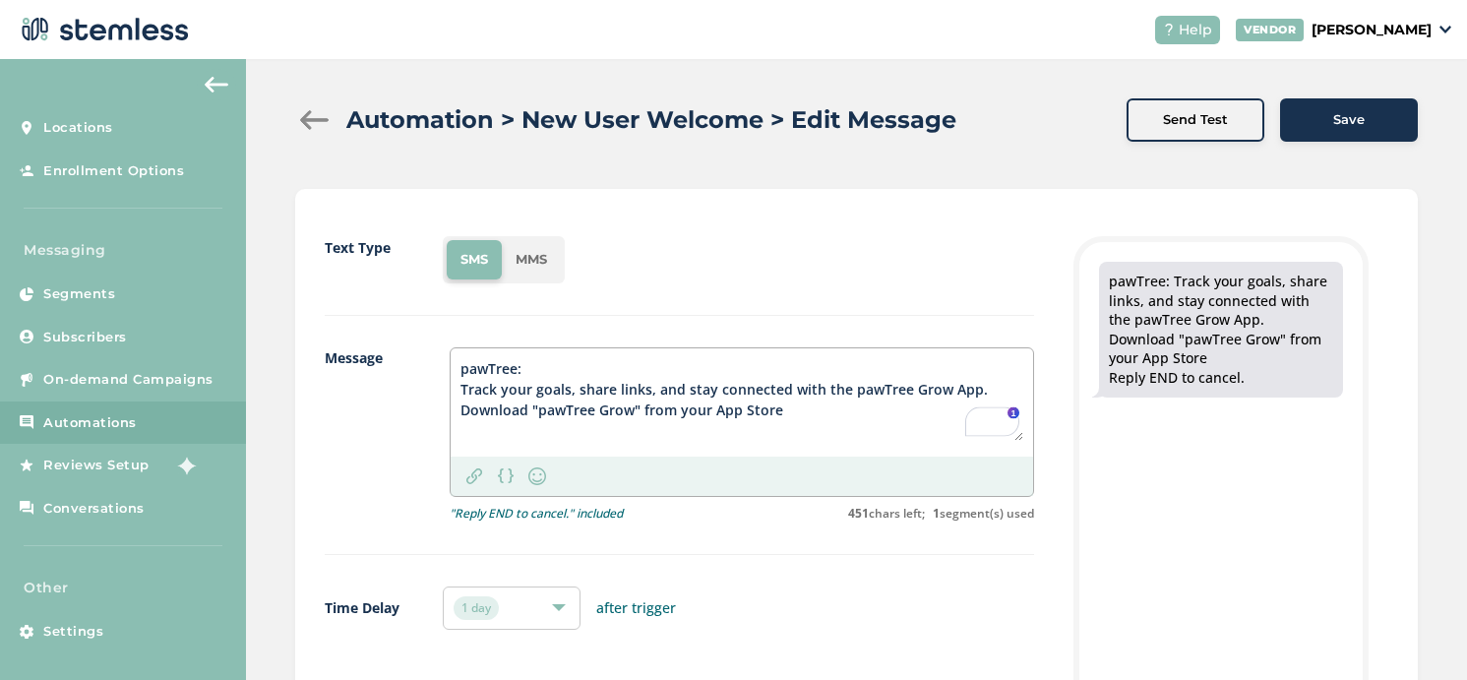
scroll to position [0, 0]
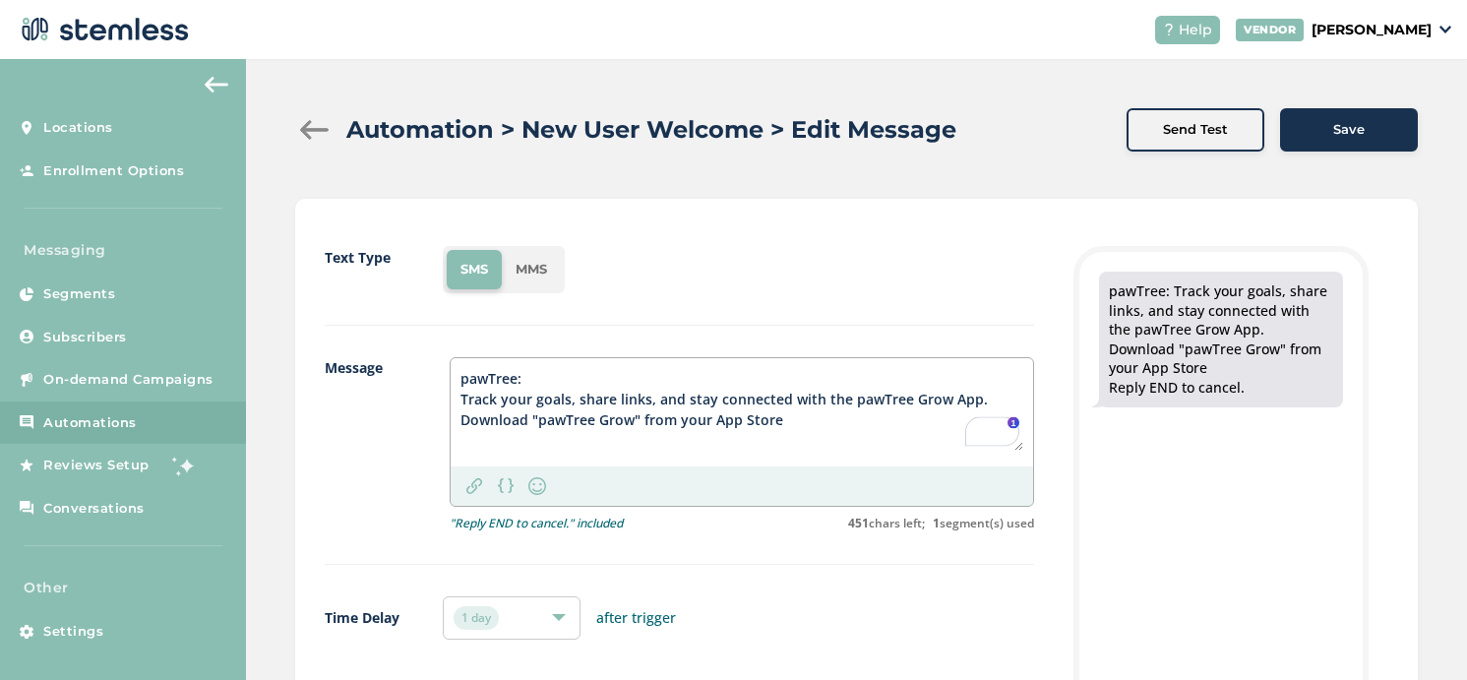
type textarea "pawTree: Track your goals, share links, and stay connected with the pawTree Gro…"
click at [1334, 128] on span "Save" at bounding box center [1348, 130] width 31 height 20
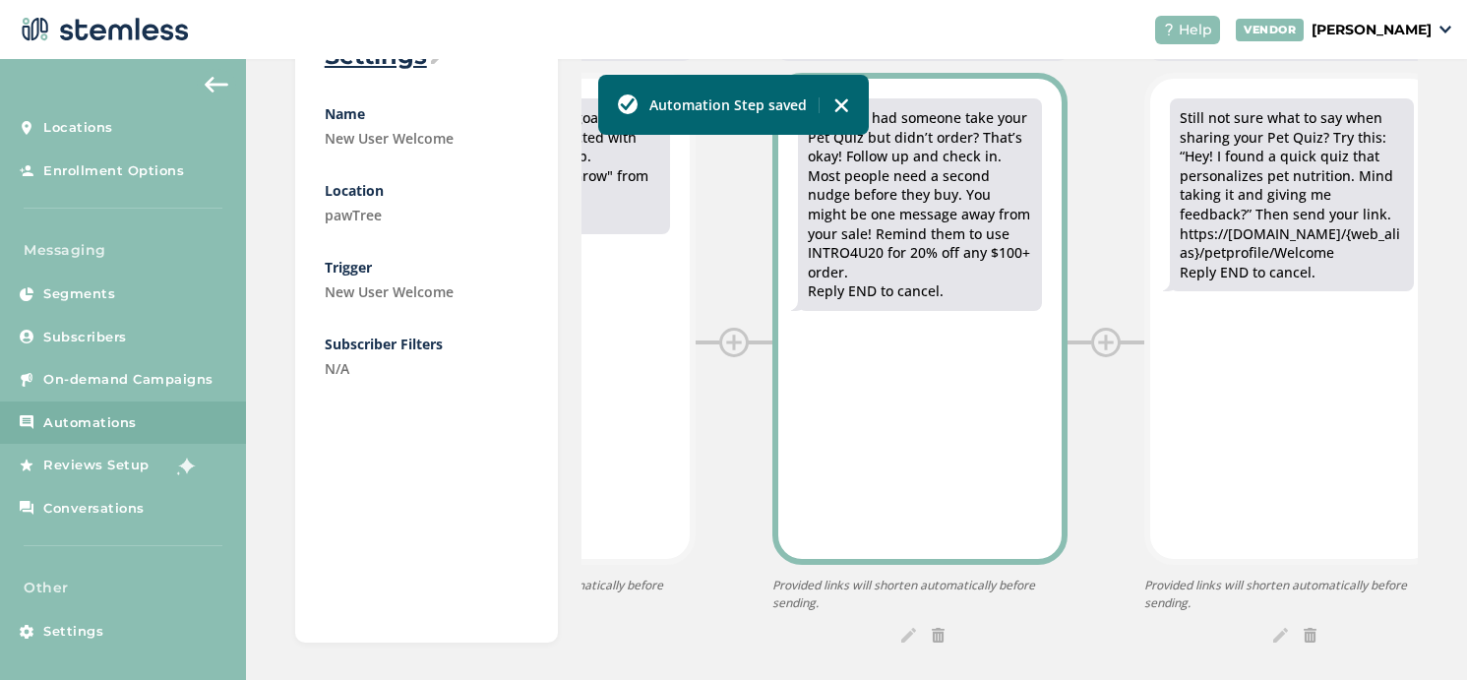
scroll to position [249, 0]
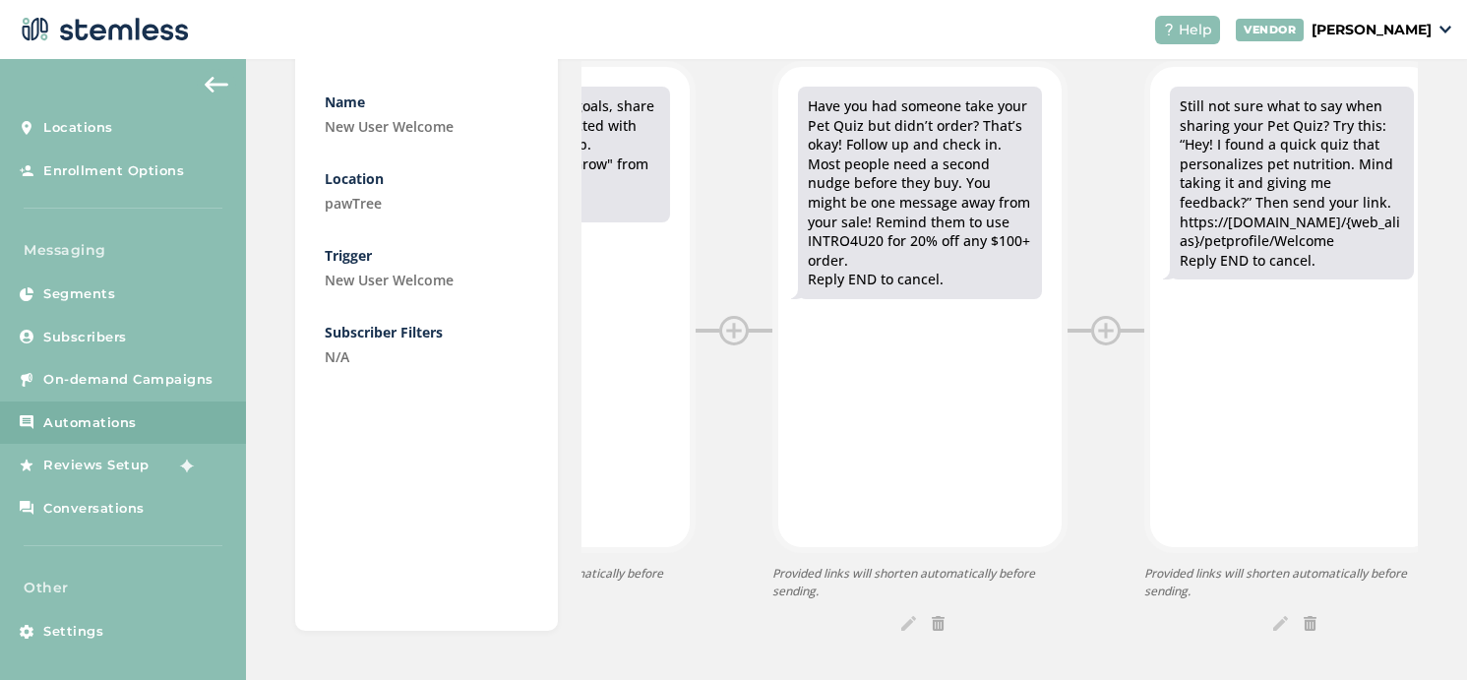
click at [907, 624] on img at bounding box center [908, 623] width 15 height 15
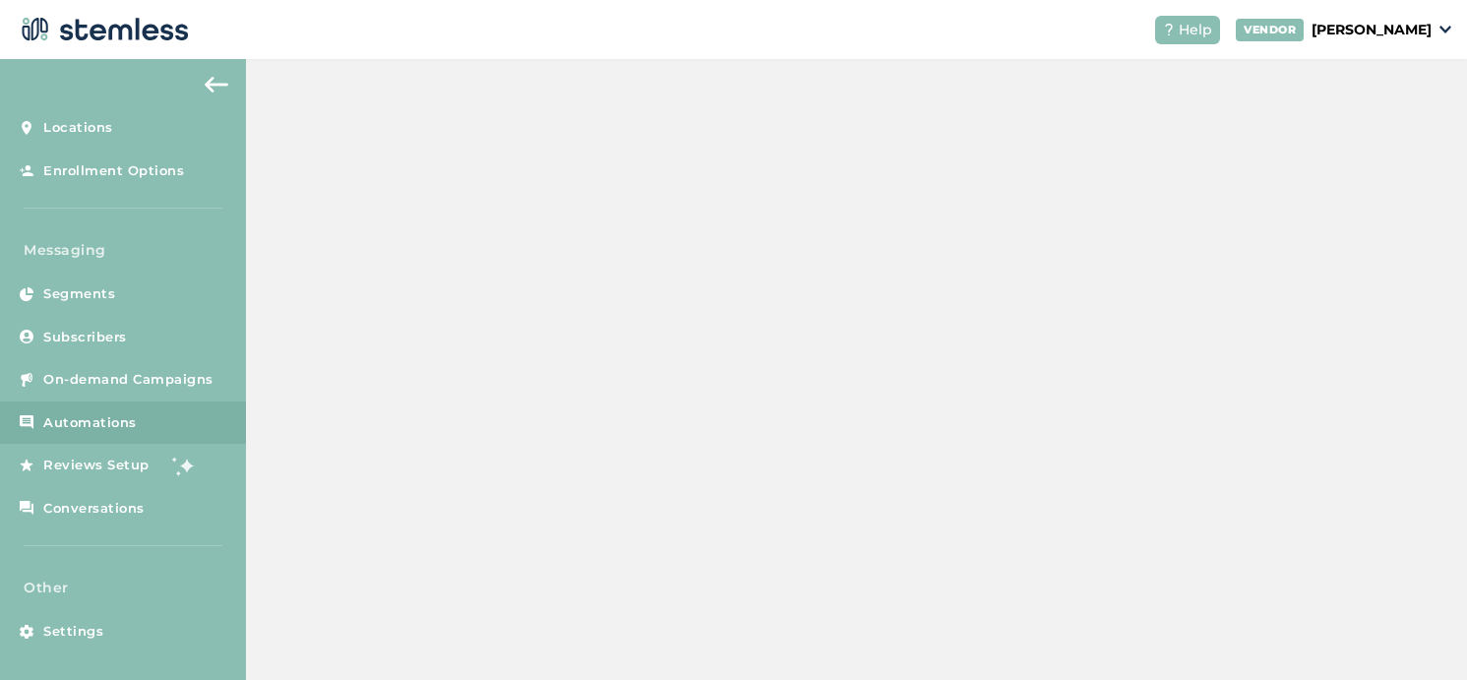
scroll to position [231, 0]
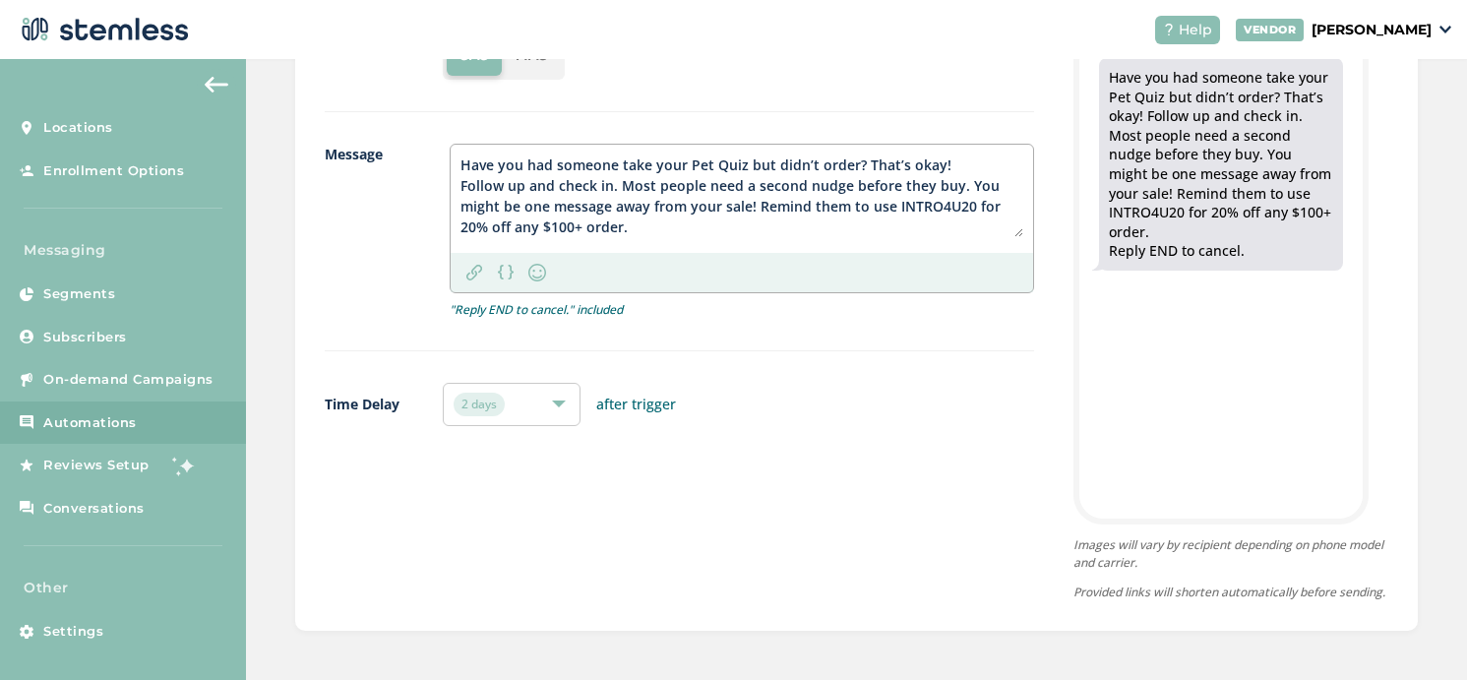
click at [463, 154] on textarea "Have you had someone take your Pet Quiz but didn’t order? That’s okay! Follow u…" at bounding box center [741, 195] width 563 height 83
paste textarea "pawTree:"
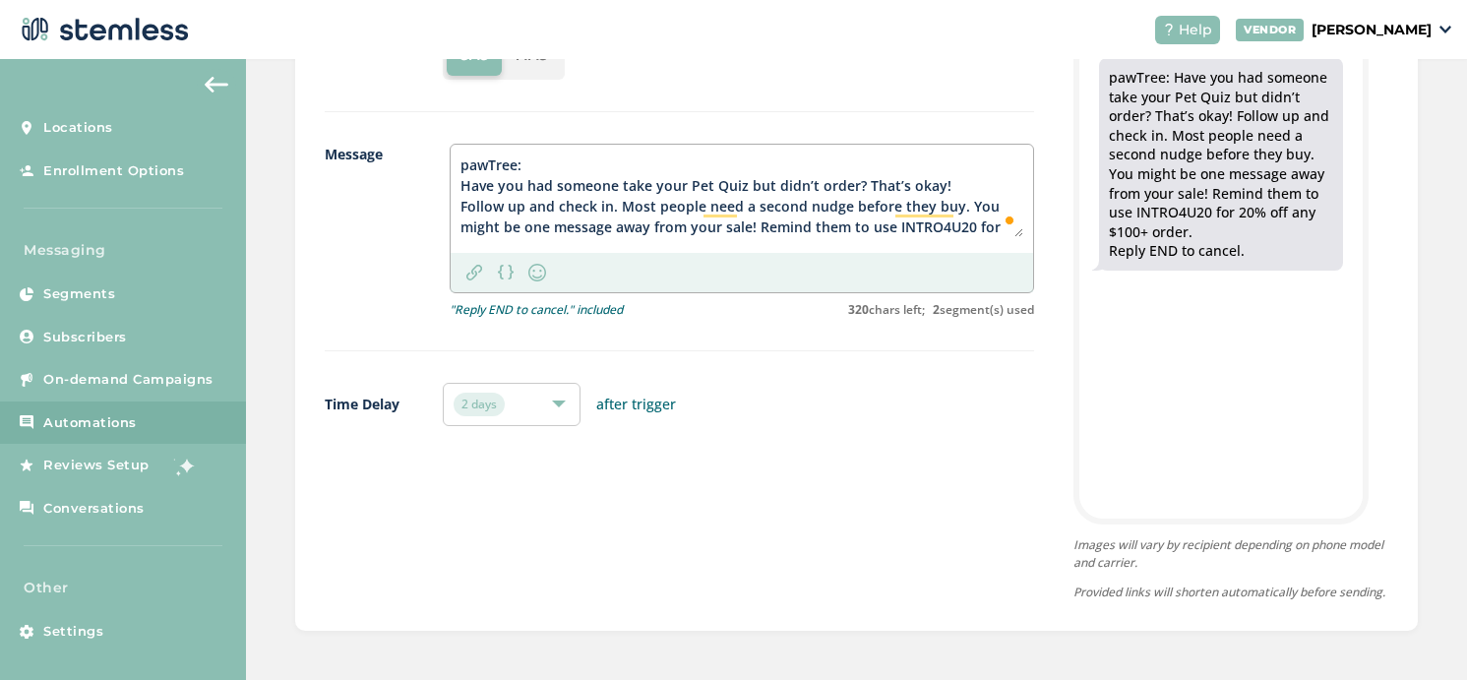
scroll to position [0, 0]
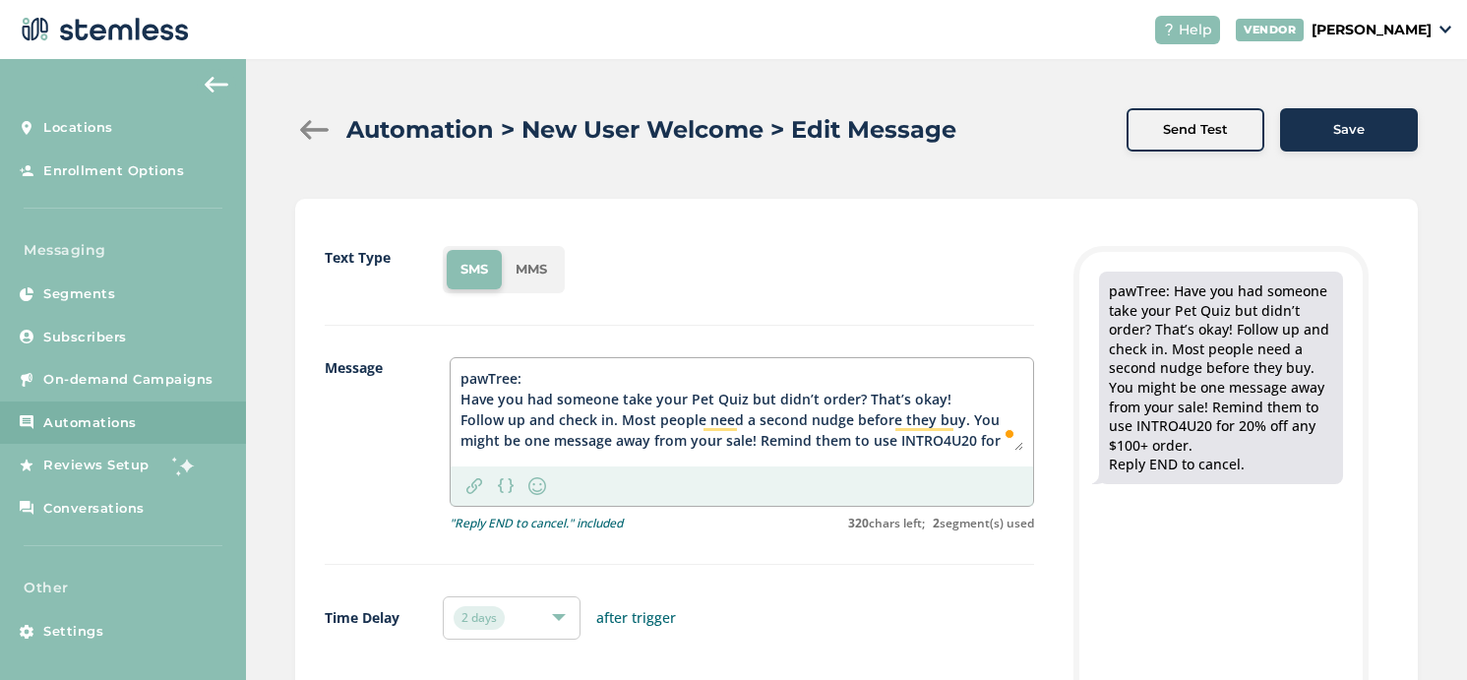
type textarea "pawTree: Have you had someone take your Pet Quiz but didn’t order? That’s okay!…"
click at [1340, 139] on span "Save" at bounding box center [1348, 130] width 31 height 20
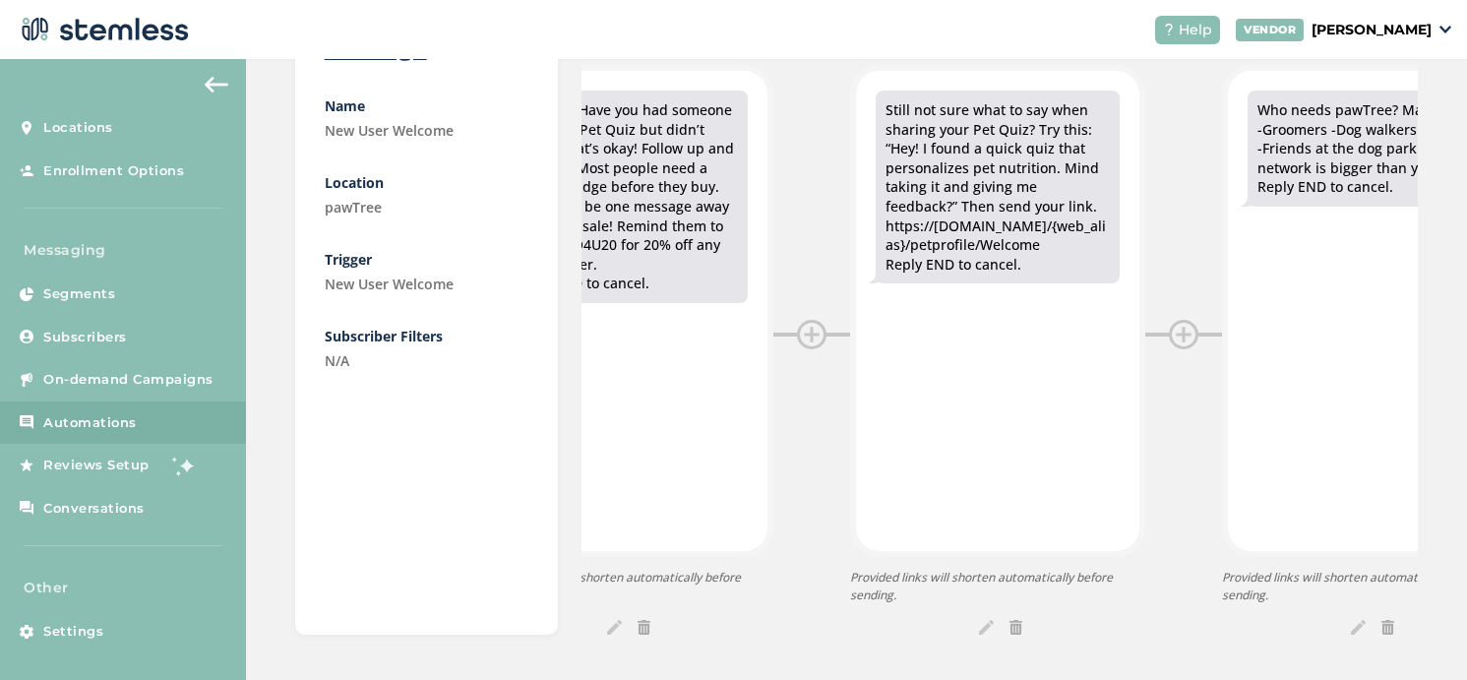
scroll to position [0, 2272]
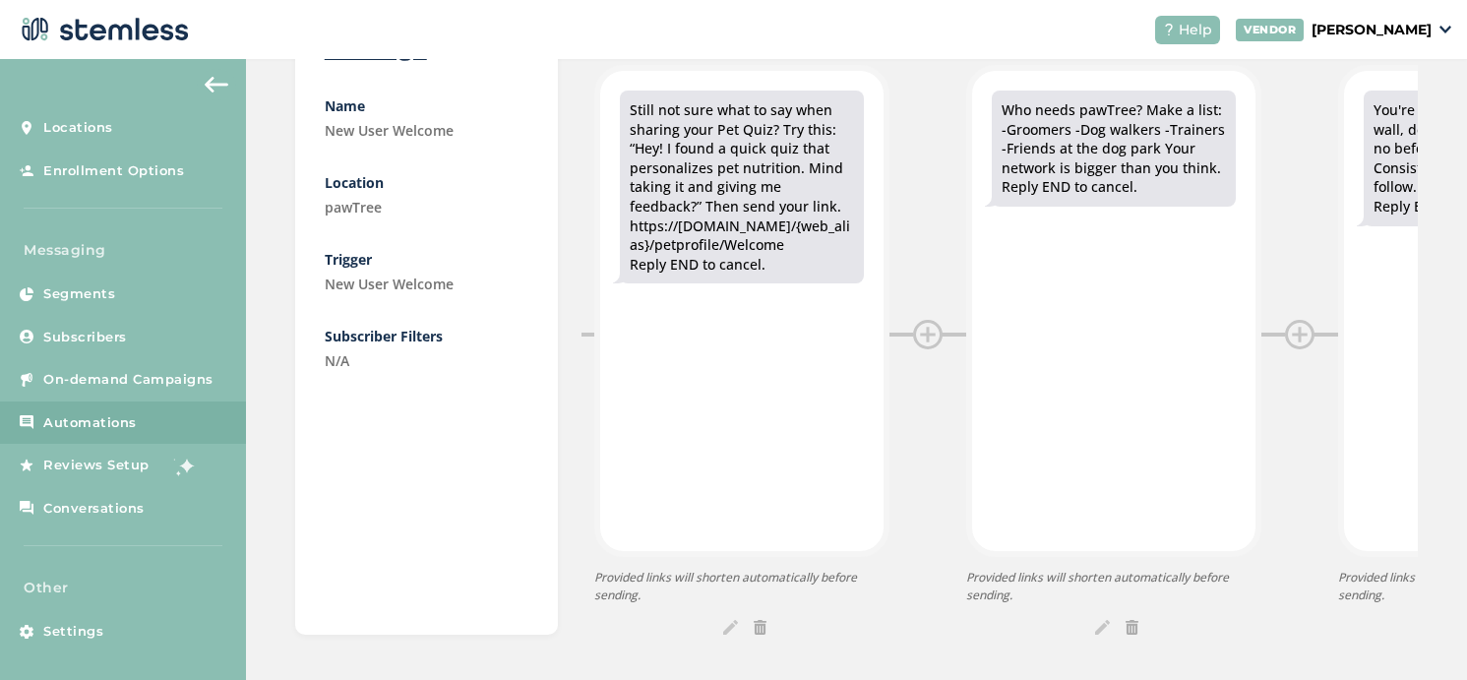
click at [731, 622] on img at bounding box center [730, 627] width 15 height 15
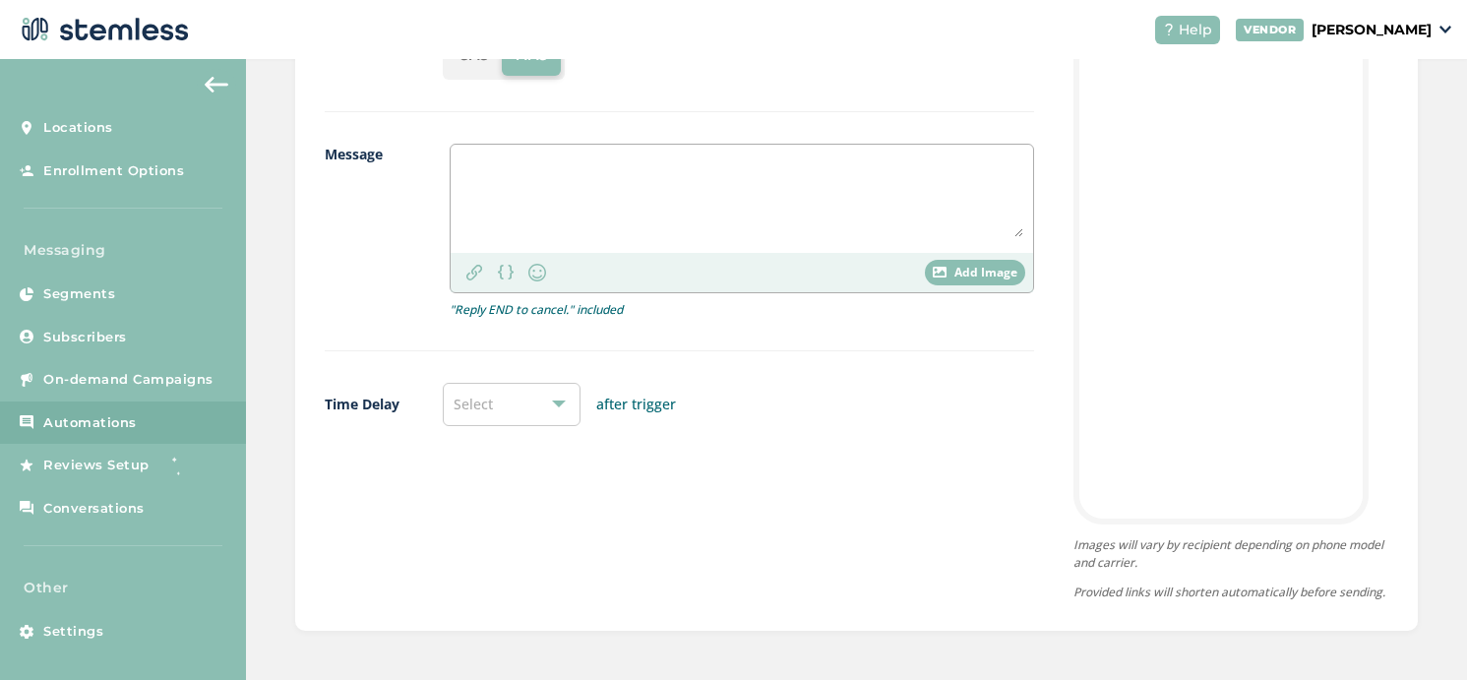
scroll to position [231, 0]
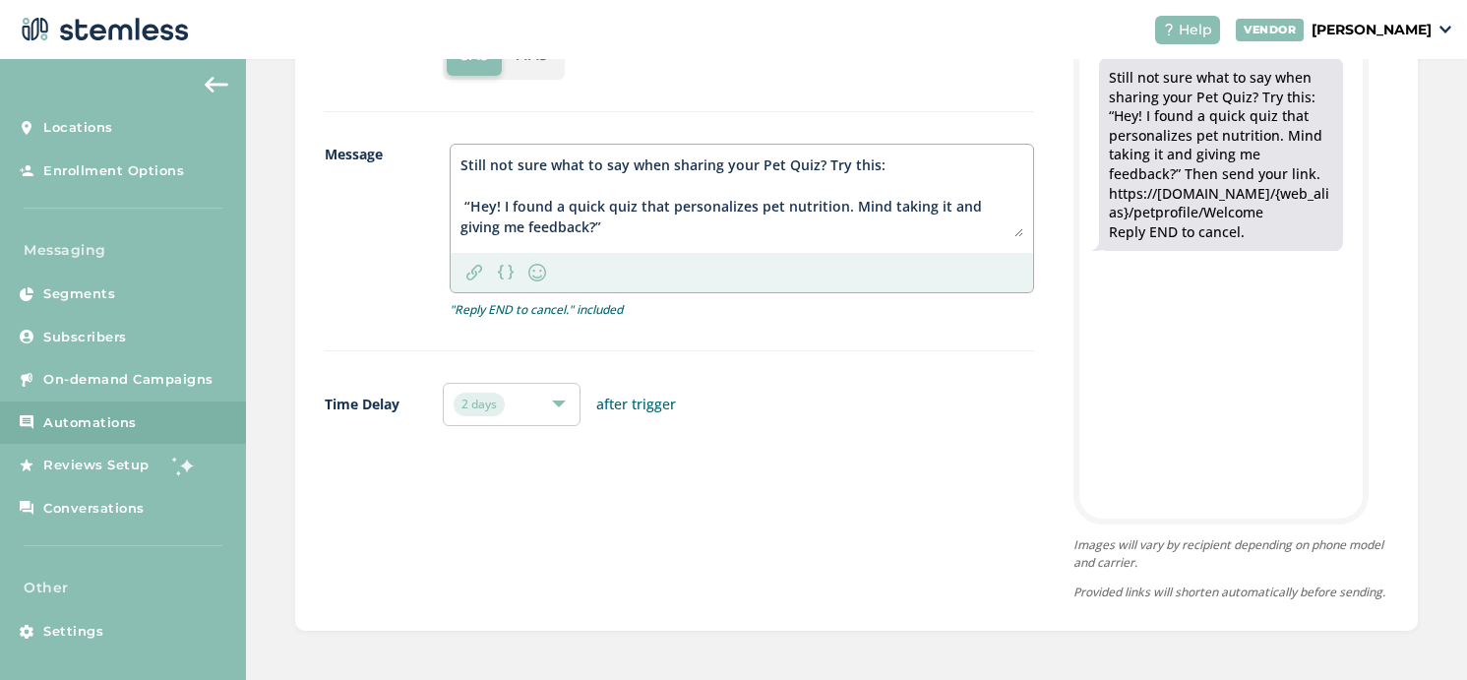
click at [462, 154] on textarea "Still not sure what to say when sharing your Pet Quiz? Try this: “Hey! I found …" at bounding box center [741, 195] width 563 height 83
paste textarea "pawTree:"
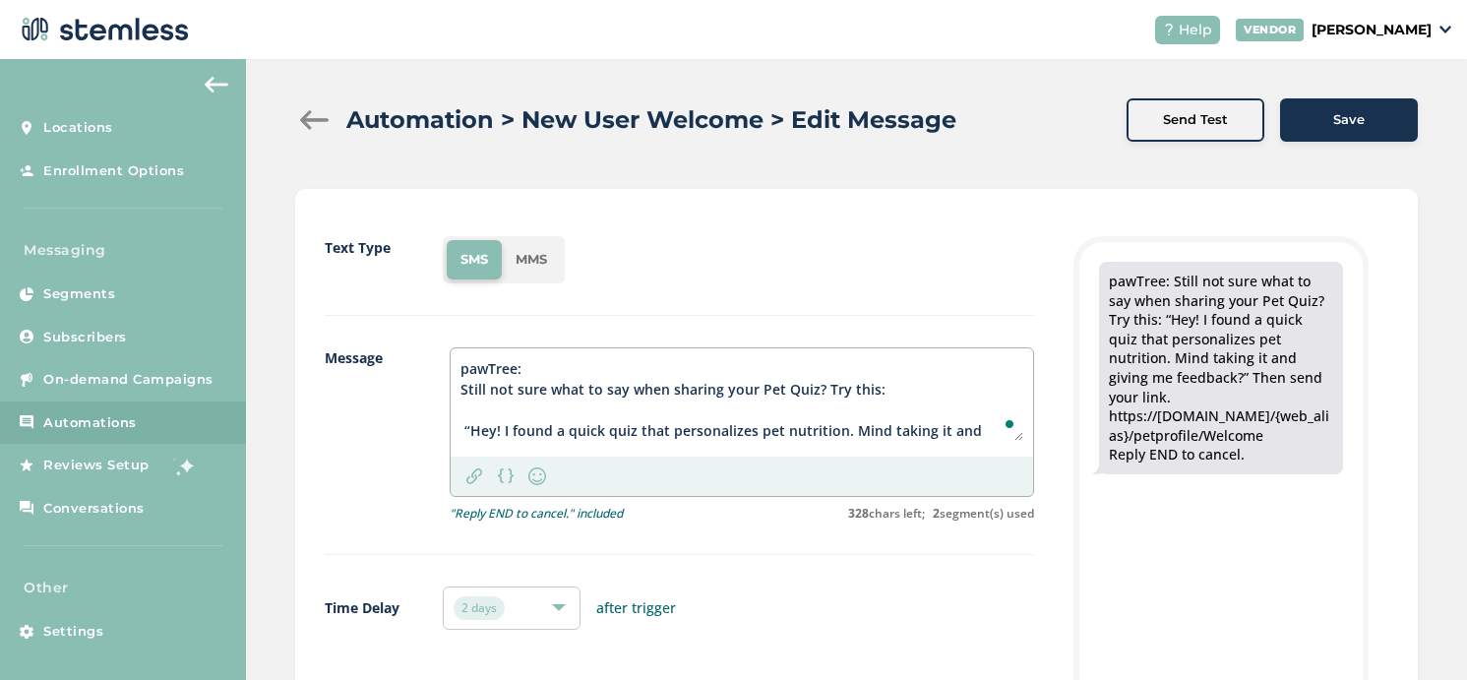
scroll to position [0, 0]
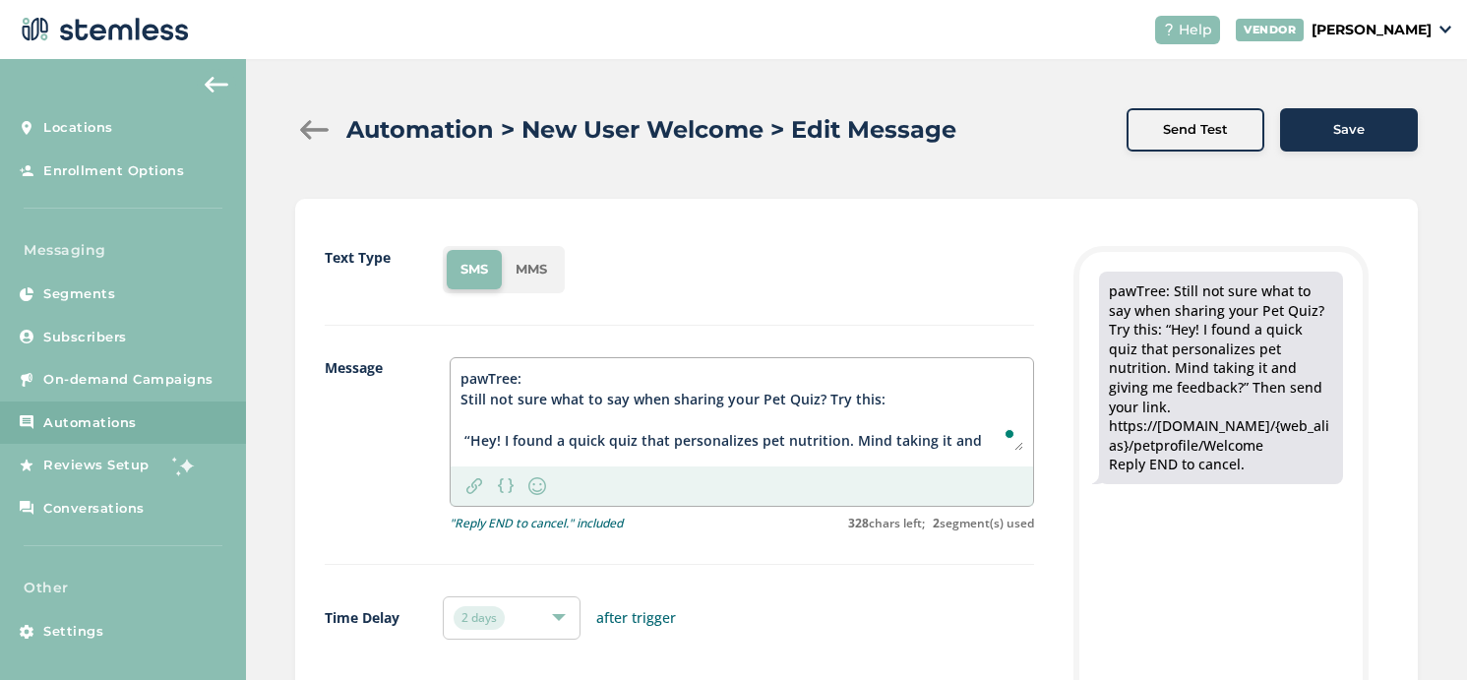
type textarea "pawTree: Still not sure what to say when sharing your Pet Quiz? Try this: “Hey!…"
click at [1365, 131] on div "Save" at bounding box center [1349, 130] width 106 height 20
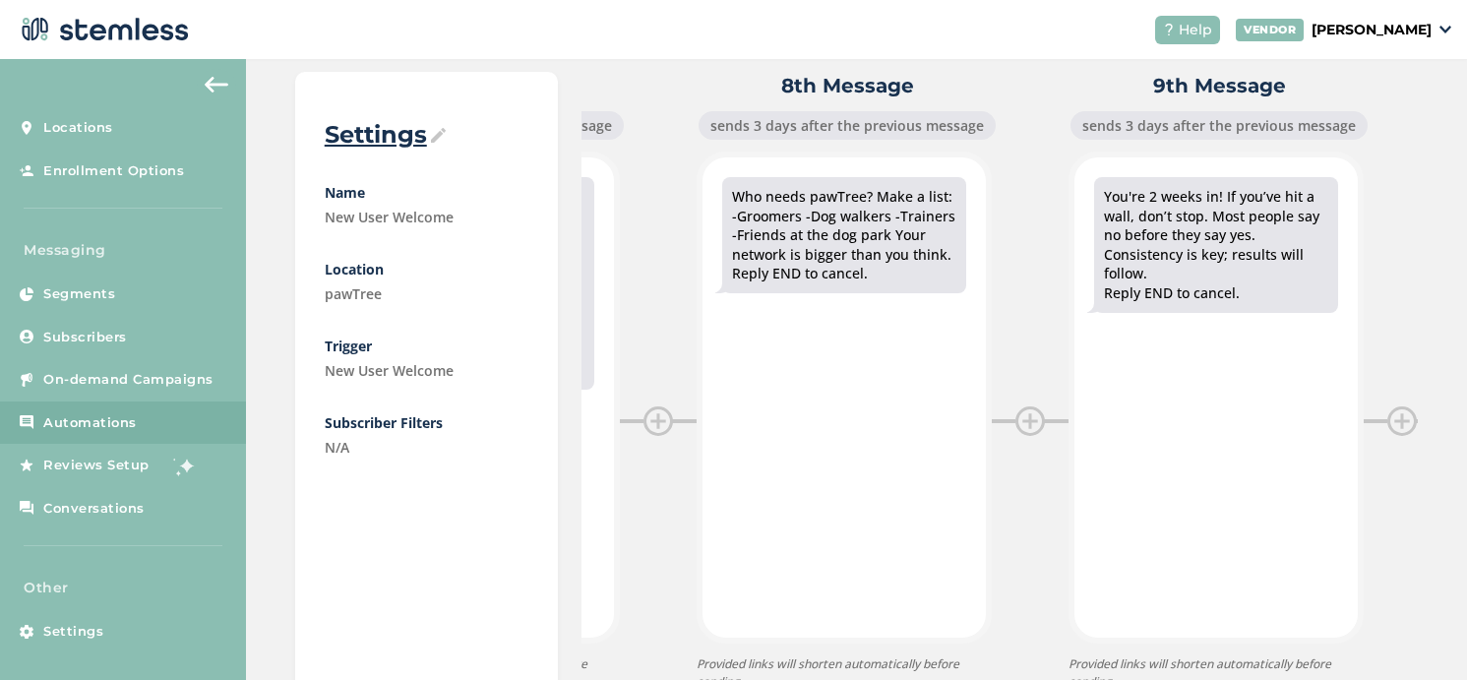
scroll to position [249, 0]
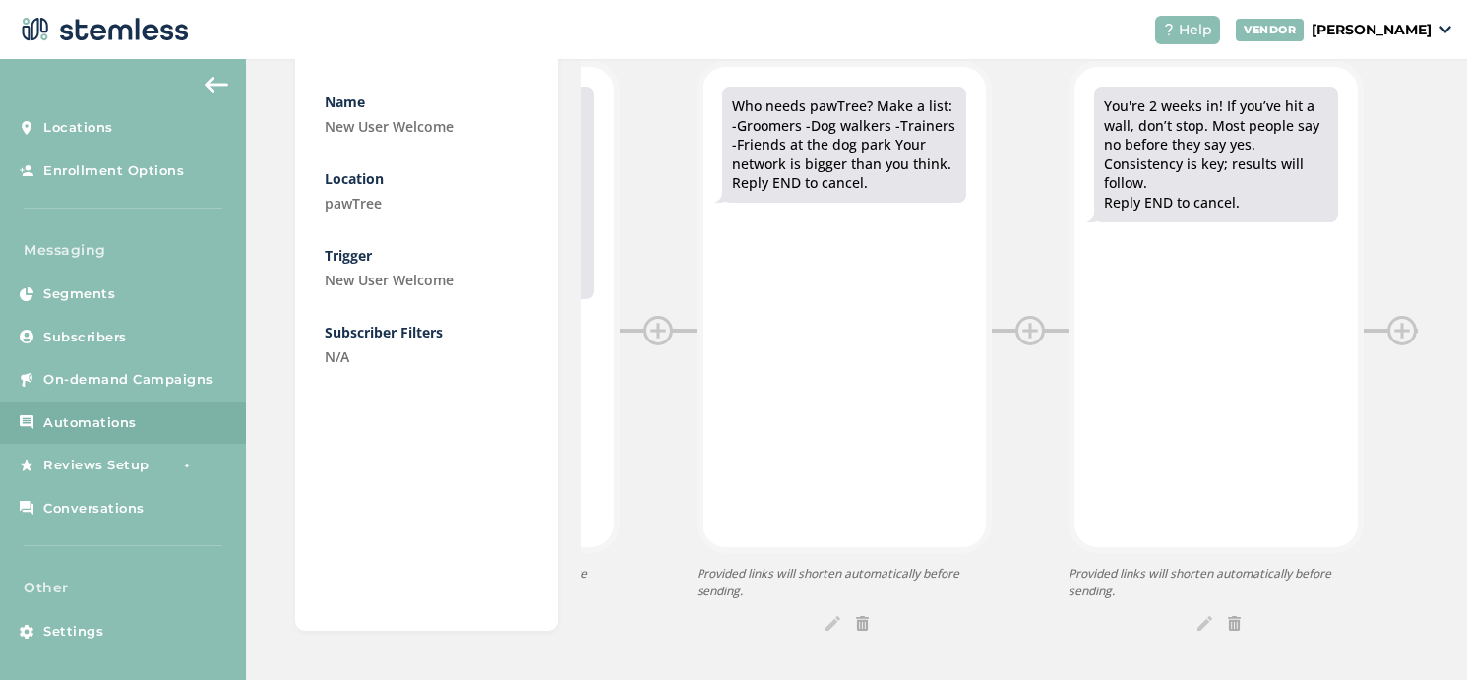
click at [827, 622] on img at bounding box center [833, 623] width 15 height 15
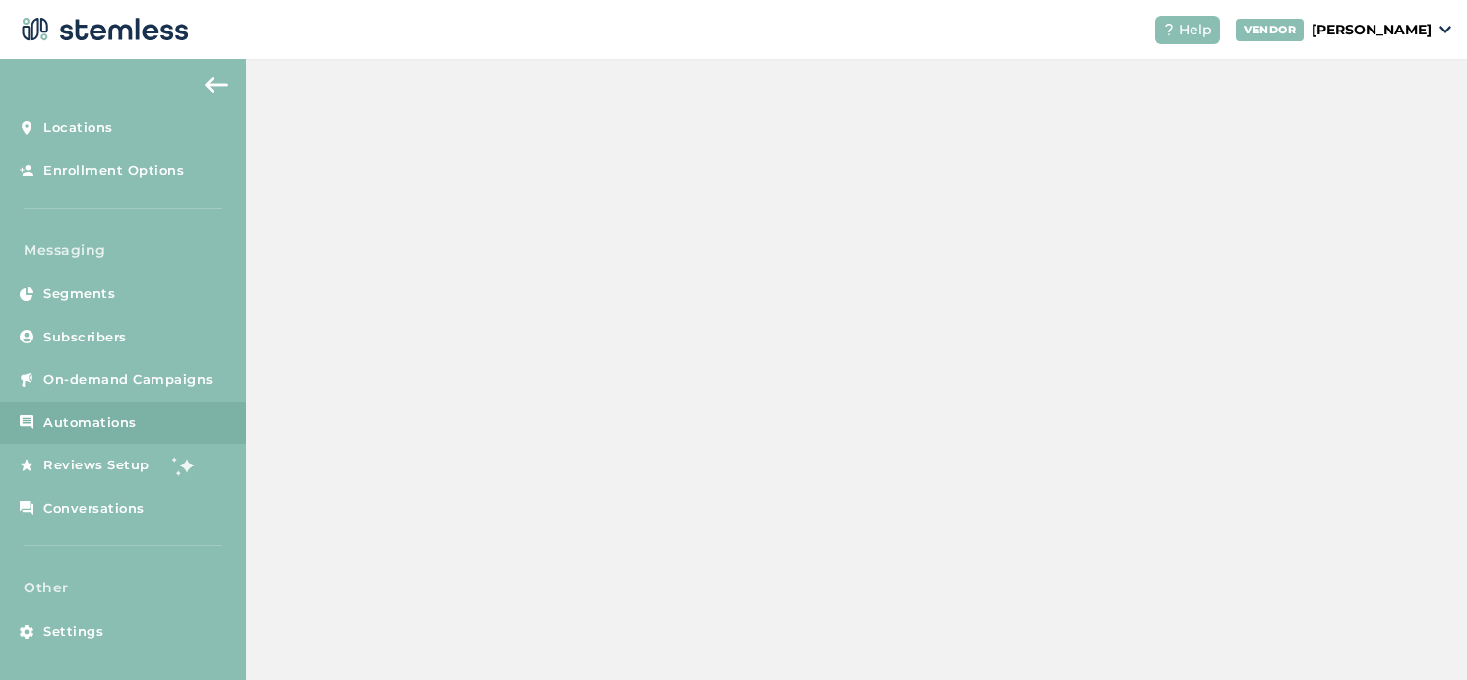
scroll to position [231, 0]
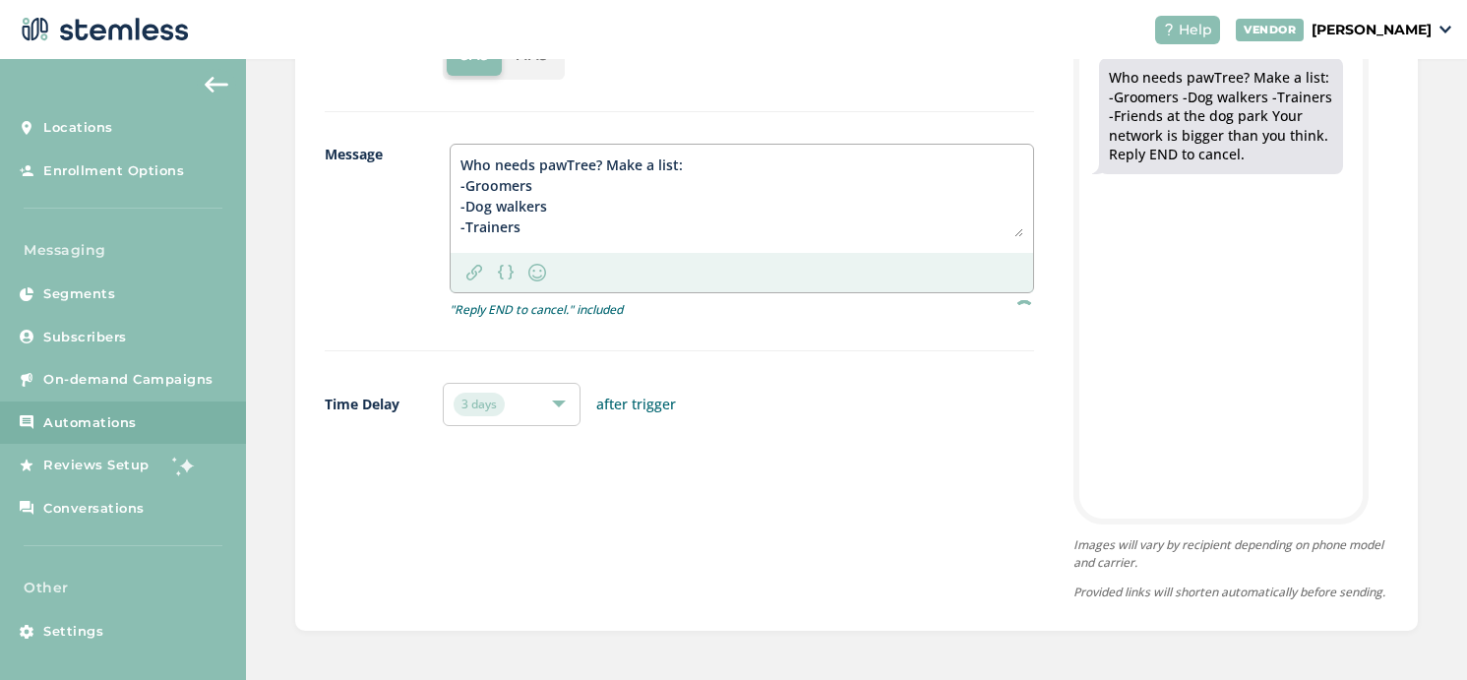
click at [462, 154] on textarea "Who needs pawTree? Make a list: -Groomers -Dog walkers -Trainers -Friends at th…" at bounding box center [741, 195] width 563 height 83
paste textarea "pawTree:"
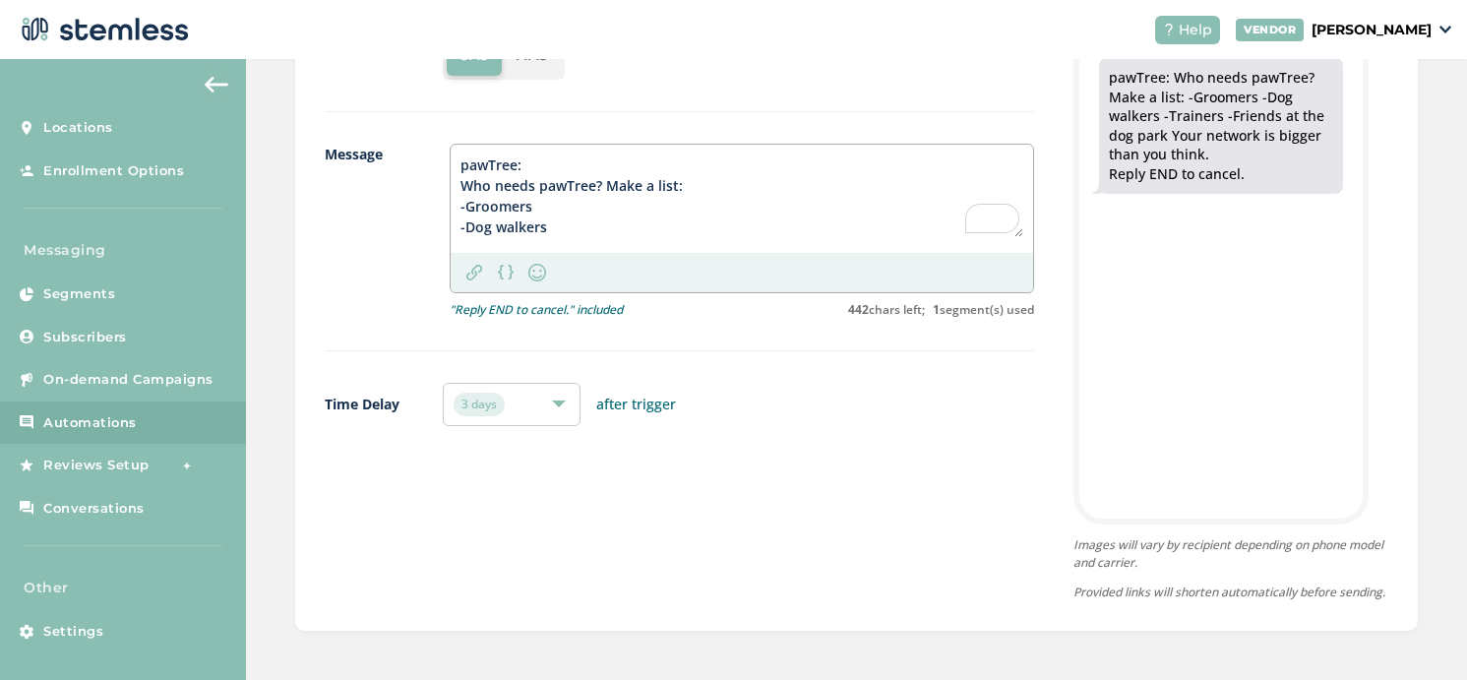
scroll to position [0, 0]
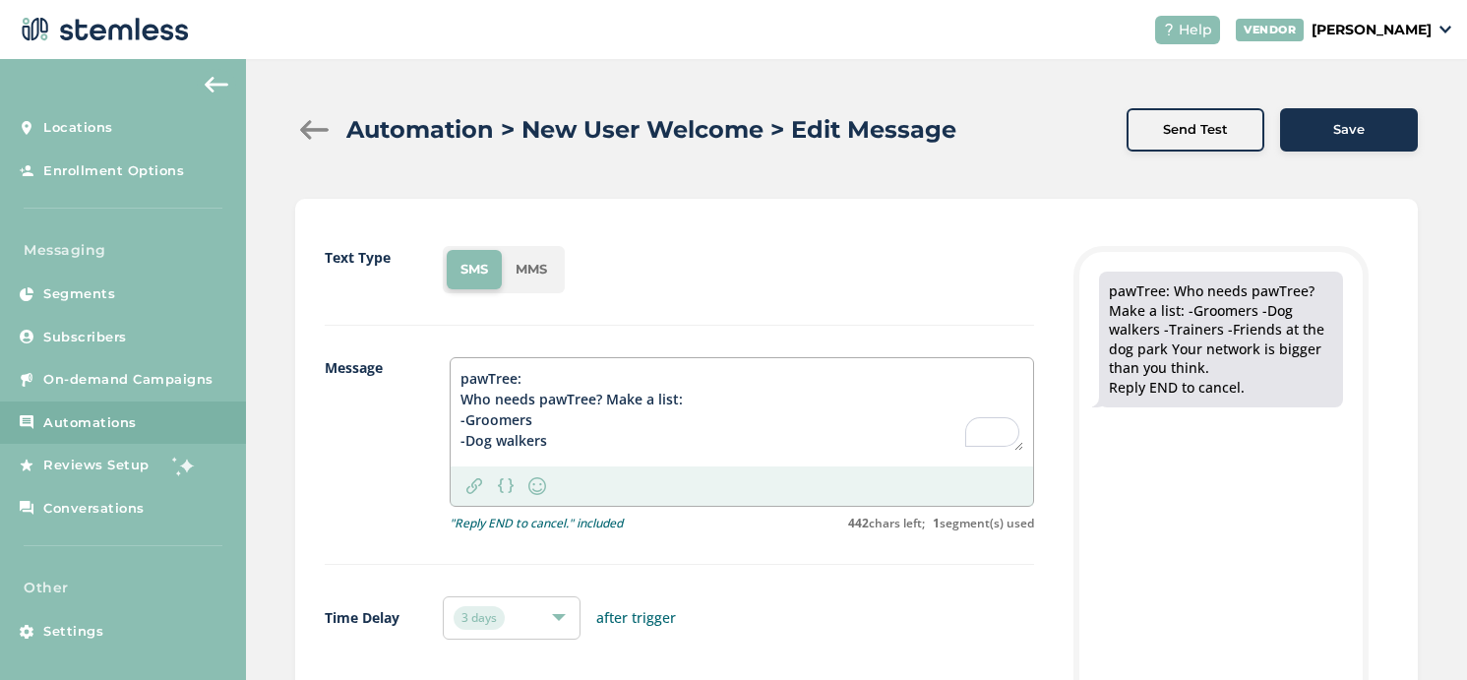
type textarea "pawTree: Who needs pawTree? Make a list: -Groomers -Dog walkers -Trainers -Frie…"
click at [1341, 133] on span "Save" at bounding box center [1348, 130] width 31 height 20
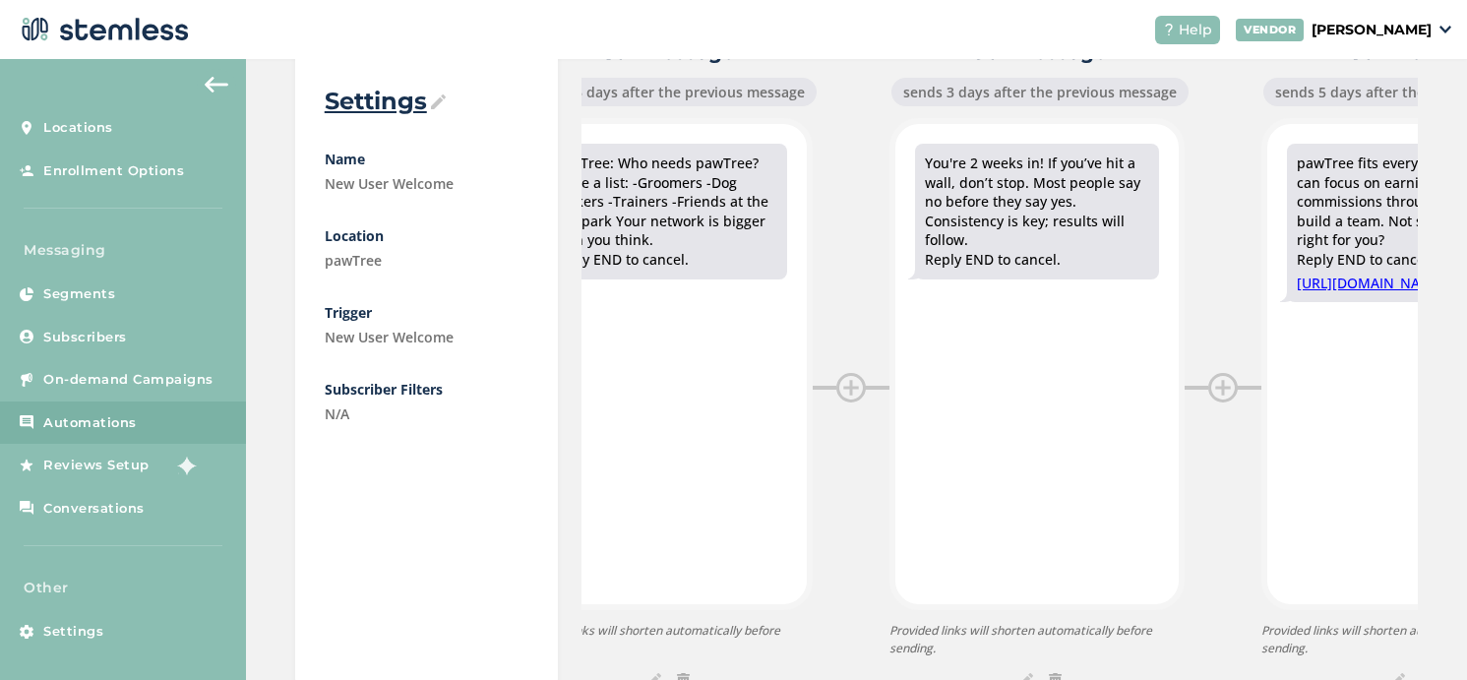
scroll to position [249, 0]
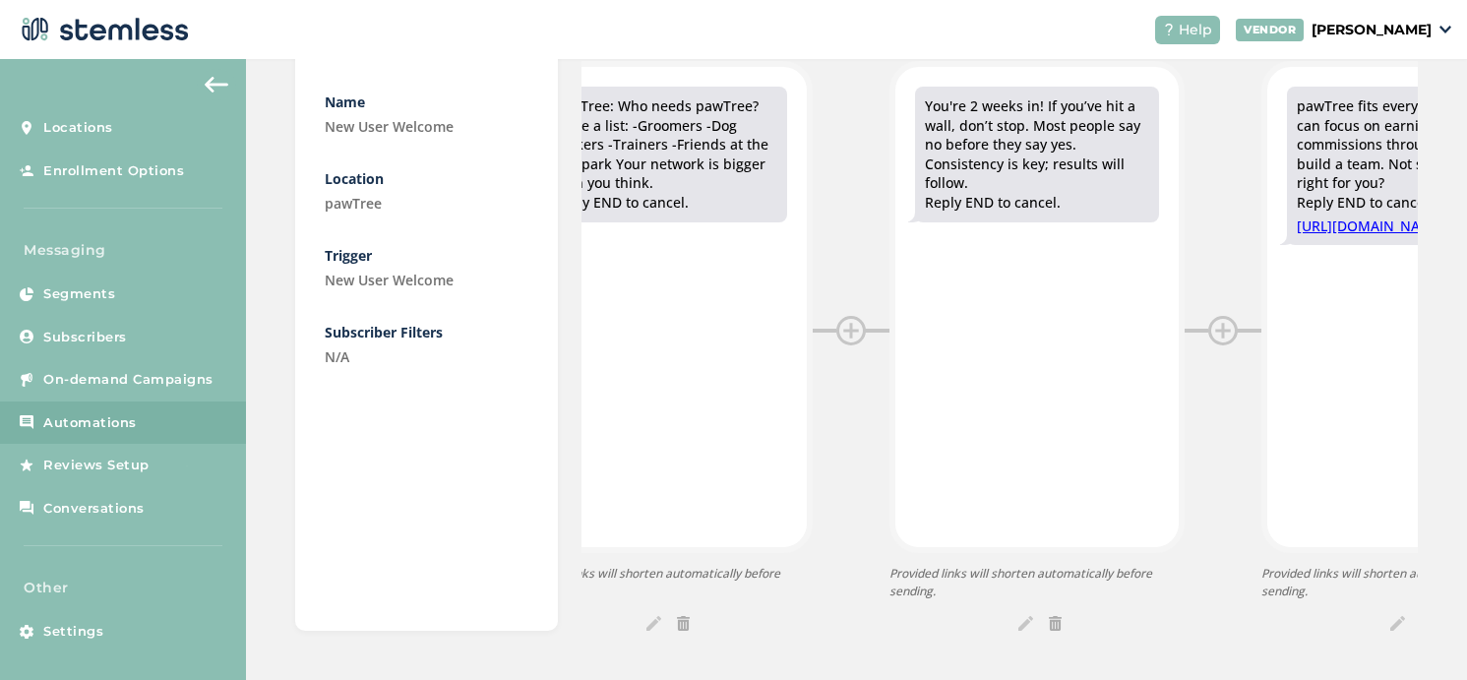
click at [1026, 628] on img at bounding box center [1025, 623] width 15 height 15
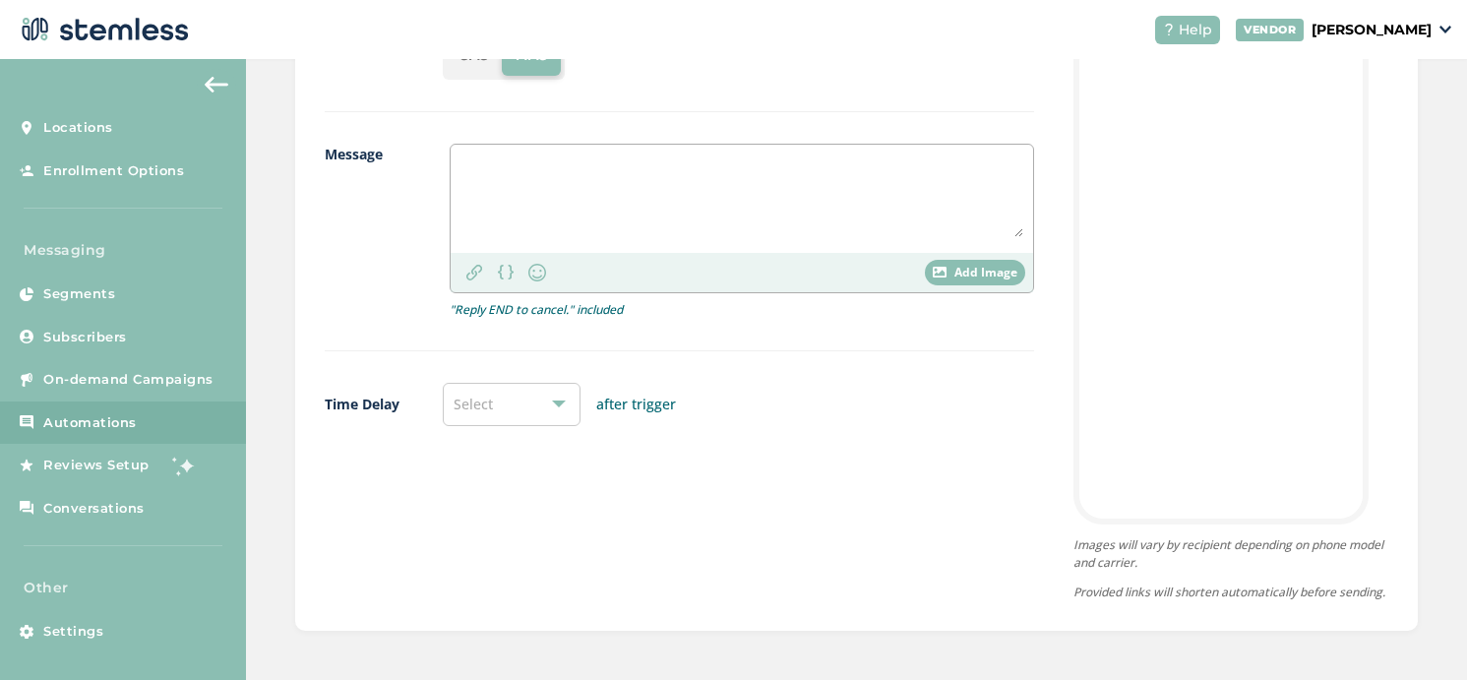
scroll to position [231, 0]
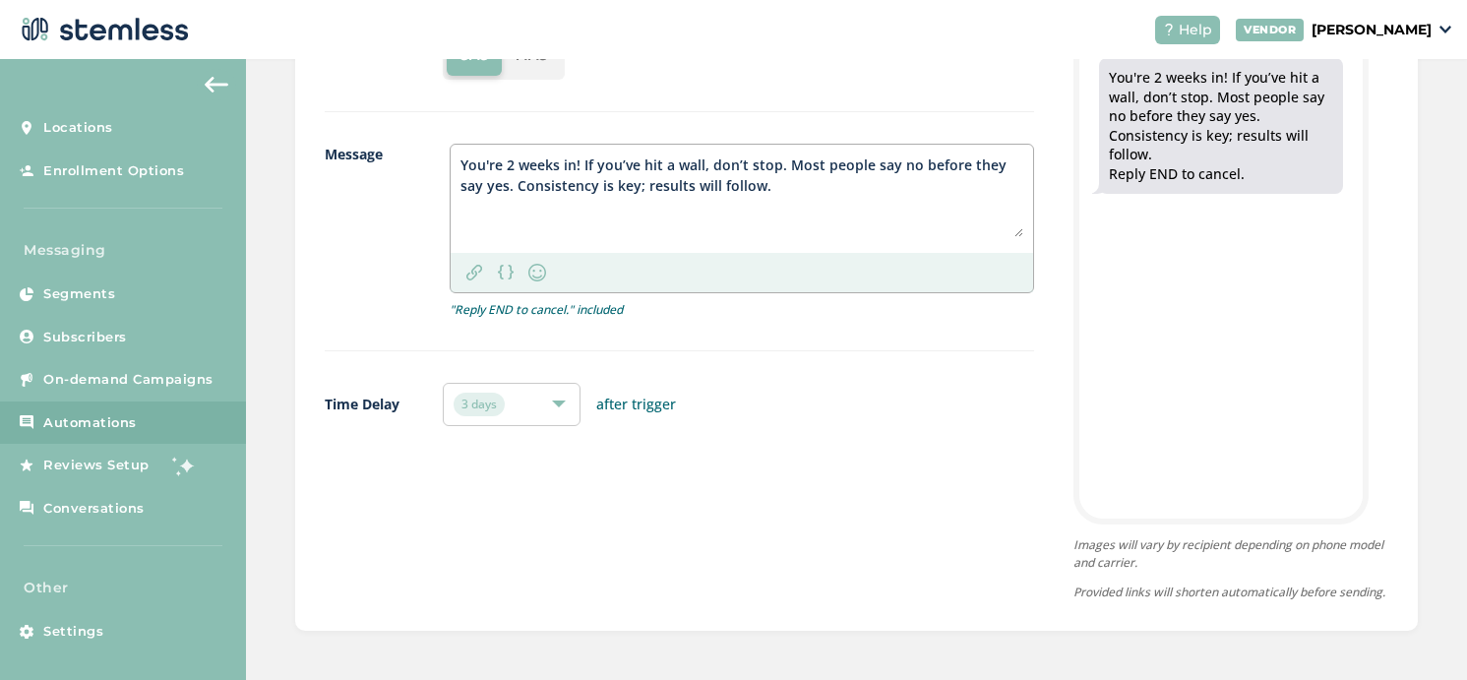
click at [462, 154] on textarea "You're 2 weeks in! If you’ve hit a wall, don’t stop. Most people say no before …" at bounding box center [741, 195] width 563 height 83
paste textarea "pawTree:"
type textarea "You're 2 weeks in! If you’ve hit a wall, don’t stop. Most people say no before …"
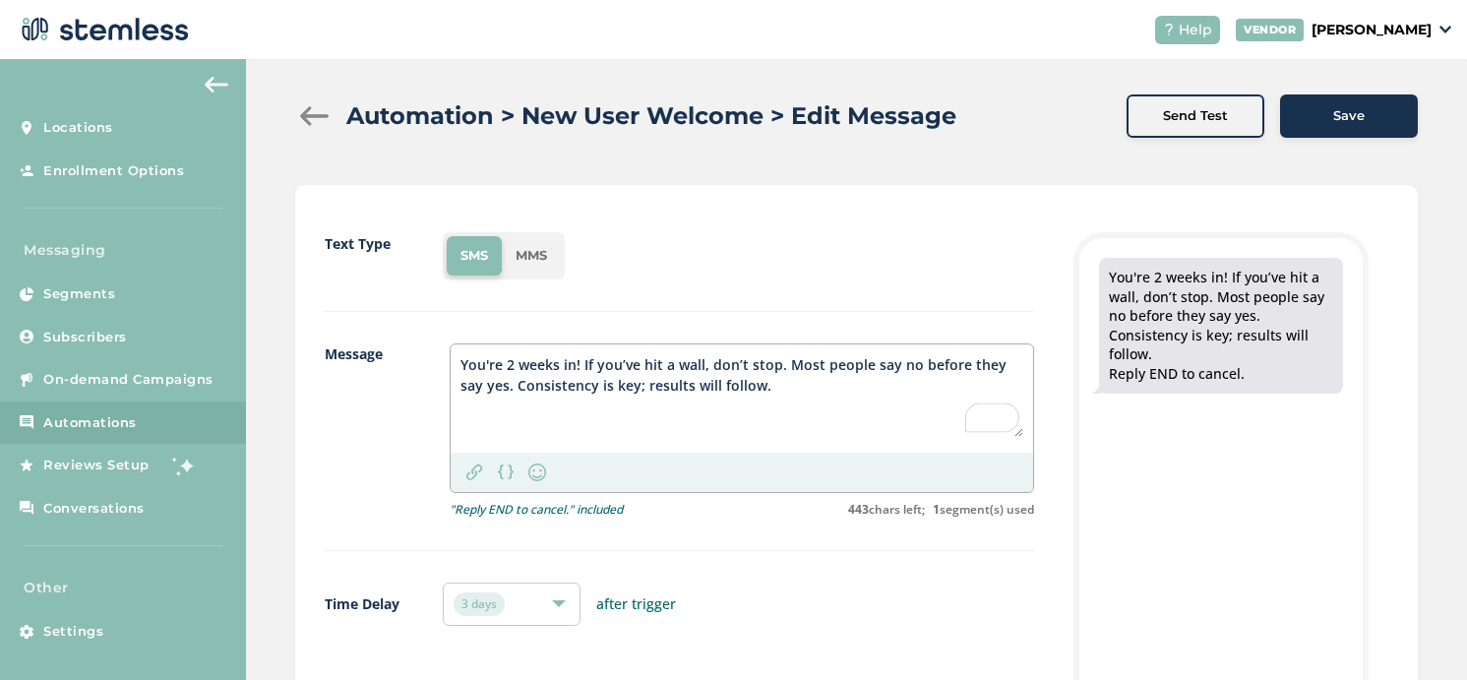
scroll to position [0, 0]
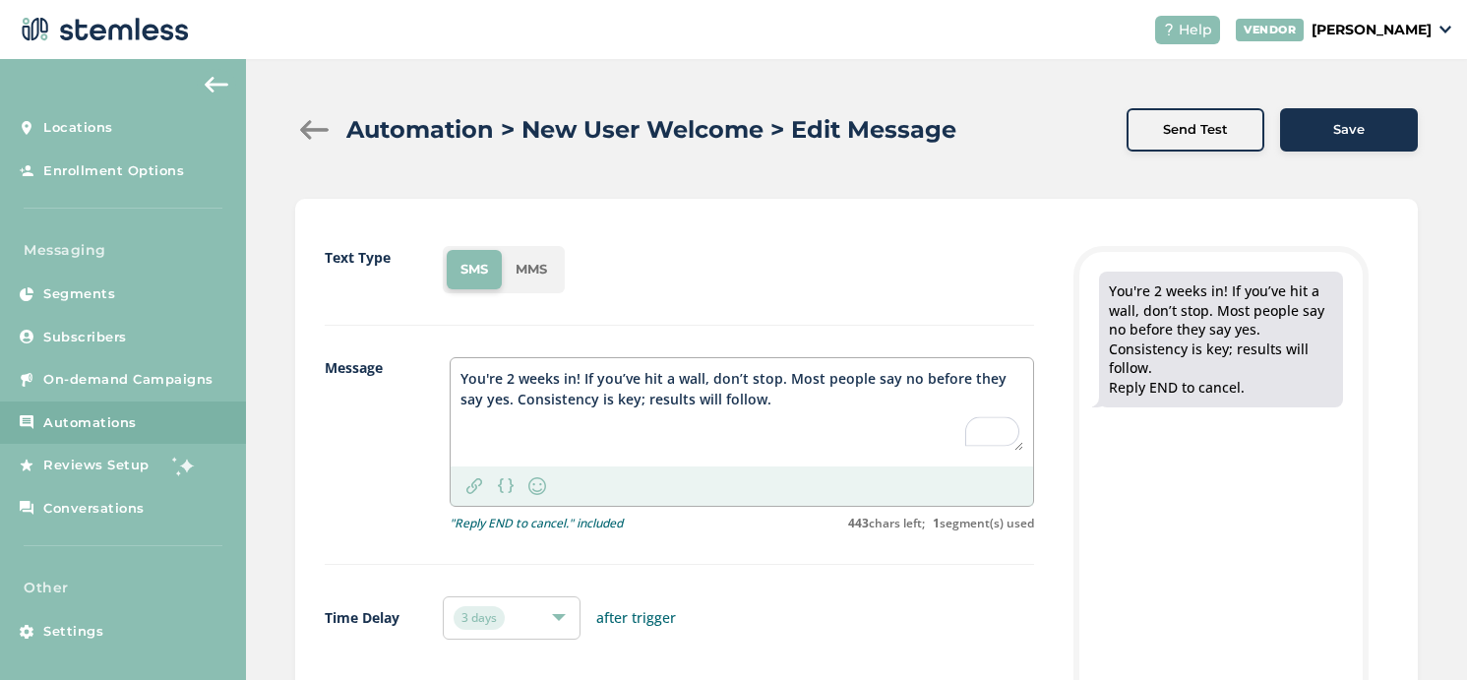
click at [1331, 123] on div "Save" at bounding box center [1349, 130] width 106 height 20
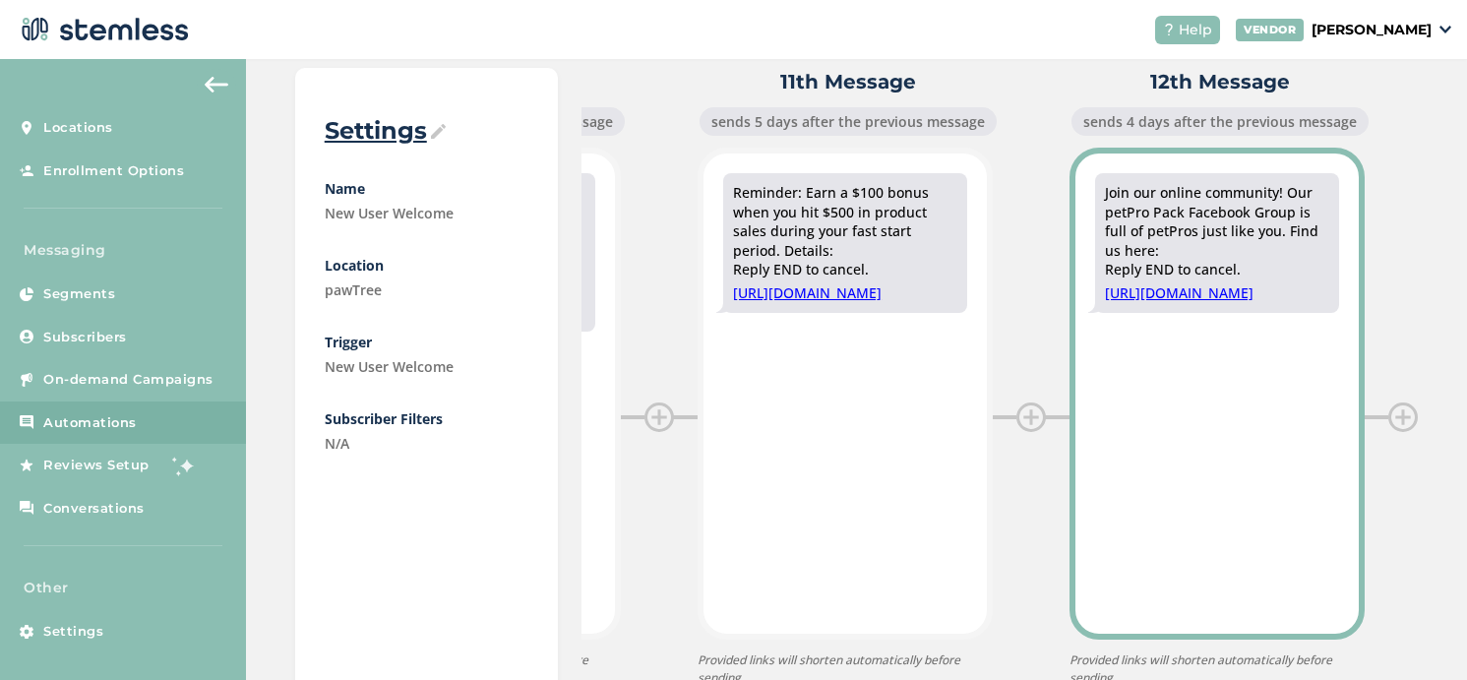
scroll to position [249, 0]
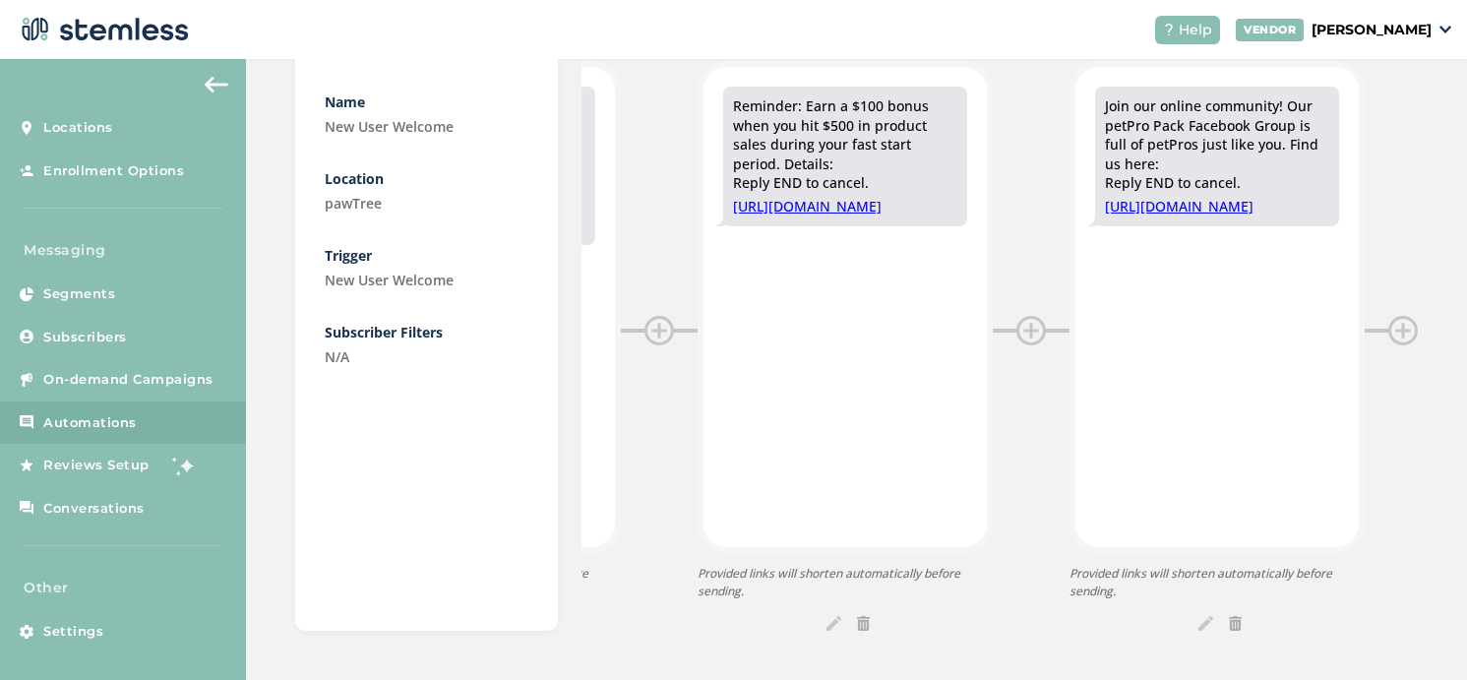
click at [1208, 619] on img at bounding box center [1205, 623] width 15 height 15
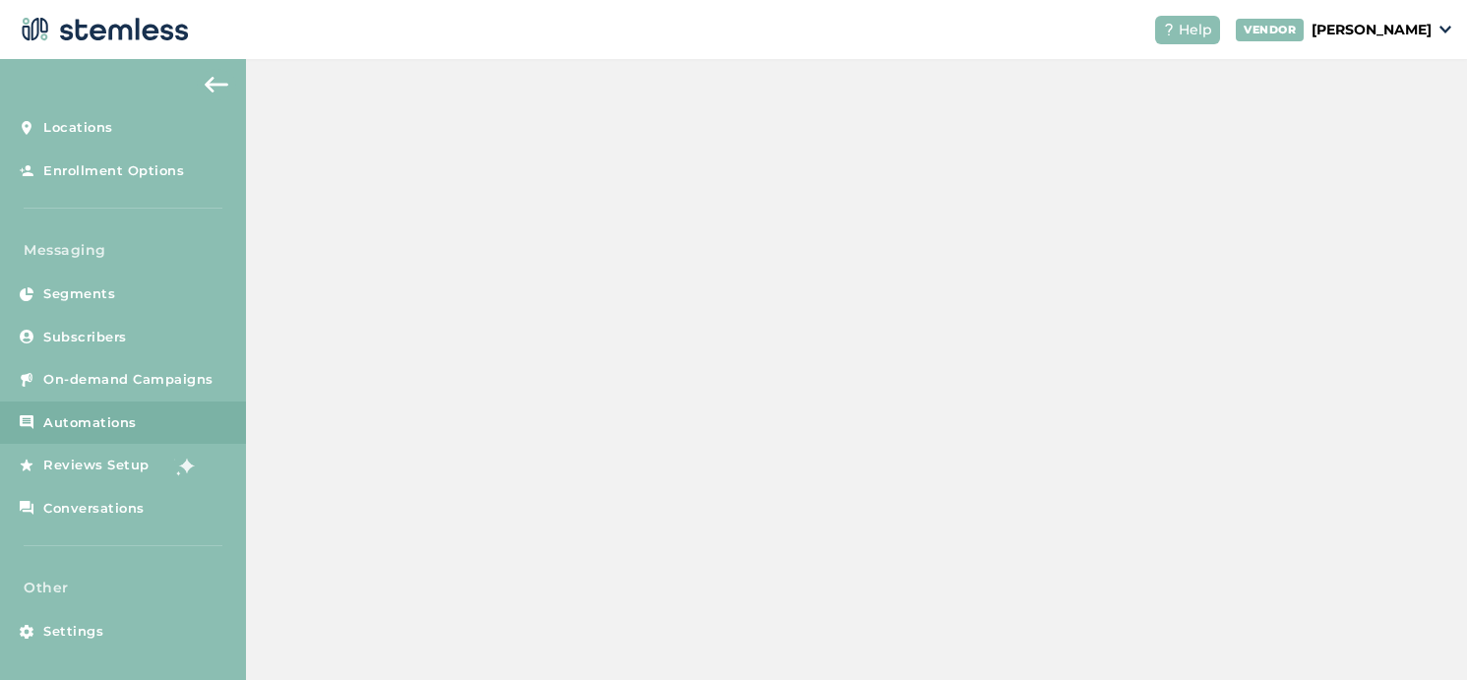
scroll to position [231, 0]
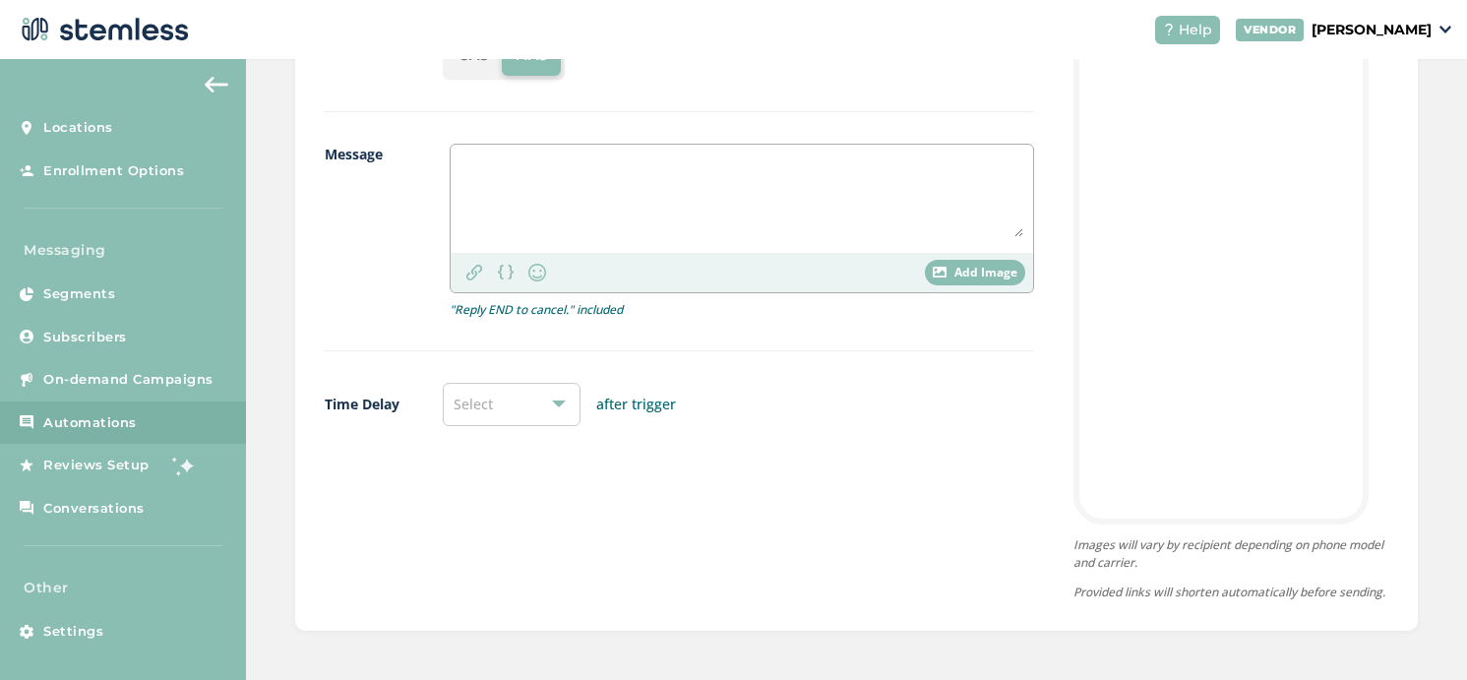
type textarea "Join our online community! Our petPro Pack Facebook Group is full of petPros ju…"
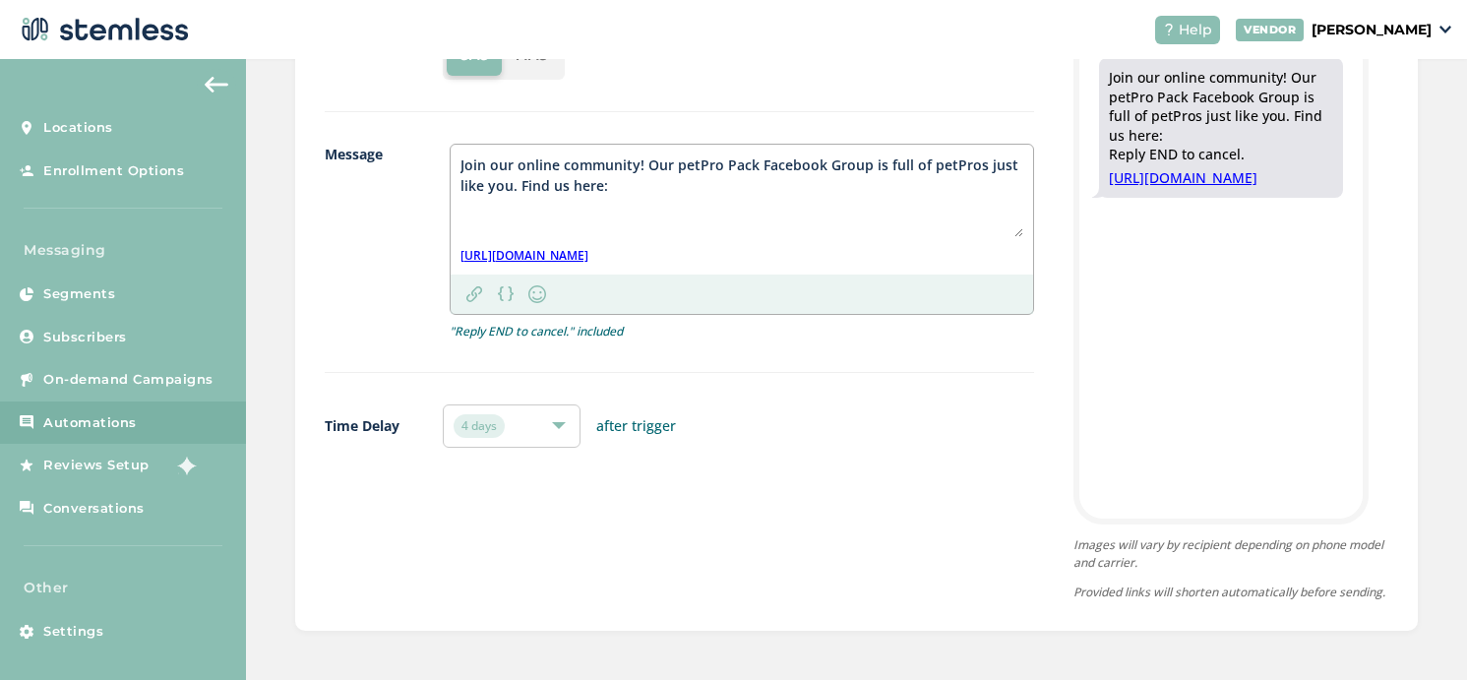
click at [459, 150] on div "Join our online community! Our petPro Pack Facebook Group is full of petPros ju…" at bounding box center [742, 210] width 582 height 130
click at [463, 154] on textarea "Join our online community! Our petPro Pack Facebook Group is full of petPros ju…" at bounding box center [741, 195] width 563 height 83
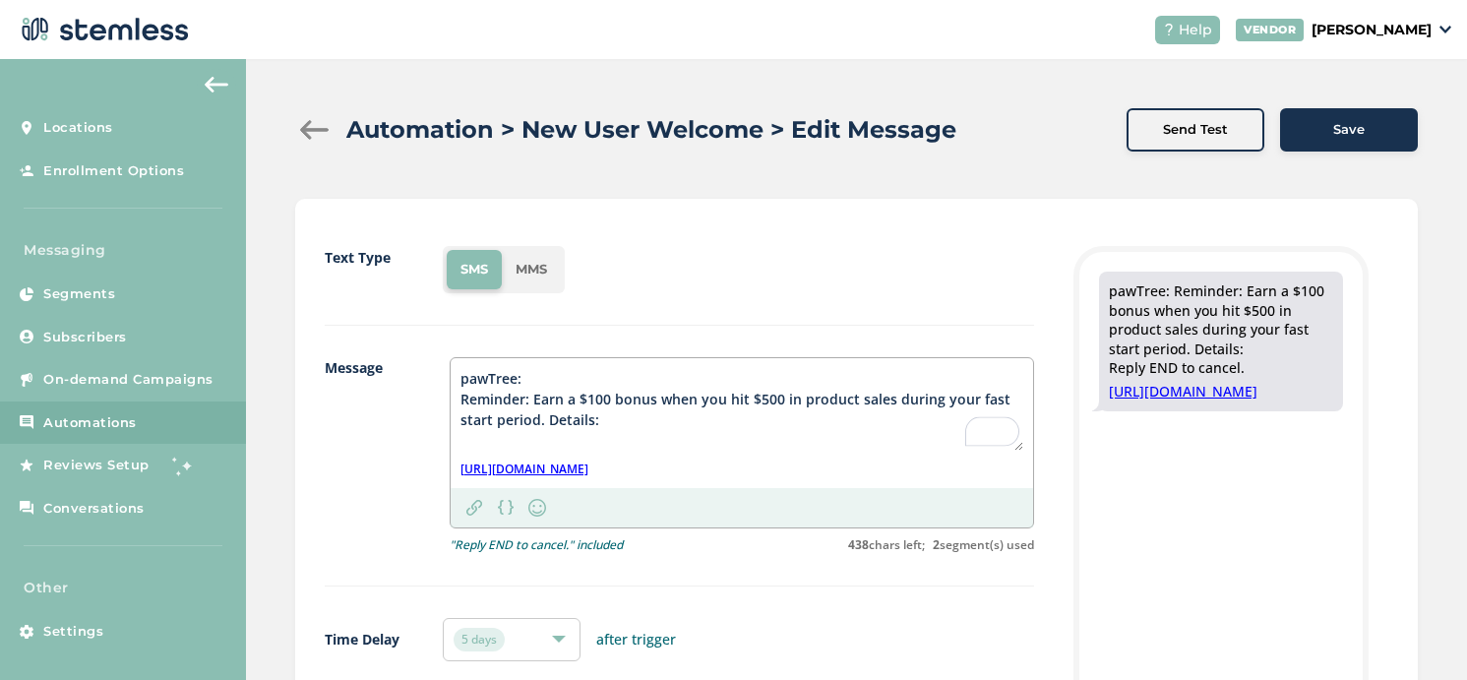
scroll to position [231, 0]
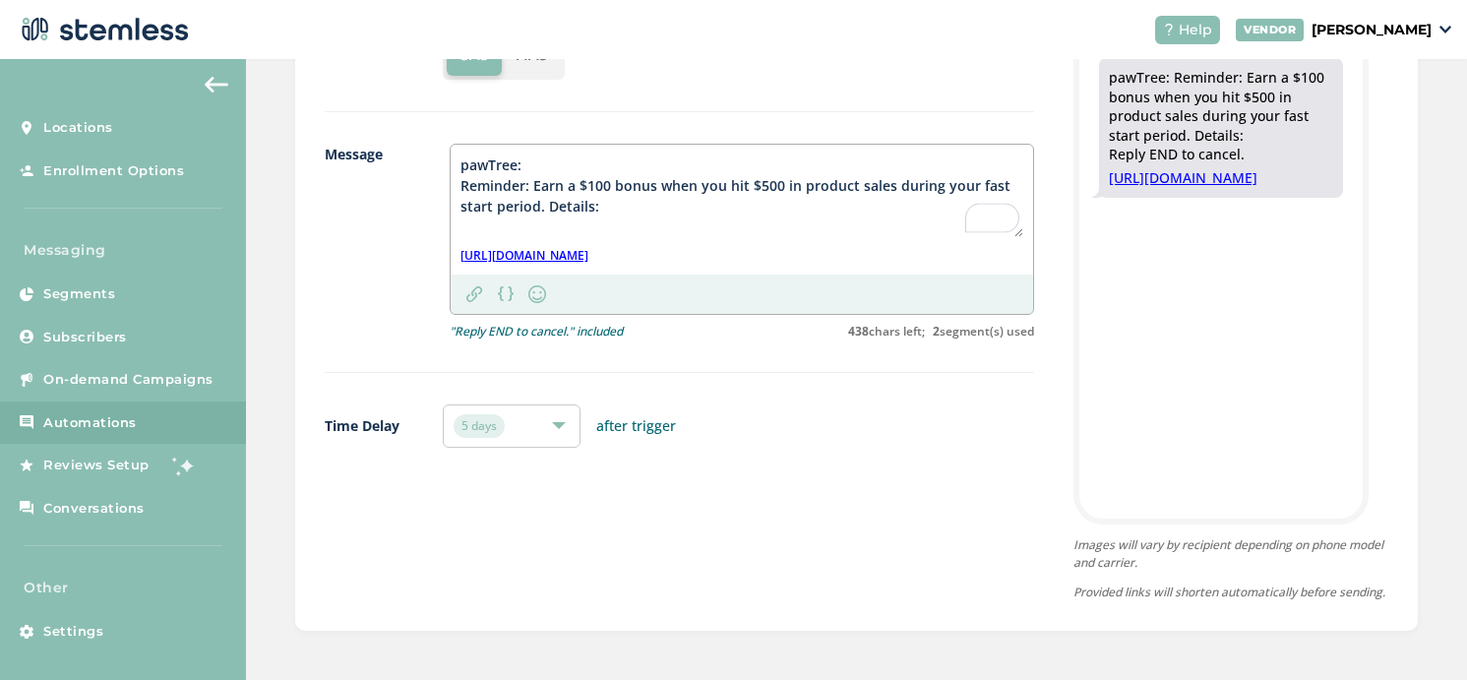
drag, startPoint x: 533, startPoint y: 149, endPoint x: 383, endPoint y: 150, distance: 150.5
click at [383, 150] on div "Message pawTree: Reminder: Earn a $100 bonus when you hit $500 in product sales…" at bounding box center [679, 258] width 709 height 229
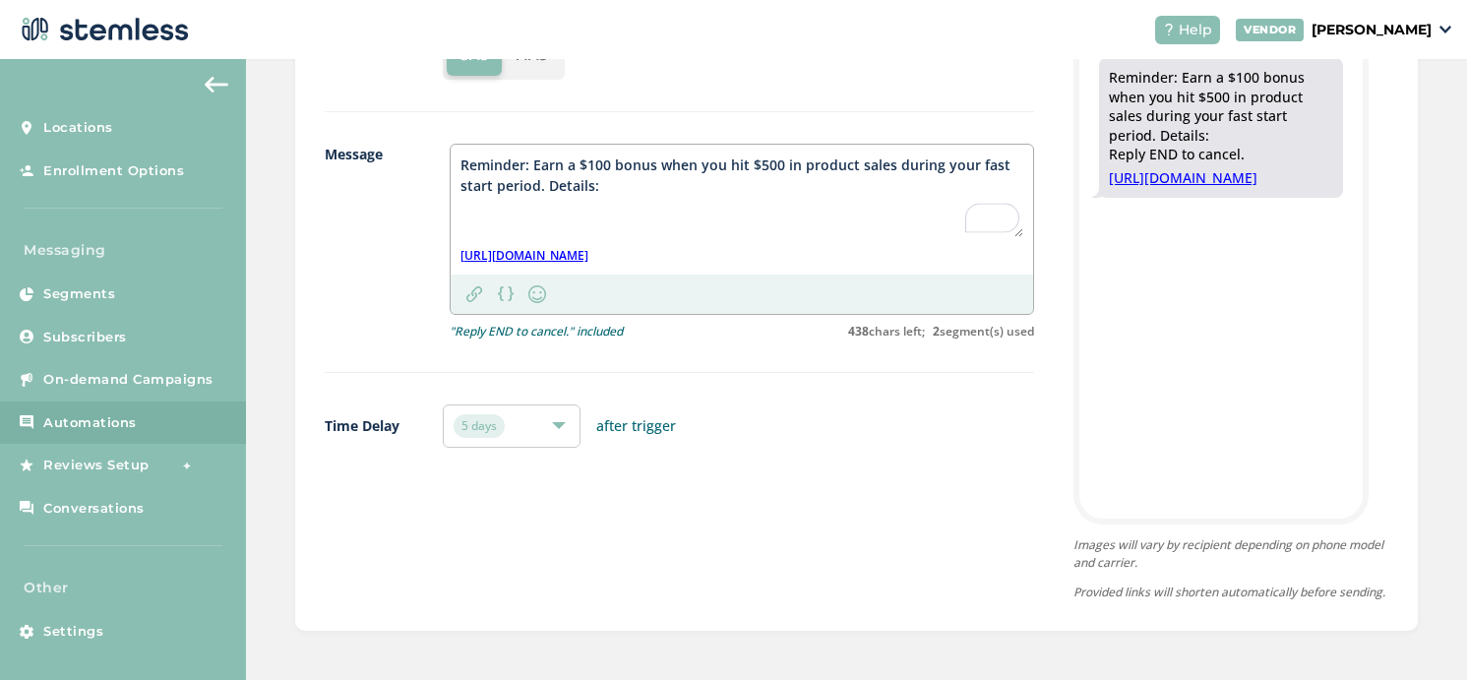
type textarea "Reminder: Earn a $100 bonus when you hit $500 in product sales during your fast…"
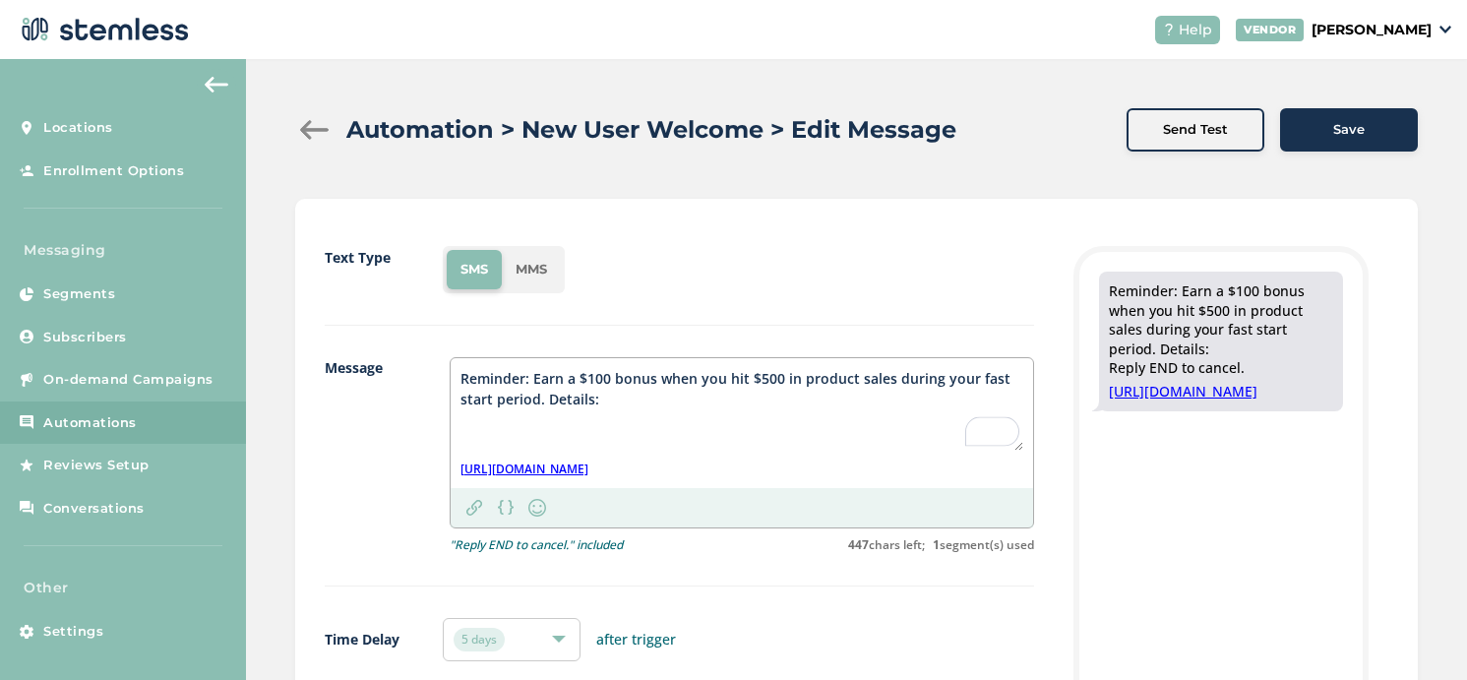
click at [1353, 125] on span "Save" at bounding box center [1348, 130] width 31 height 20
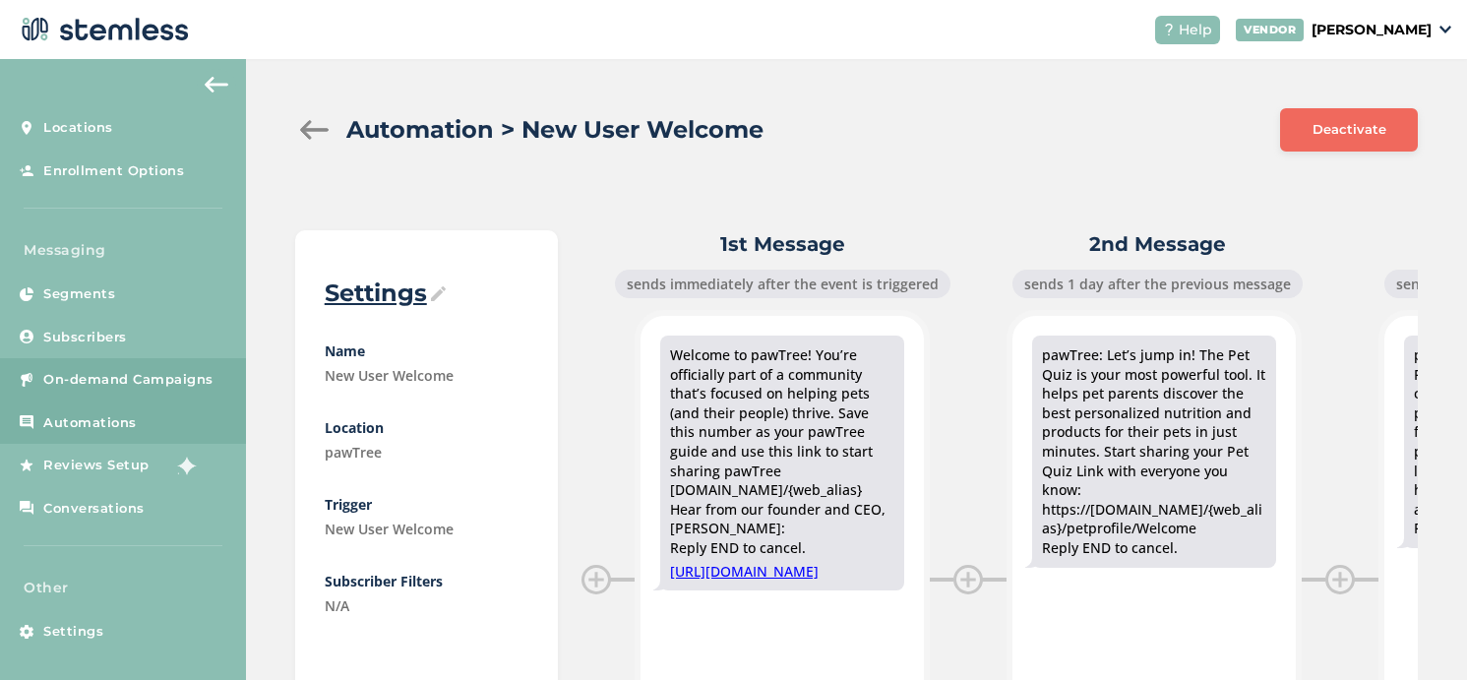
click at [104, 370] on span "On-demand Campaigns" at bounding box center [128, 380] width 170 height 20
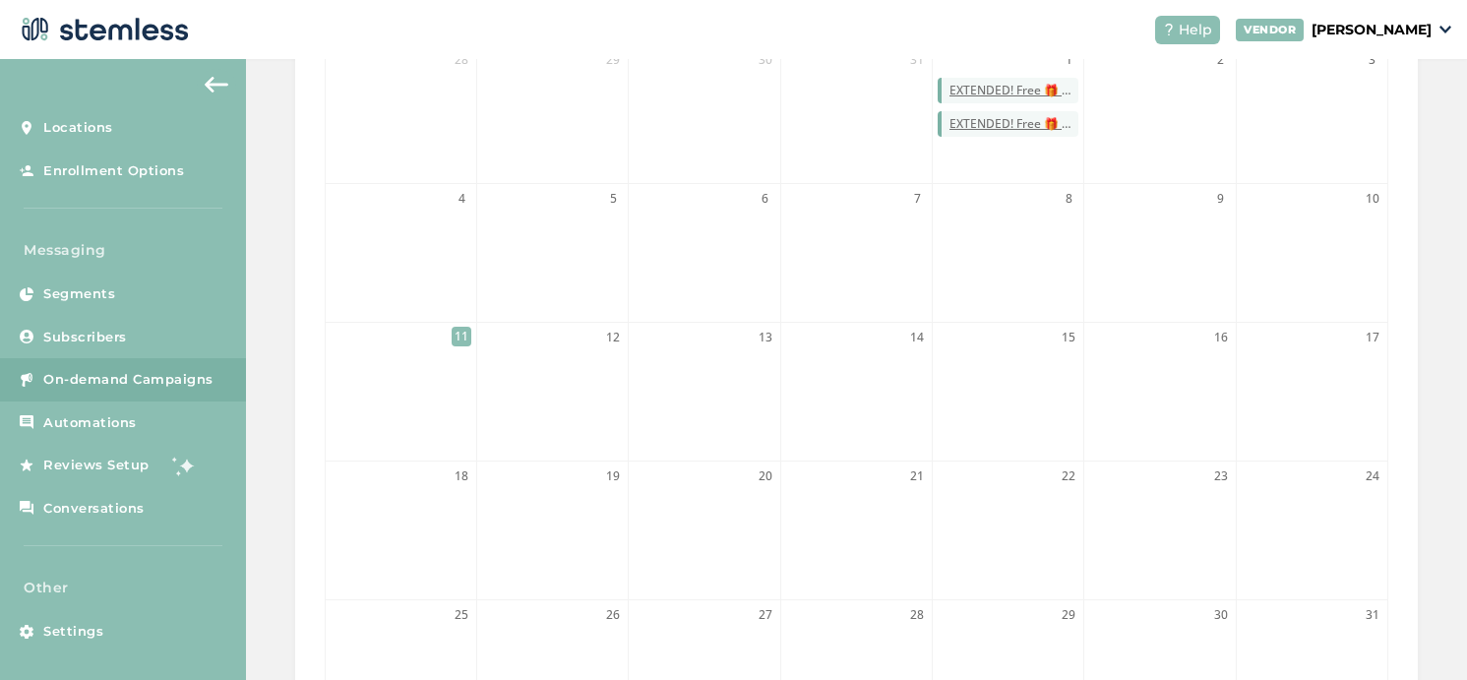
scroll to position [367, 0]
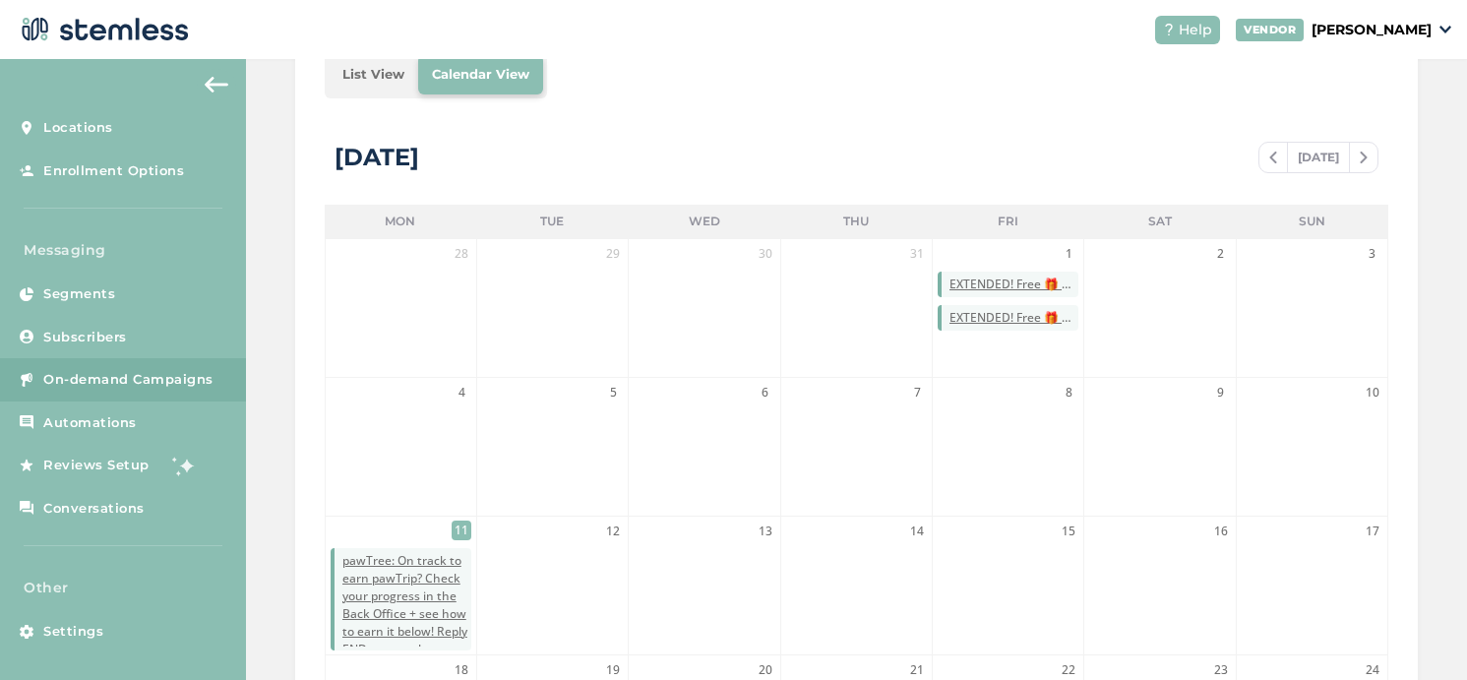
scroll to position [311, 0]
